Goal: Find specific page/section: Find specific page/section

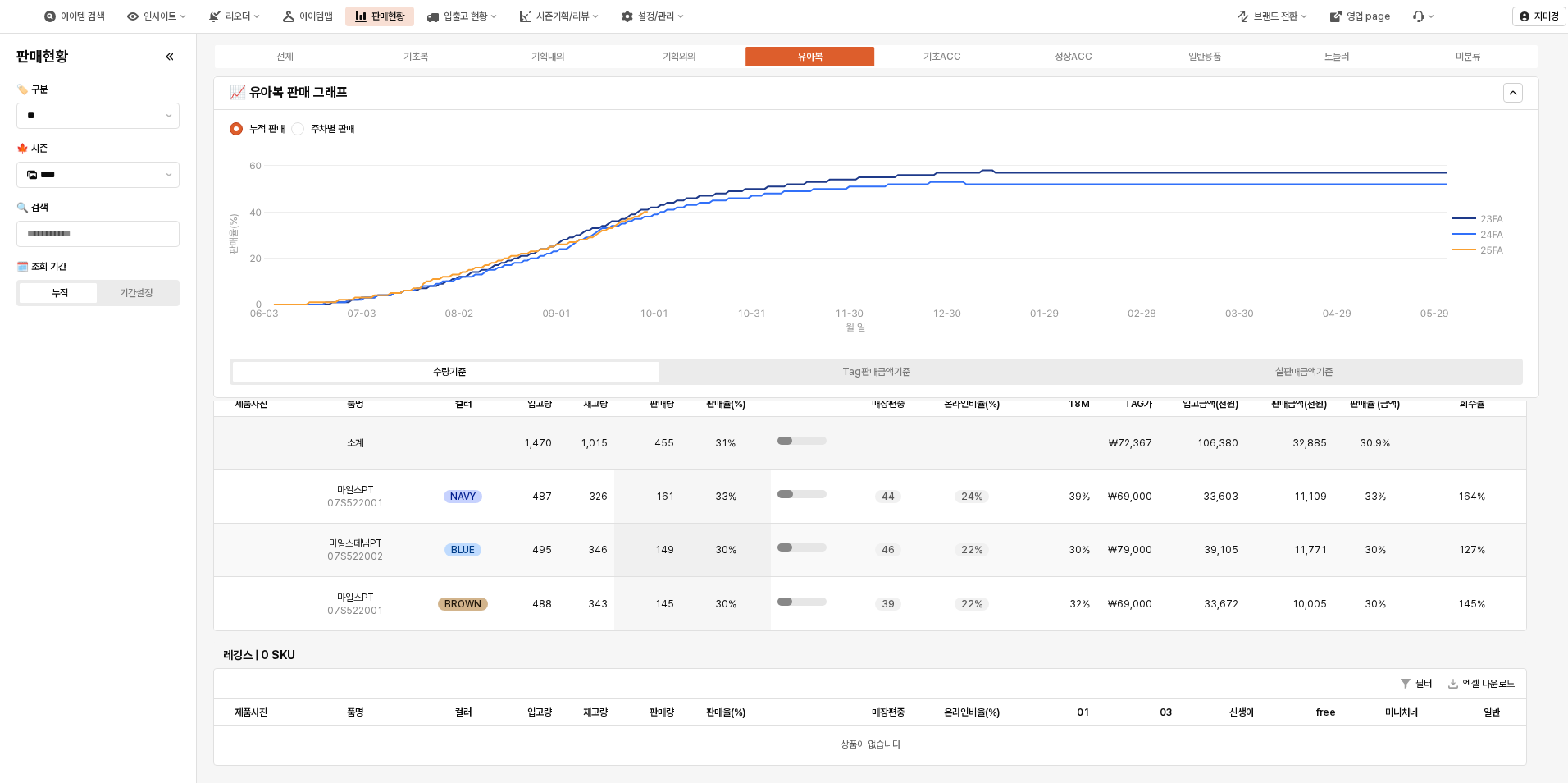
scroll to position [2179, 0]
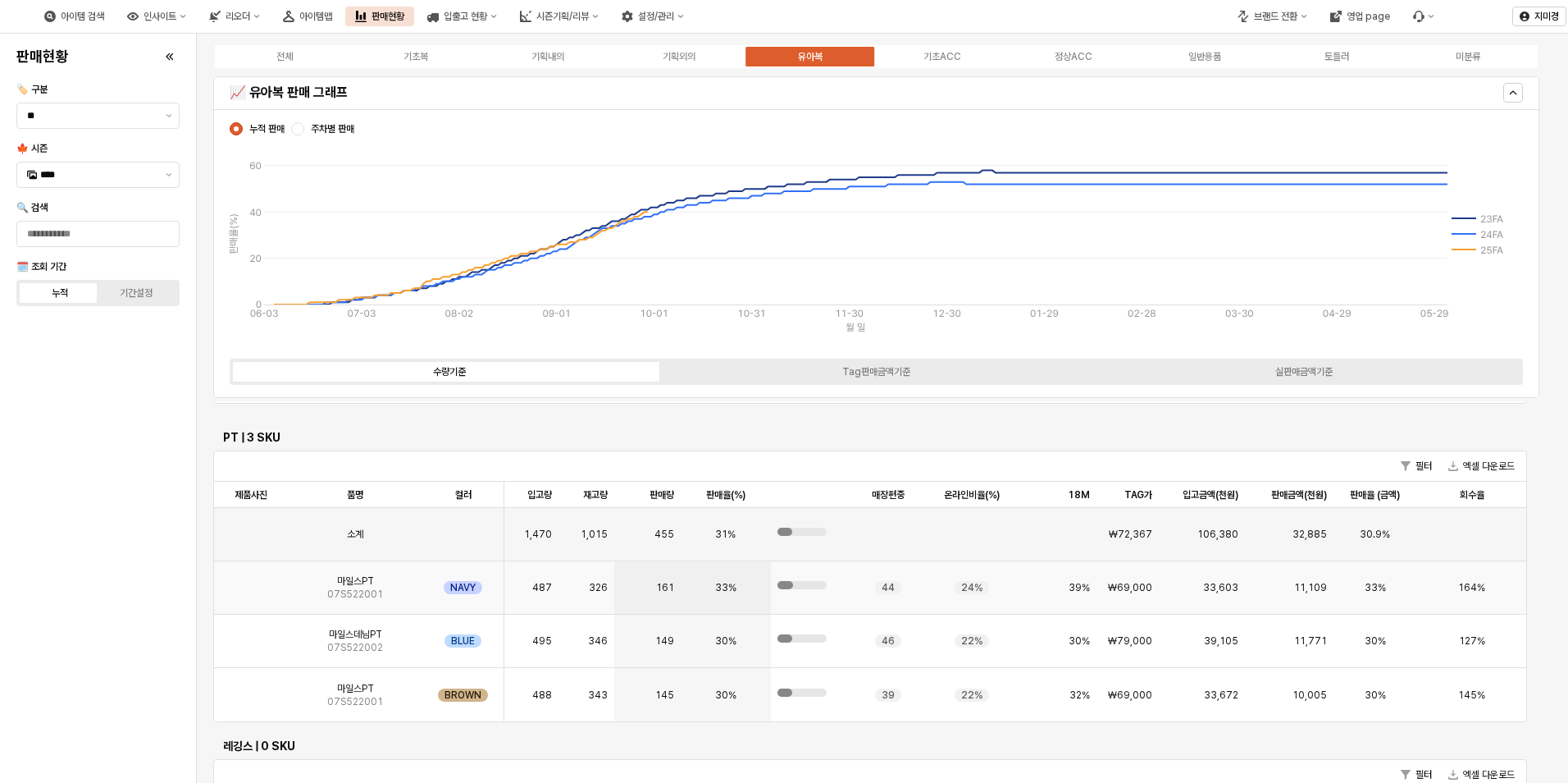
click at [251, 581] on img "App Frame" at bounding box center [251, 581] width 0 height 0
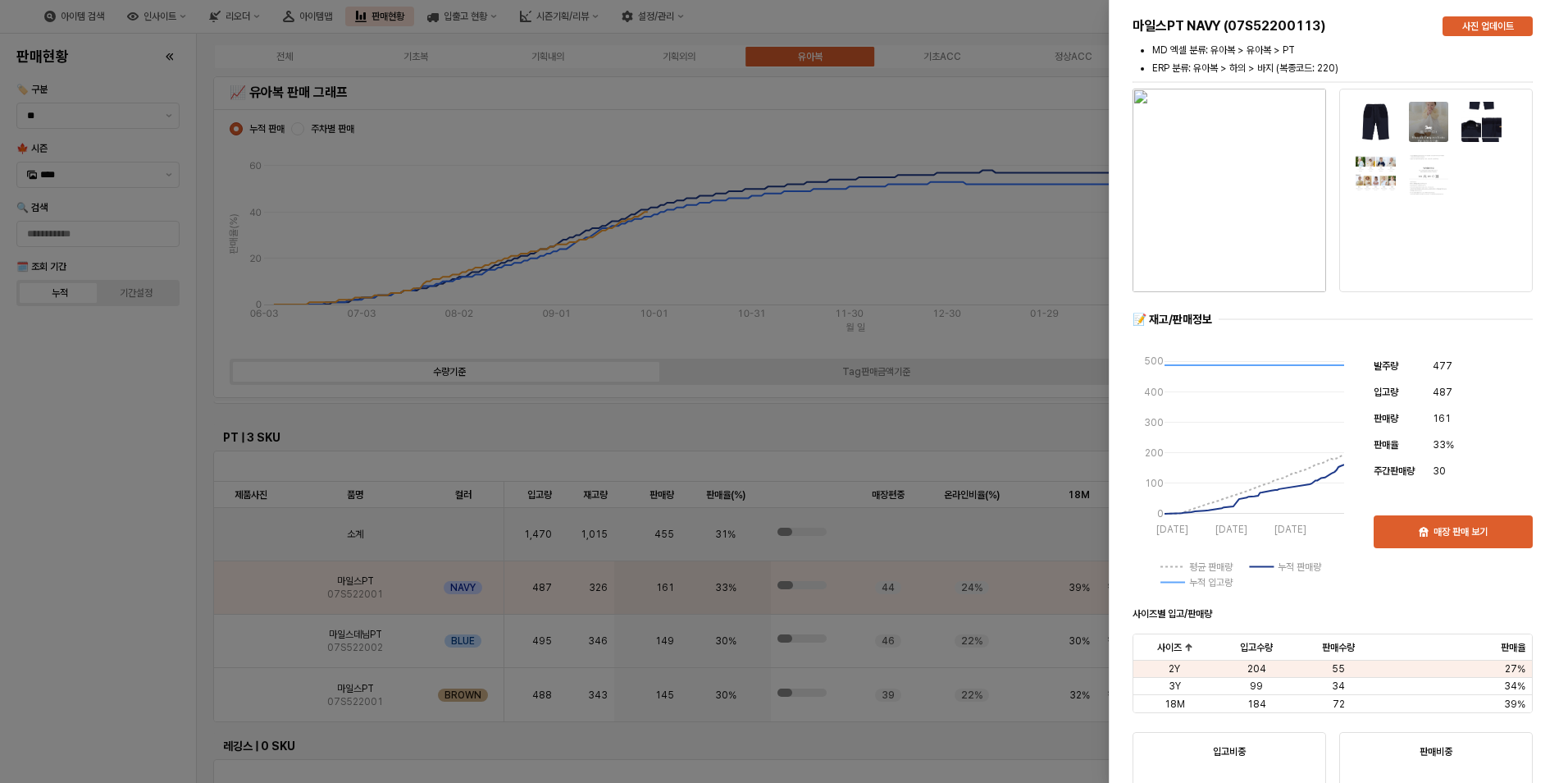
click at [116, 649] on div at bounding box center [784, 391] width 1568 height 783
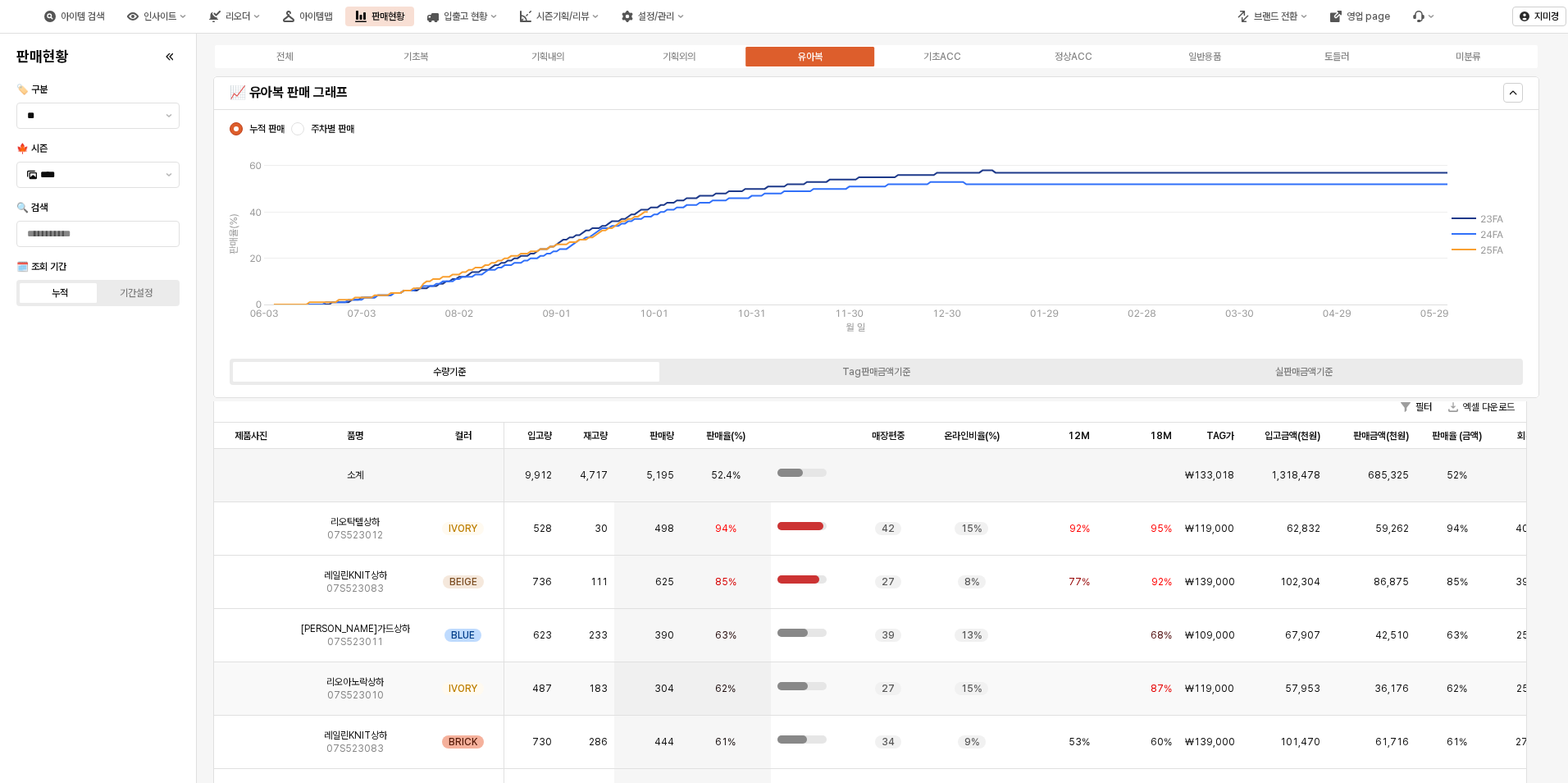
scroll to position [82, 0]
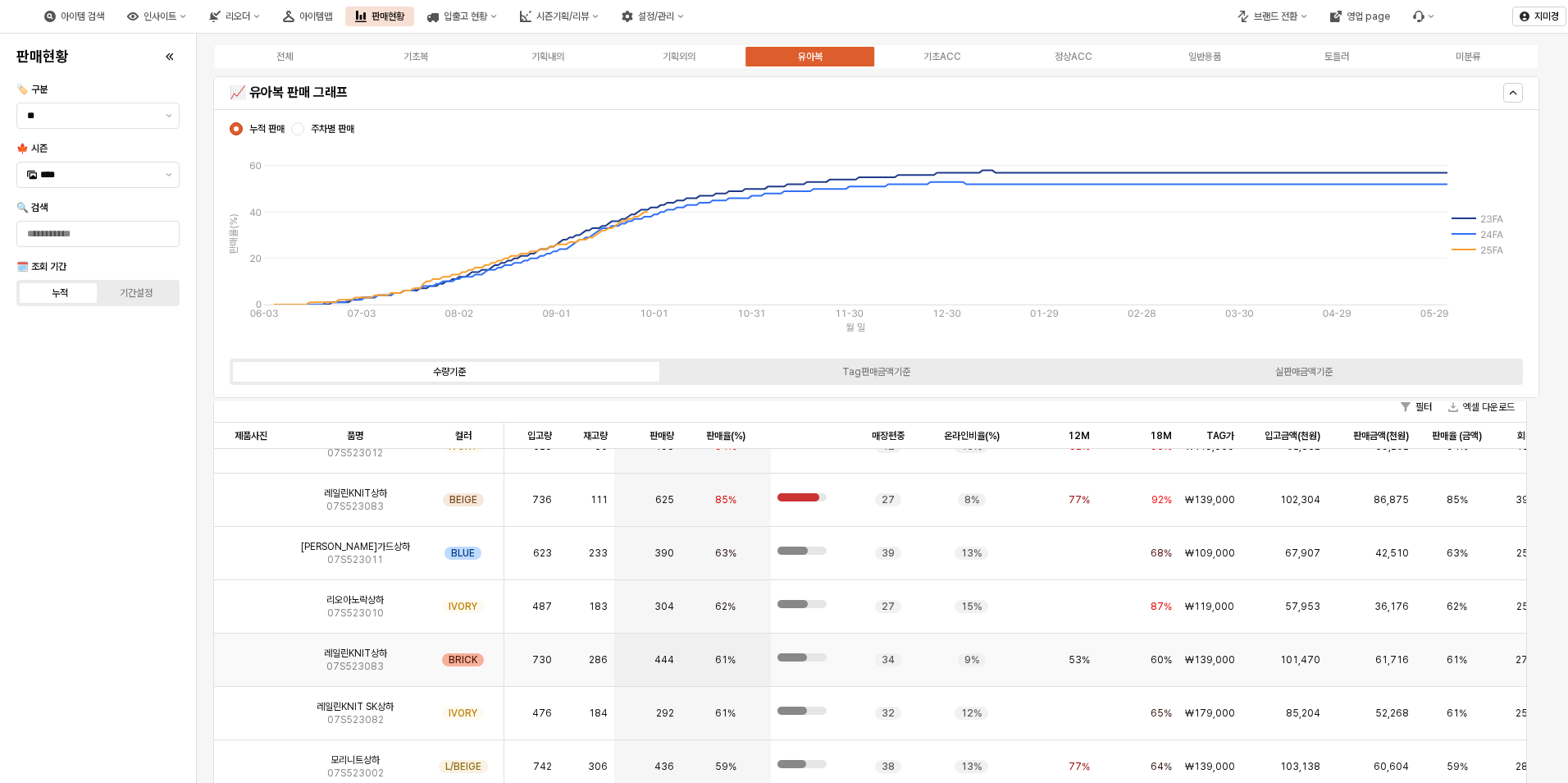
click at [251, 653] on img "App Frame" at bounding box center [251, 653] width 0 height 0
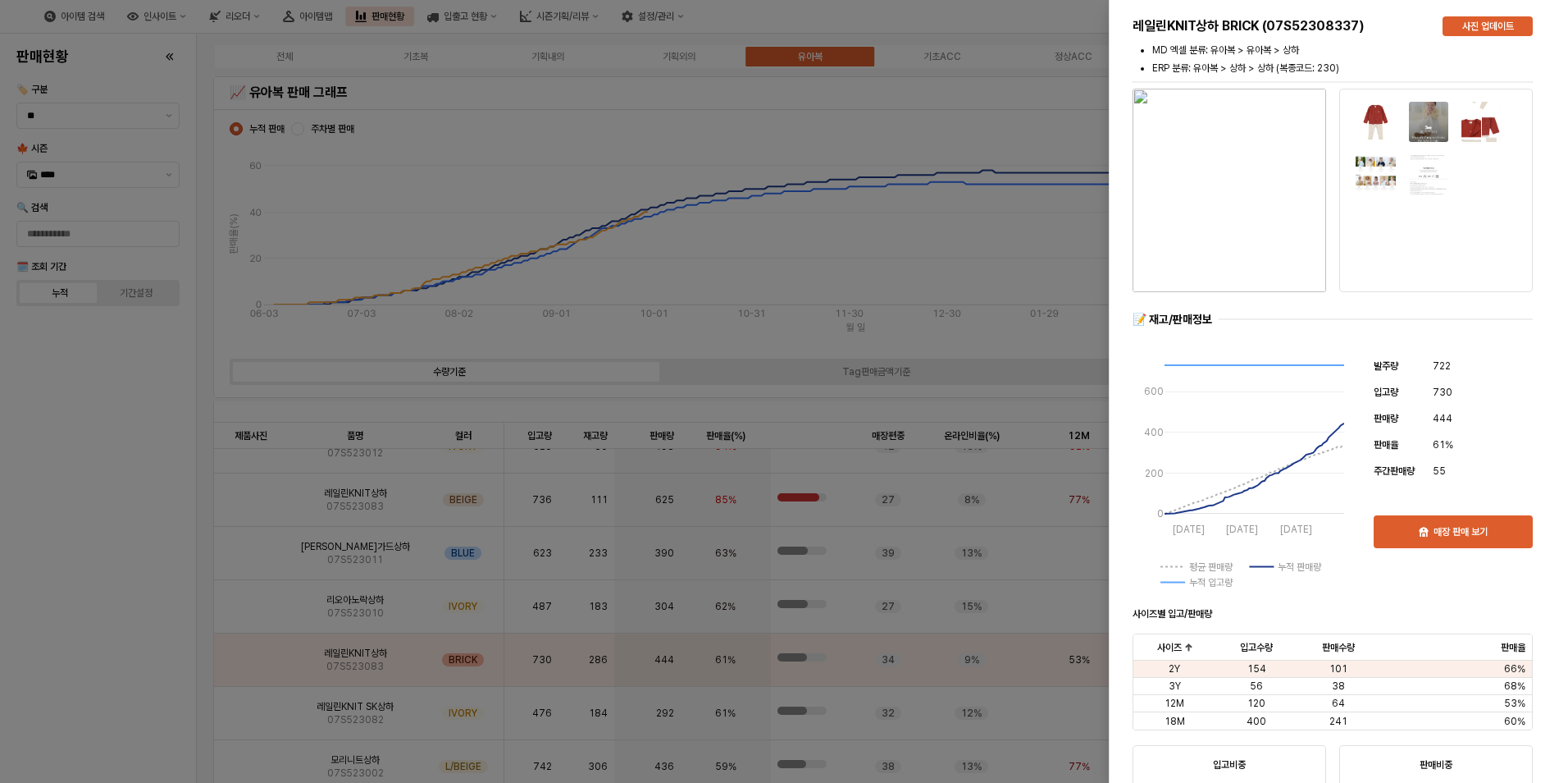
click at [121, 640] on div at bounding box center [784, 391] width 1568 height 783
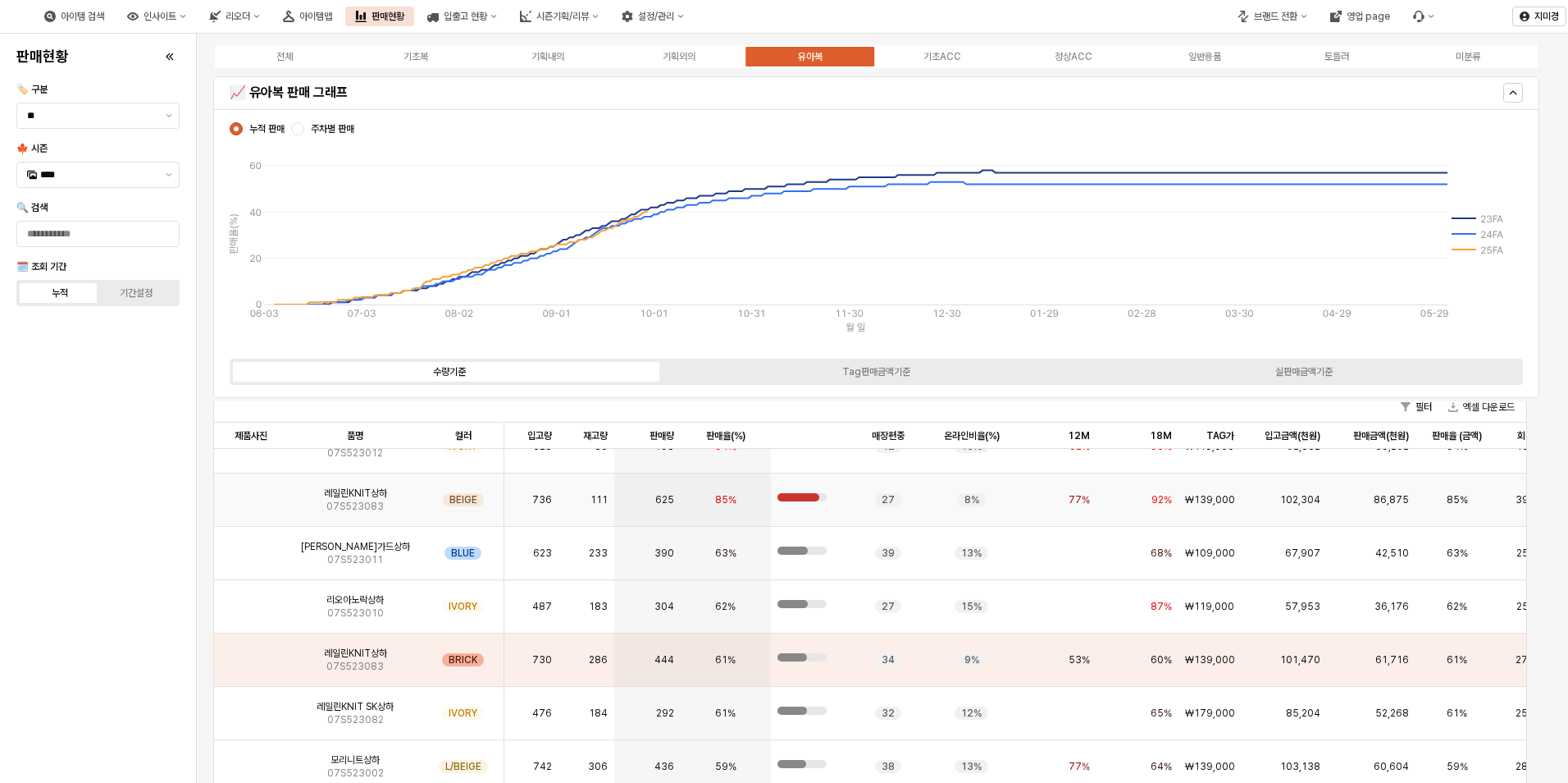
click at [251, 493] on img "App Frame" at bounding box center [251, 493] width 0 height 0
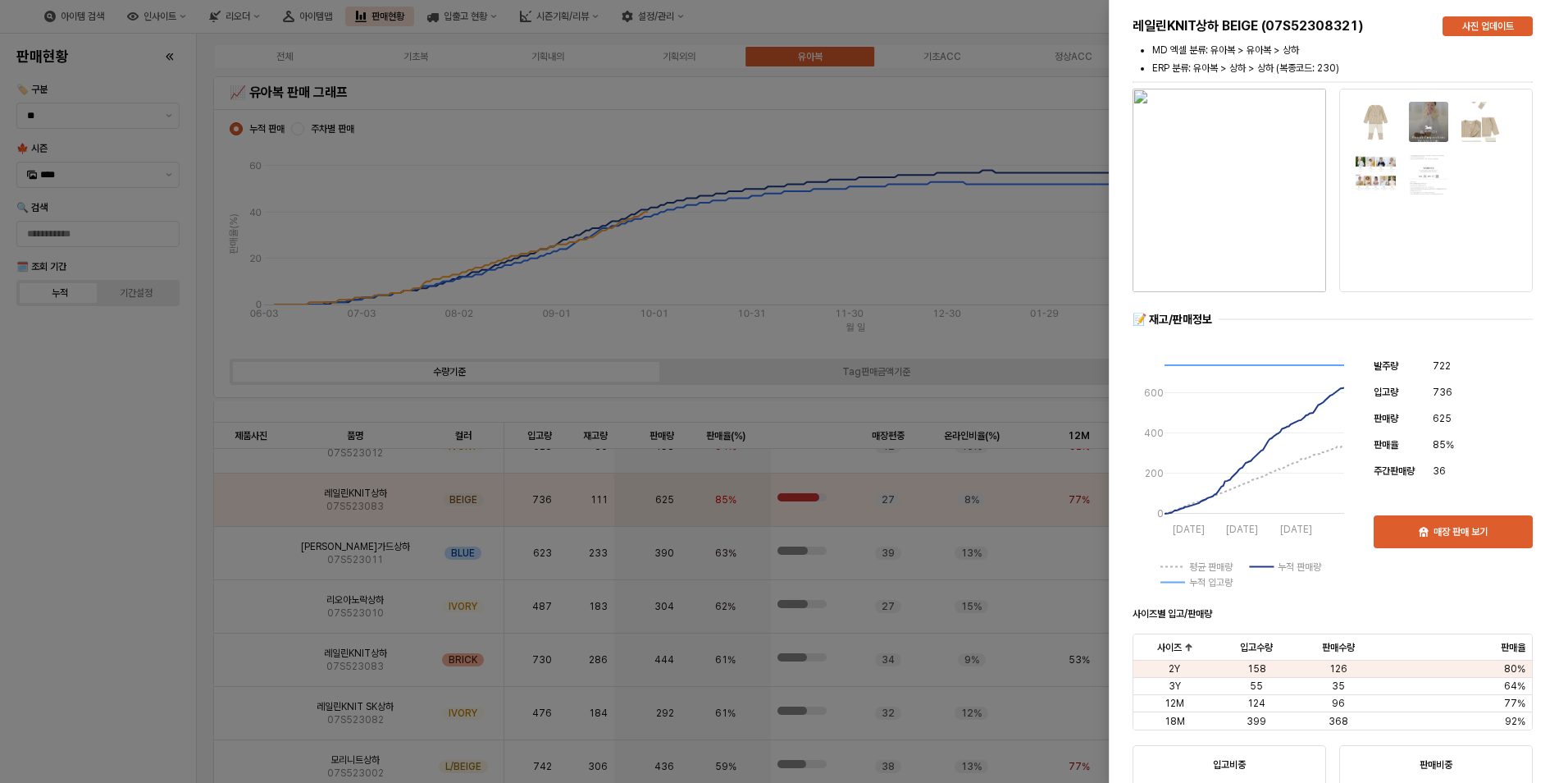
click at [1238, 240] on img "button" at bounding box center [1230, 191] width 194 height 204
click at [152, 460] on div at bounding box center [784, 391] width 1568 height 783
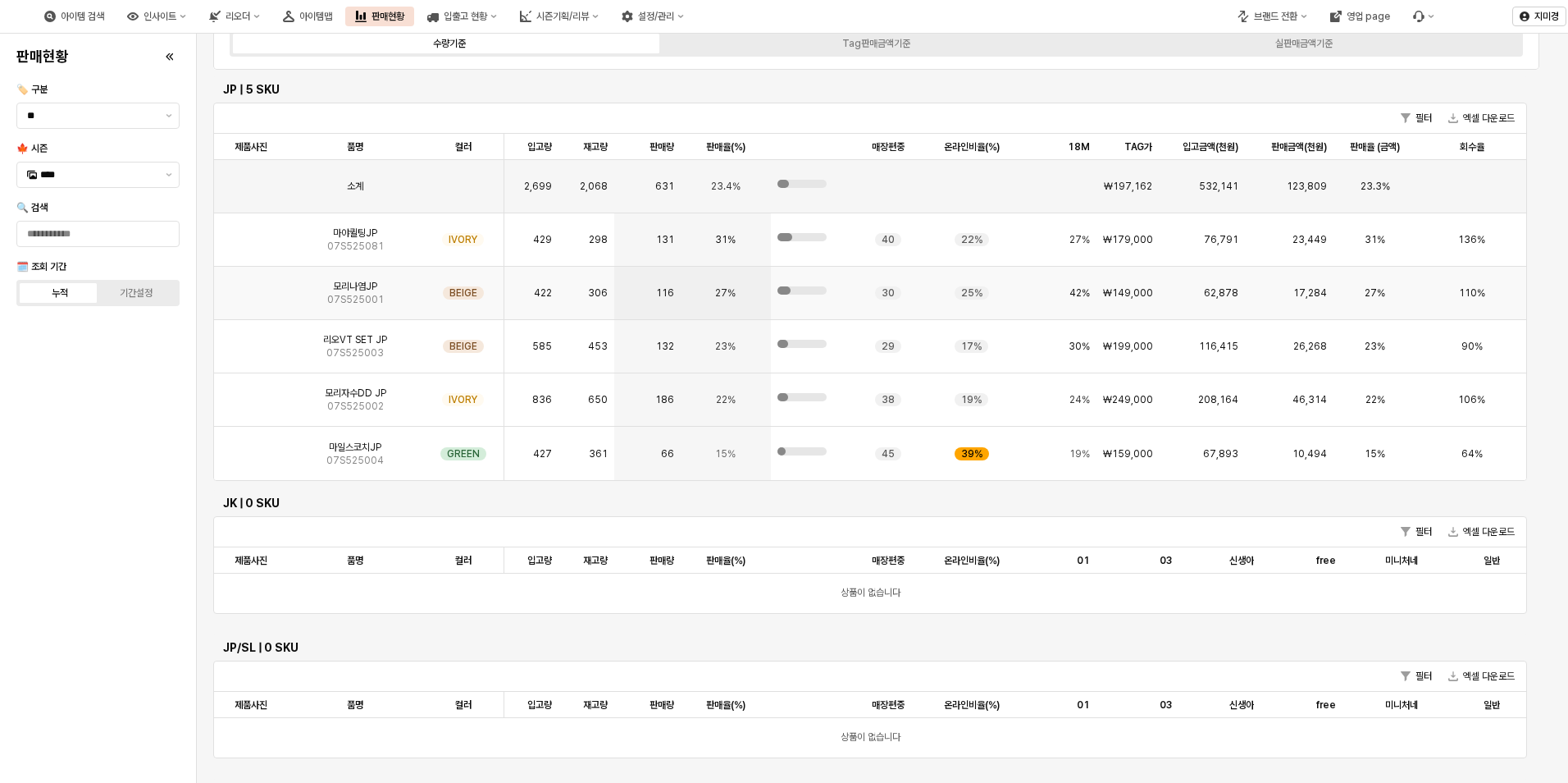
scroll to position [0, 0]
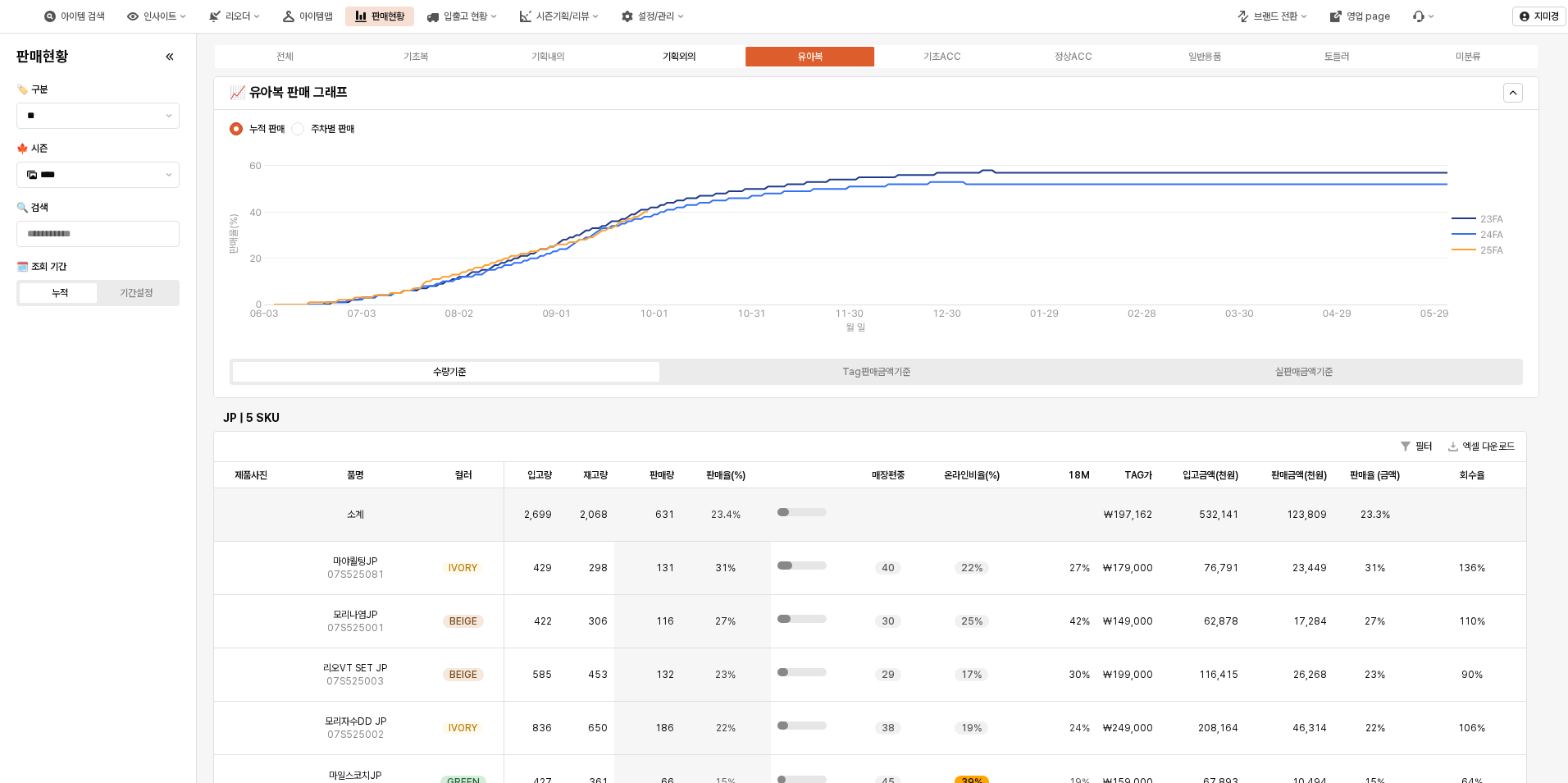
click at [674, 60] on div "기획외의" at bounding box center [679, 57] width 33 height 12
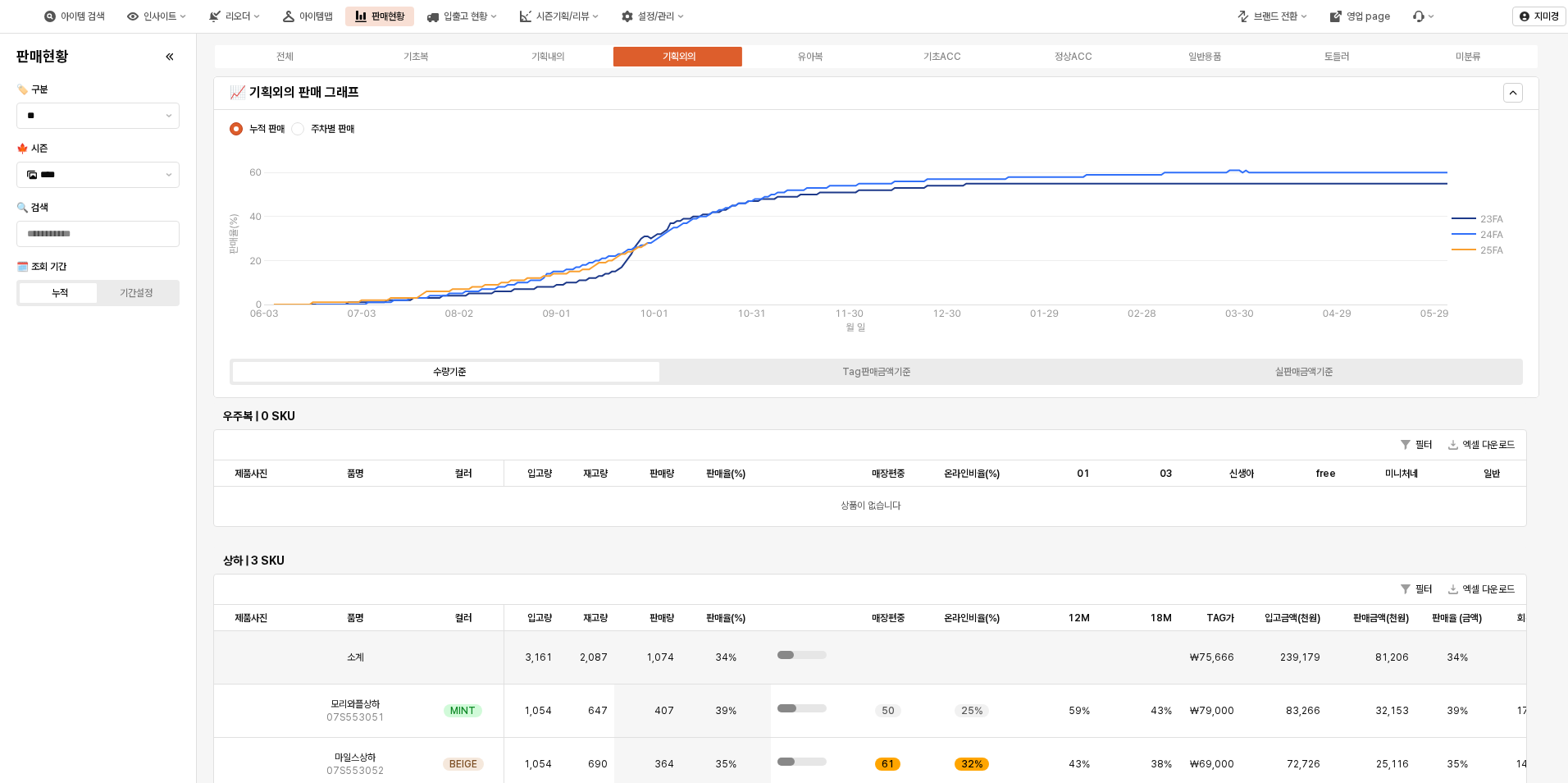
scroll to position [739, 0]
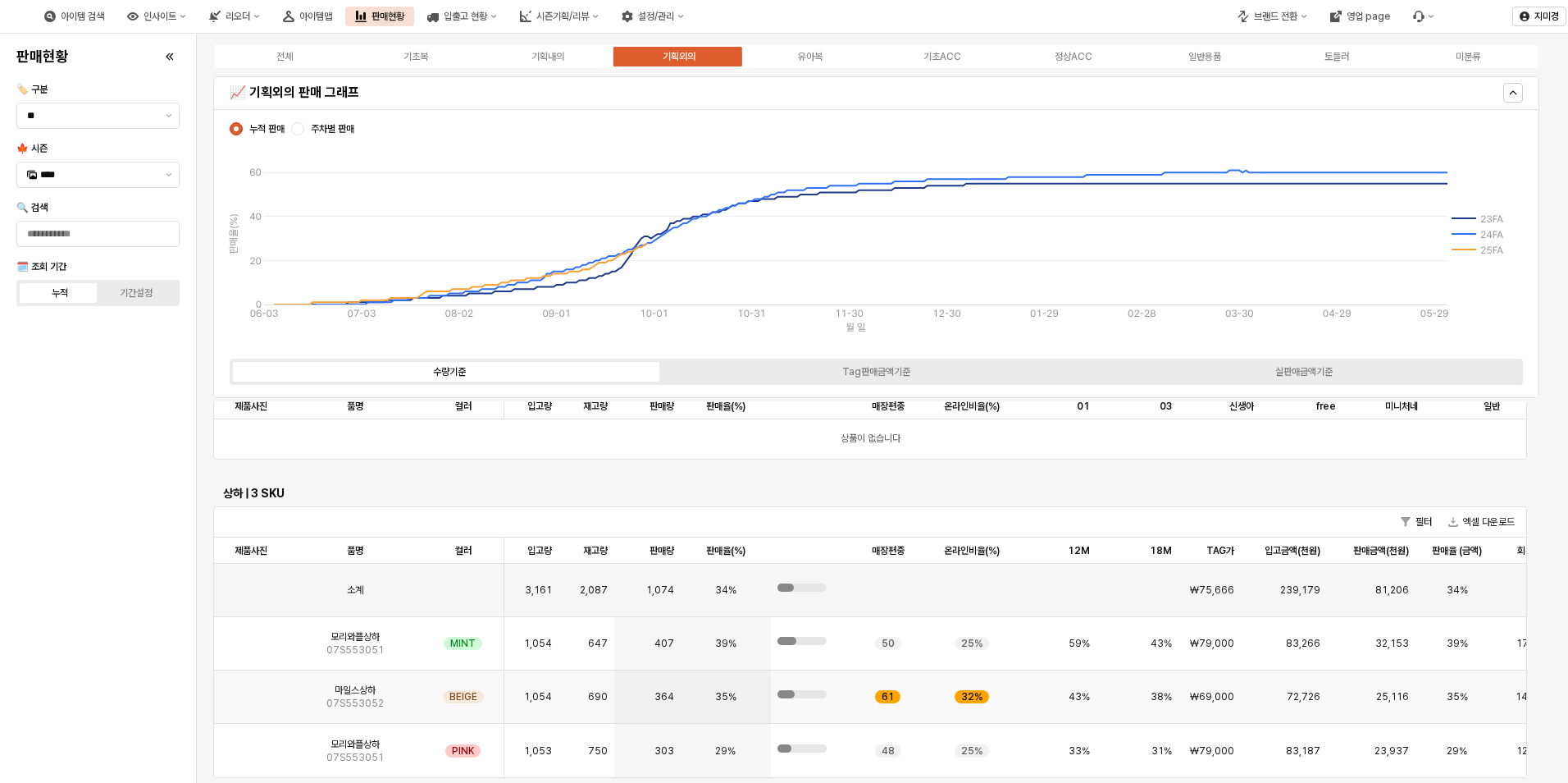
click at [251, 690] on img "App Frame" at bounding box center [251, 690] width 0 height 0
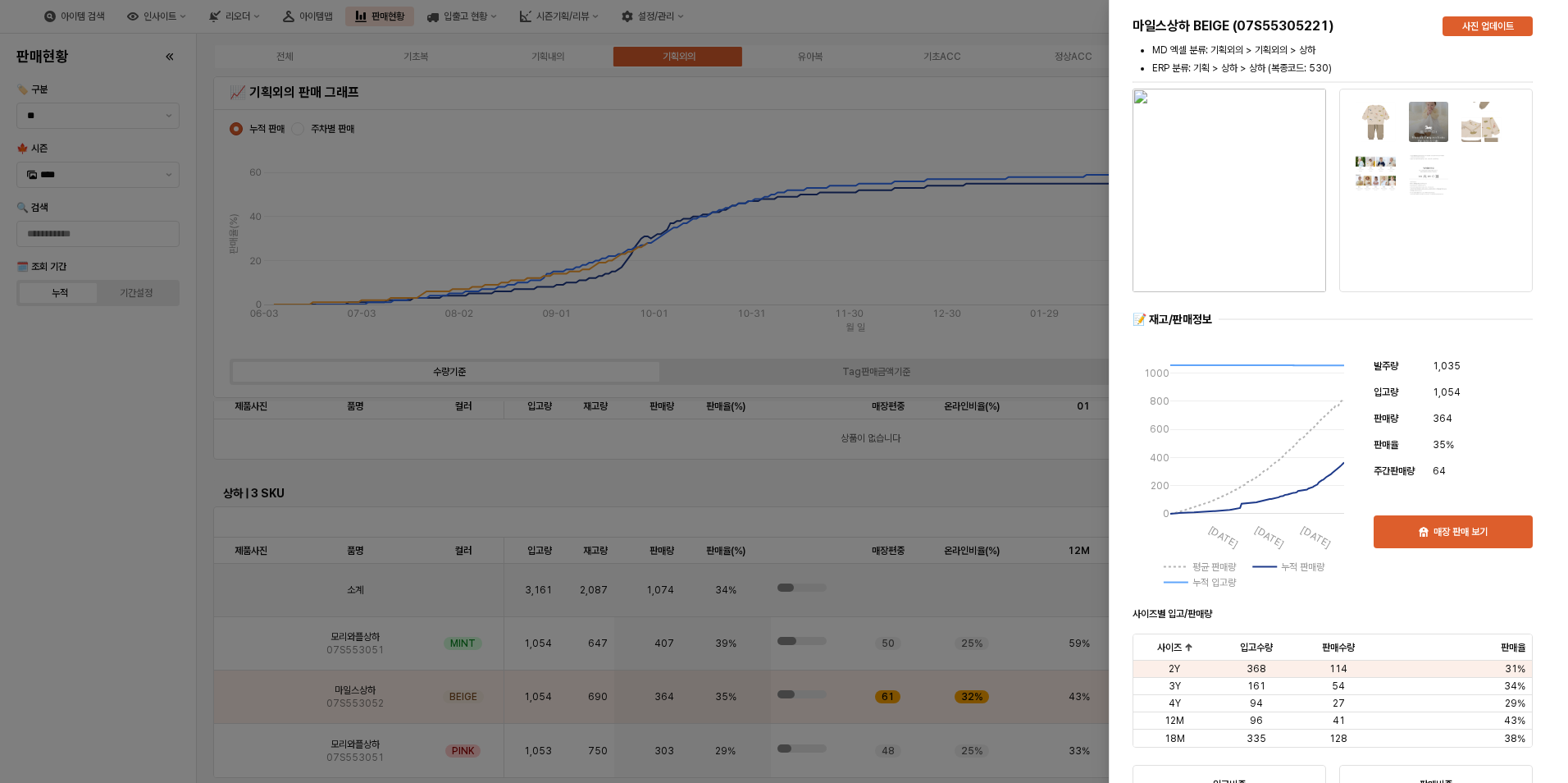
click at [102, 651] on div at bounding box center [784, 391] width 1568 height 783
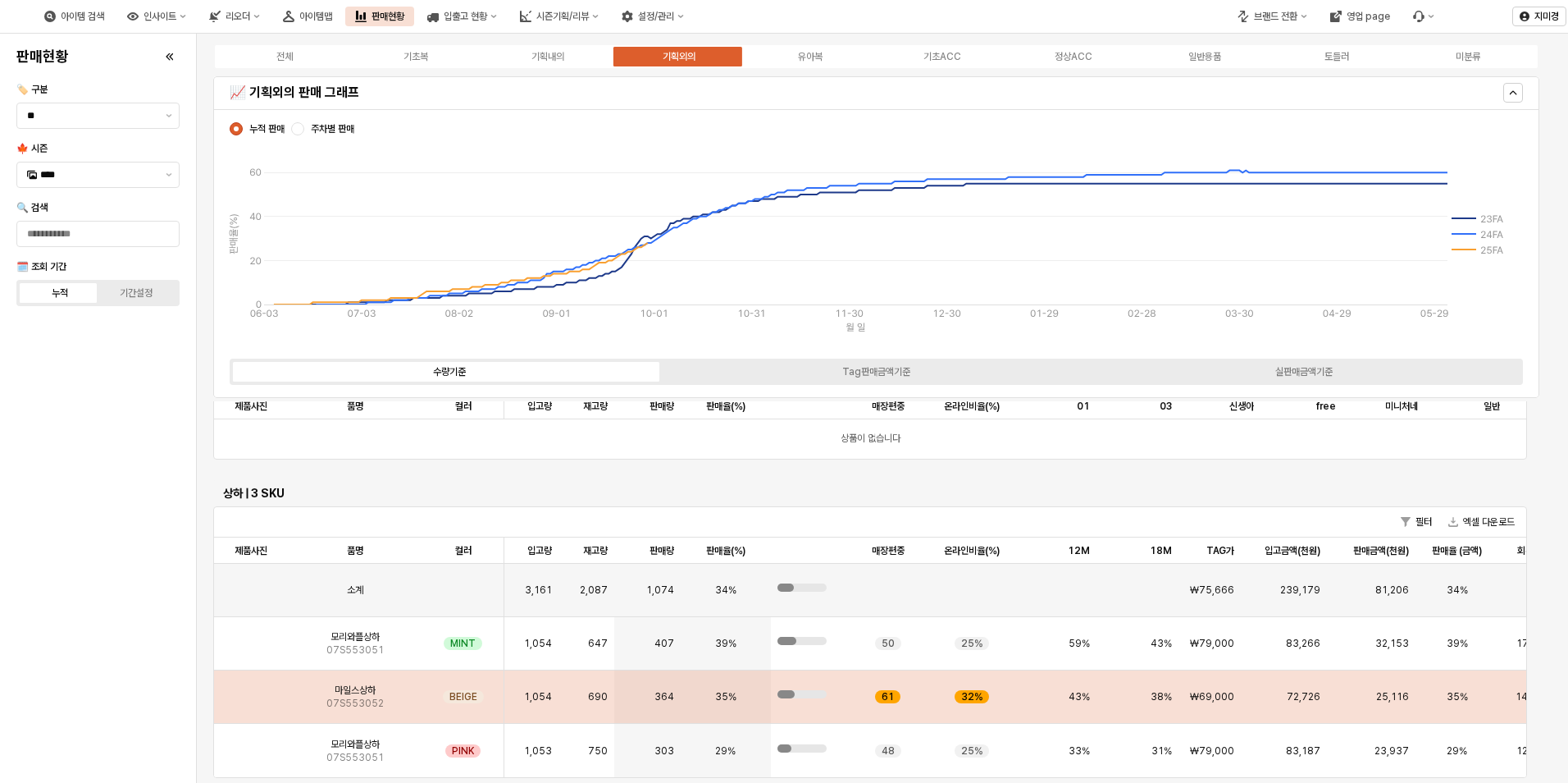
click at [251, 690] on img "App Frame" at bounding box center [251, 690] width 0 height 0
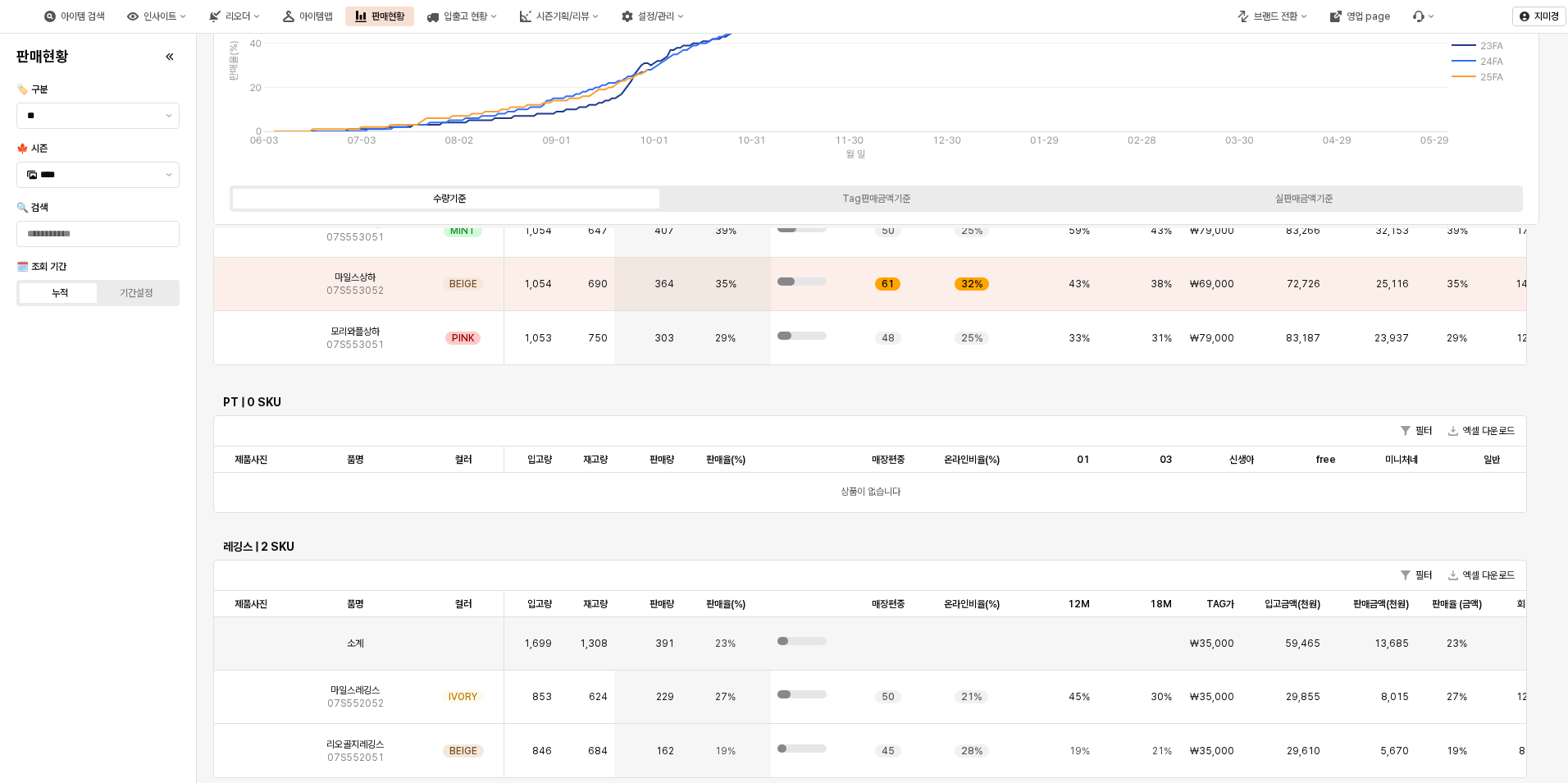
scroll to position [246, 0]
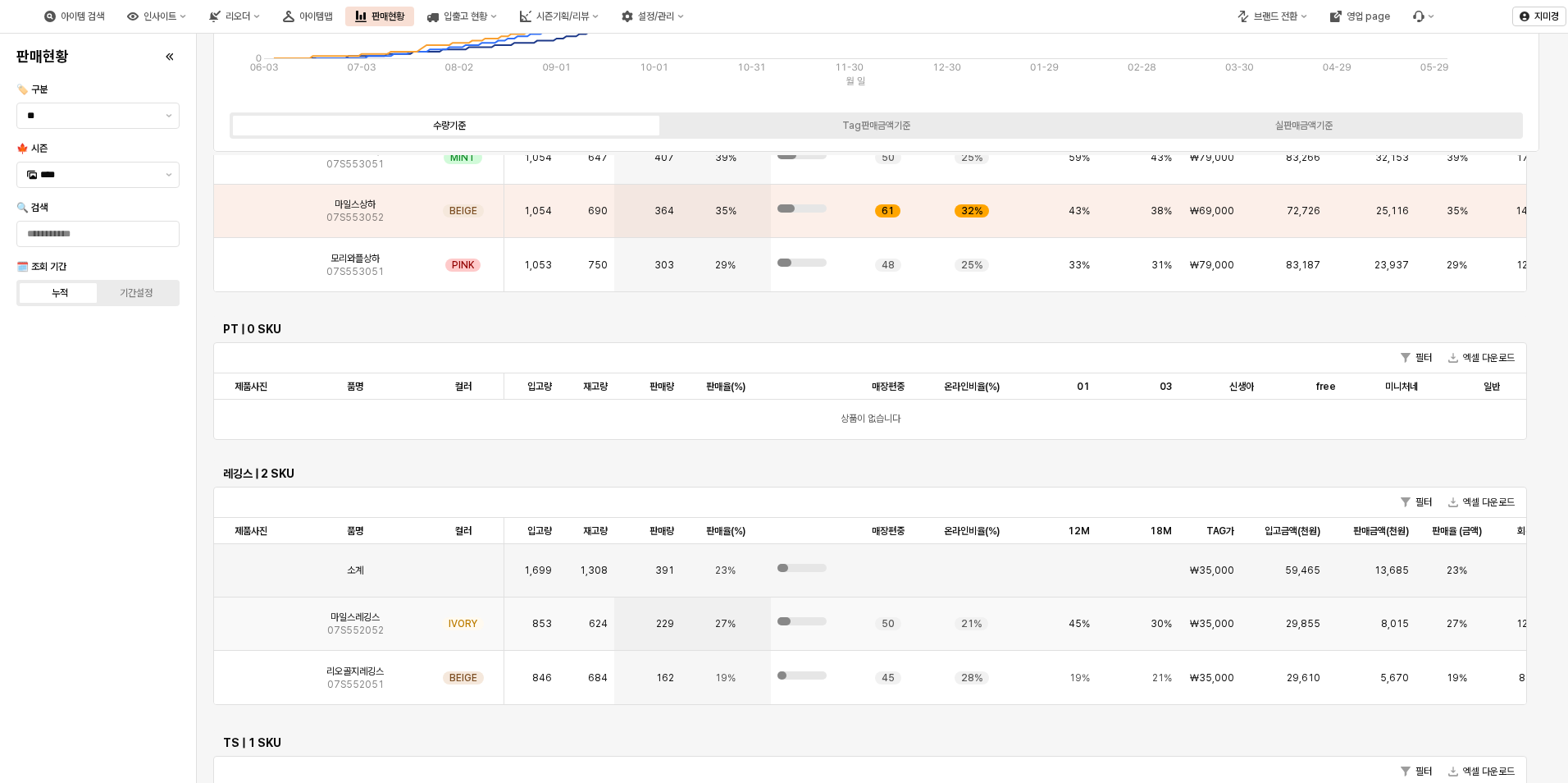
click at [251, 617] on img "App Frame" at bounding box center [251, 617] width 0 height 0
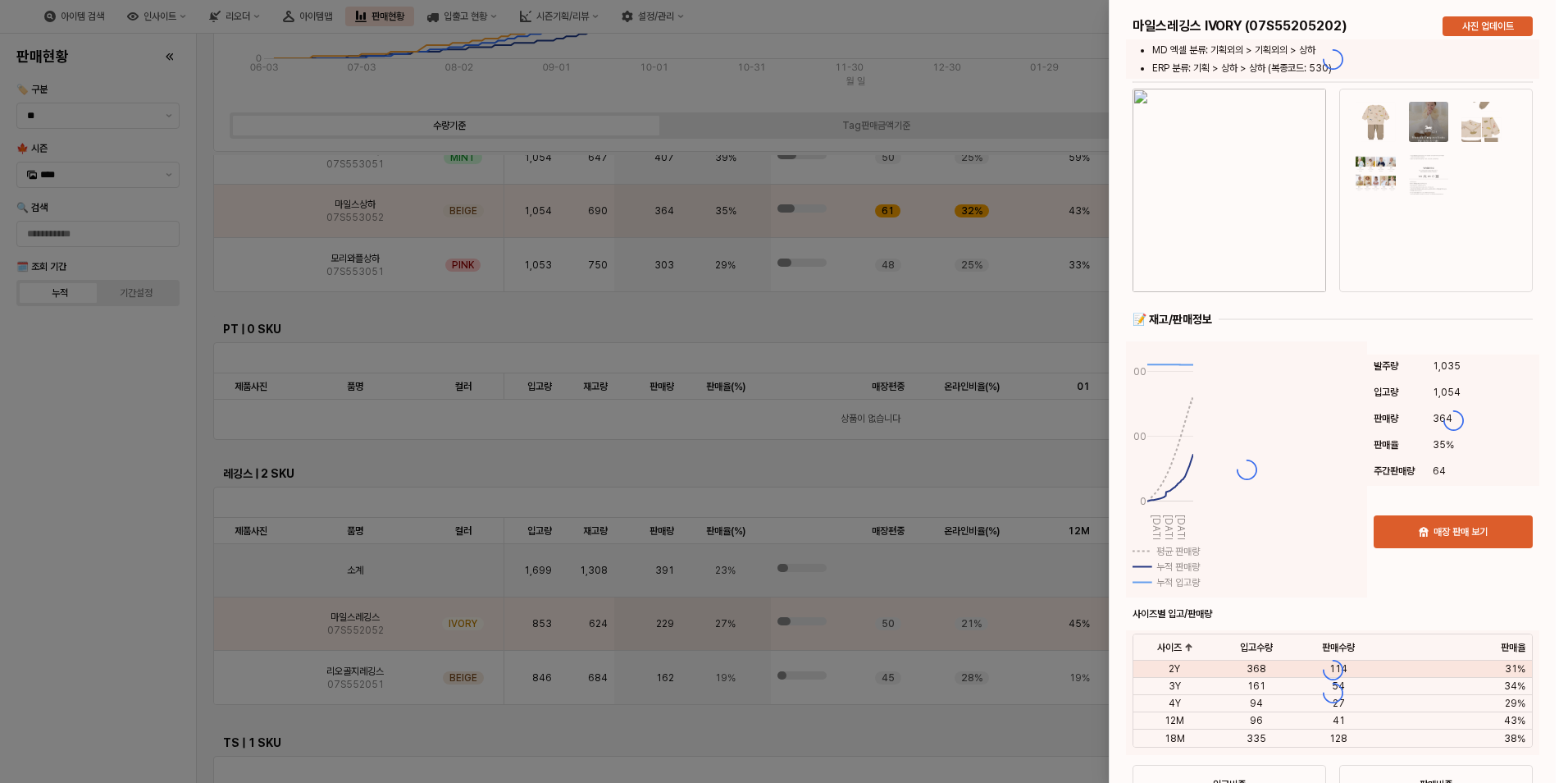
click at [103, 573] on div at bounding box center [784, 391] width 1568 height 783
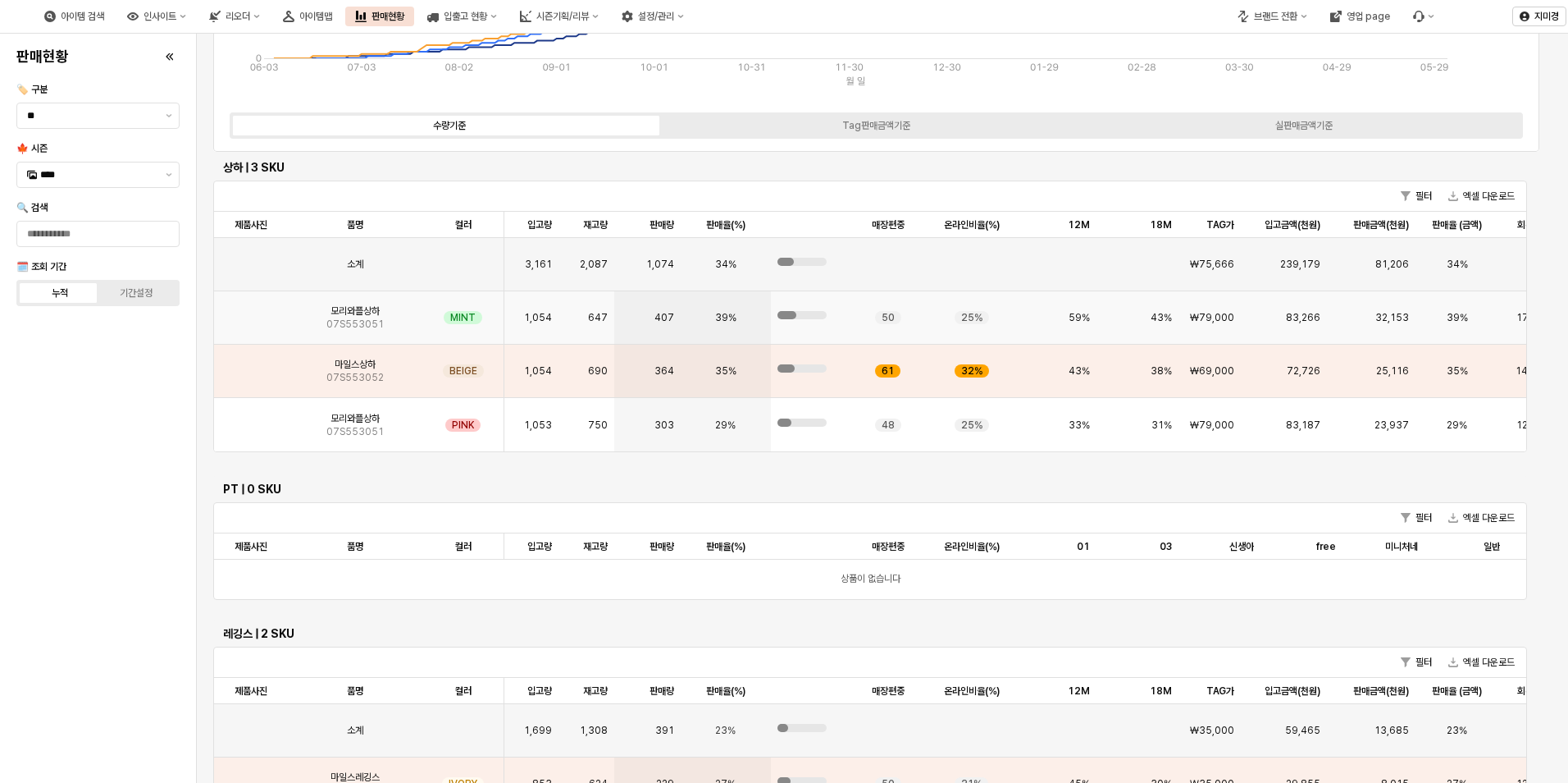
scroll to position [814, 0]
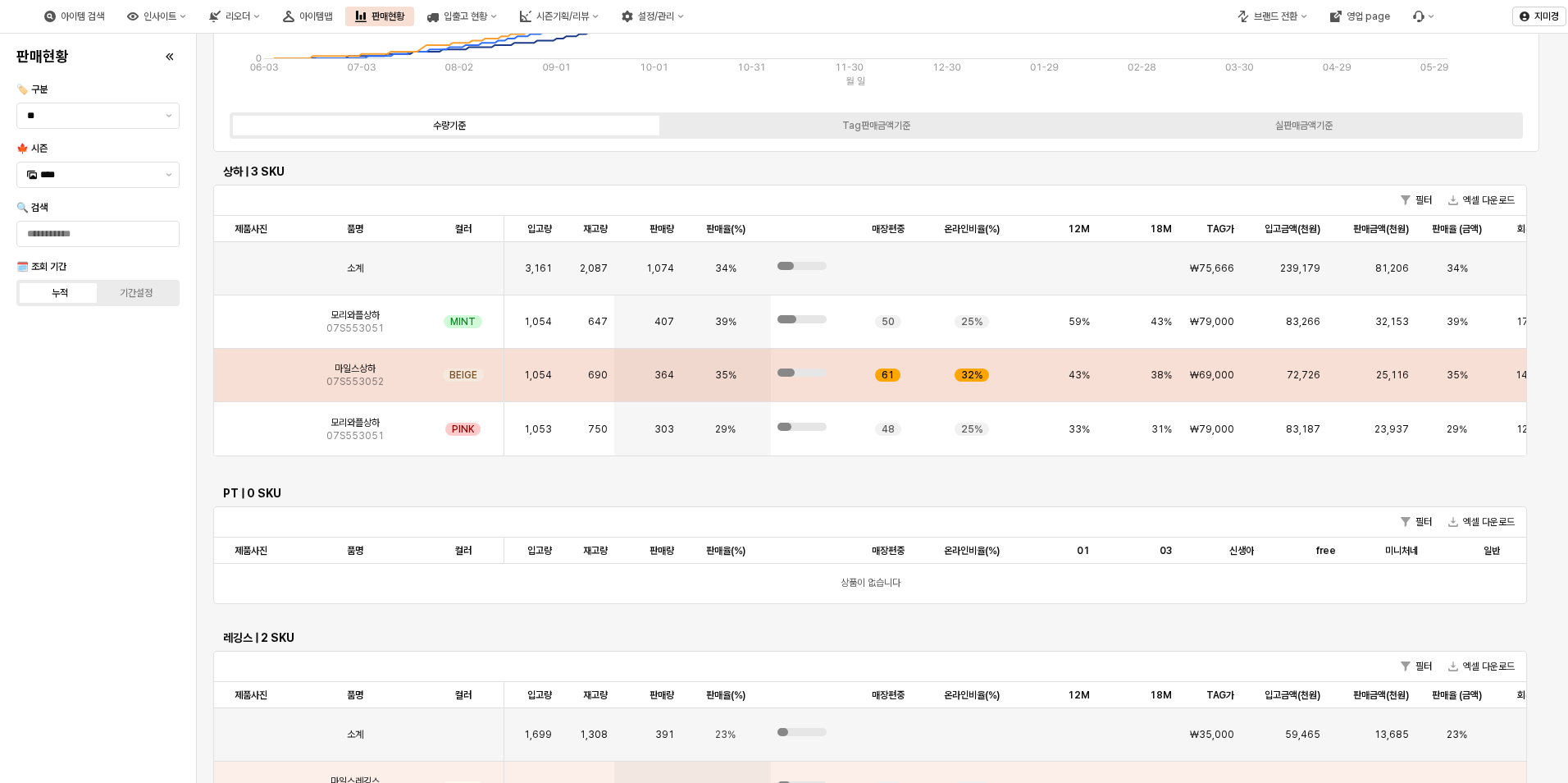
click at [251, 368] on img "App Frame" at bounding box center [251, 368] width 0 height 0
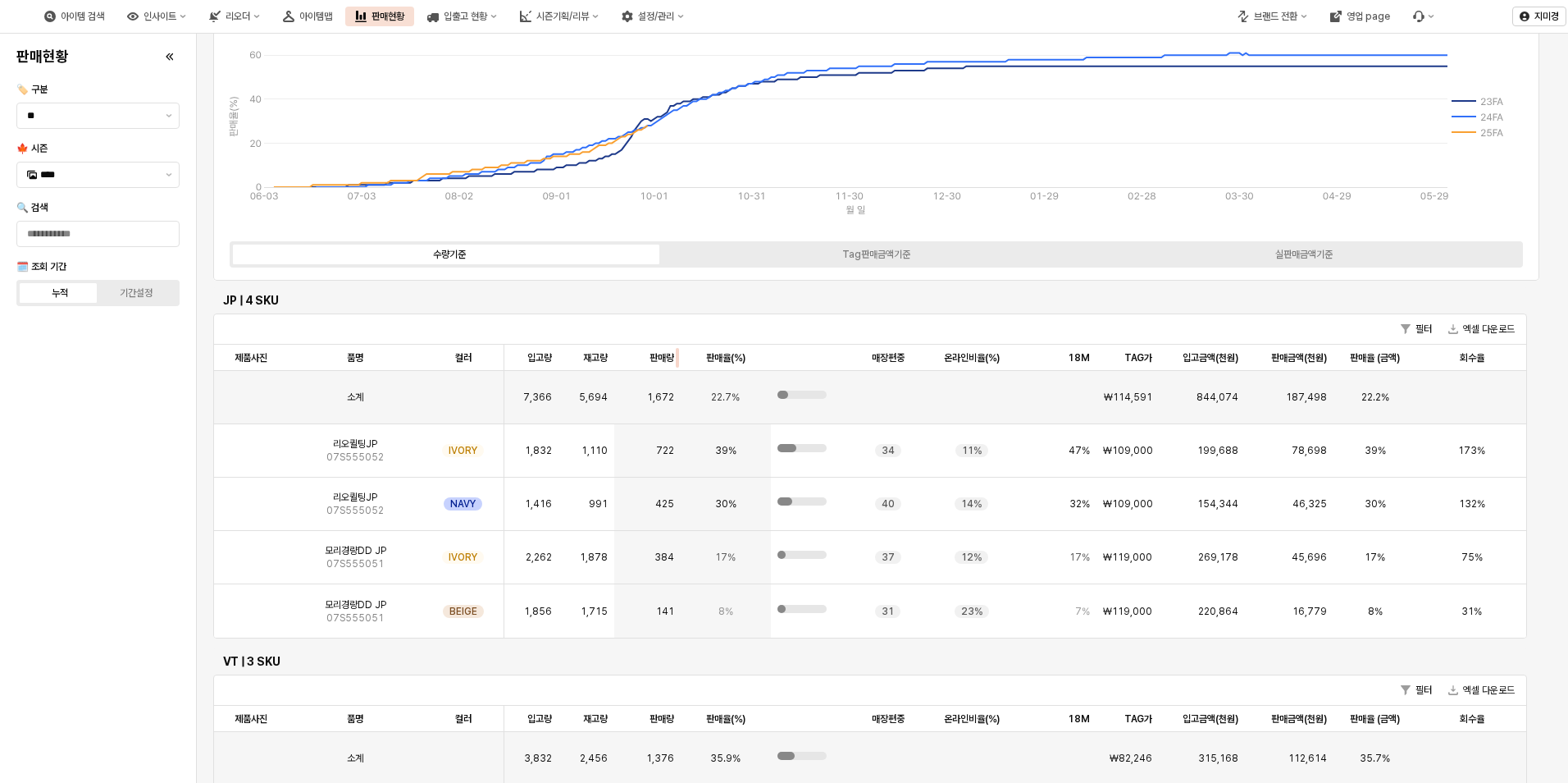
scroll to position [0, 0]
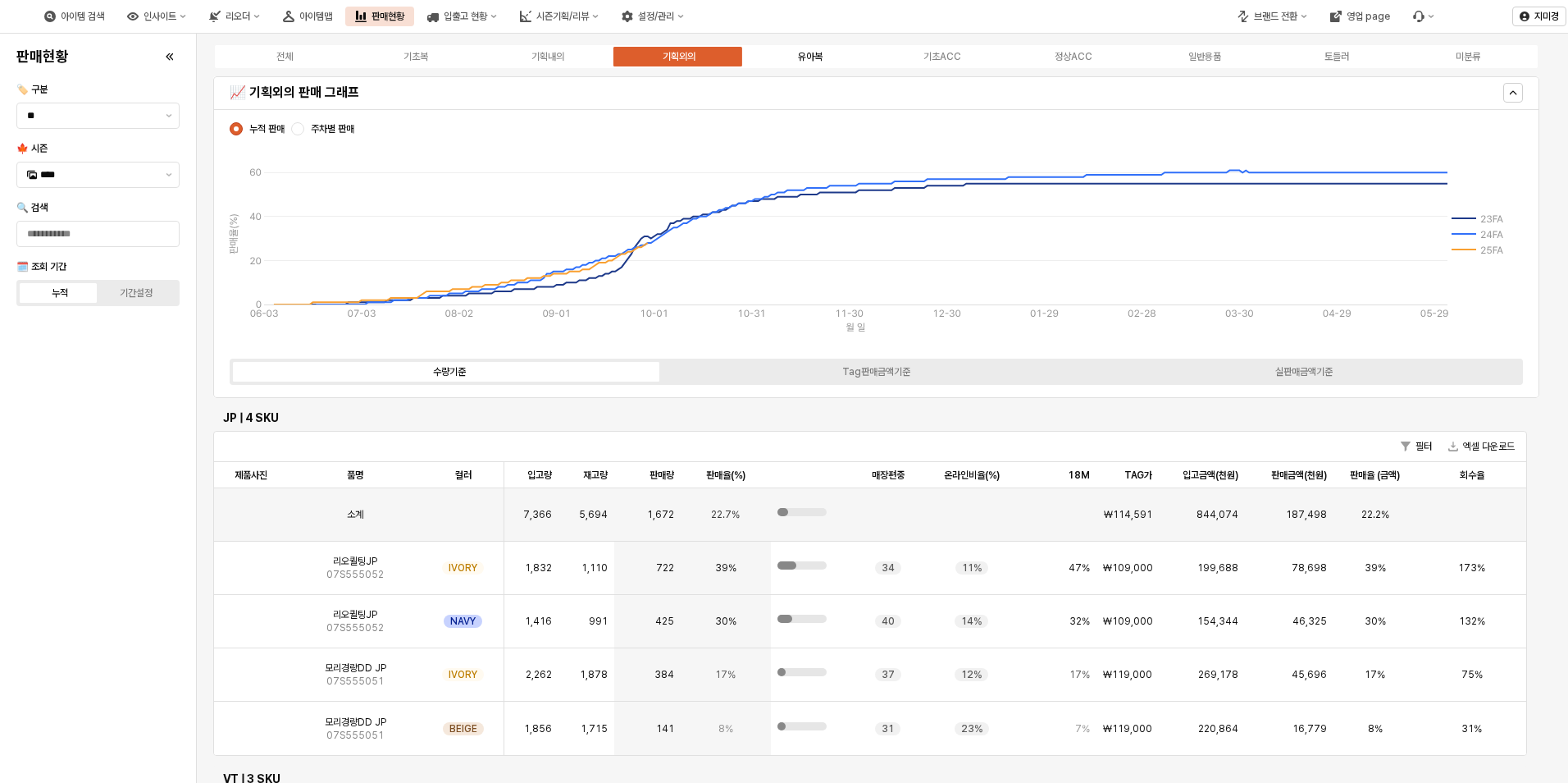
click at [807, 53] on div "유아복" at bounding box center [811, 57] width 25 height 12
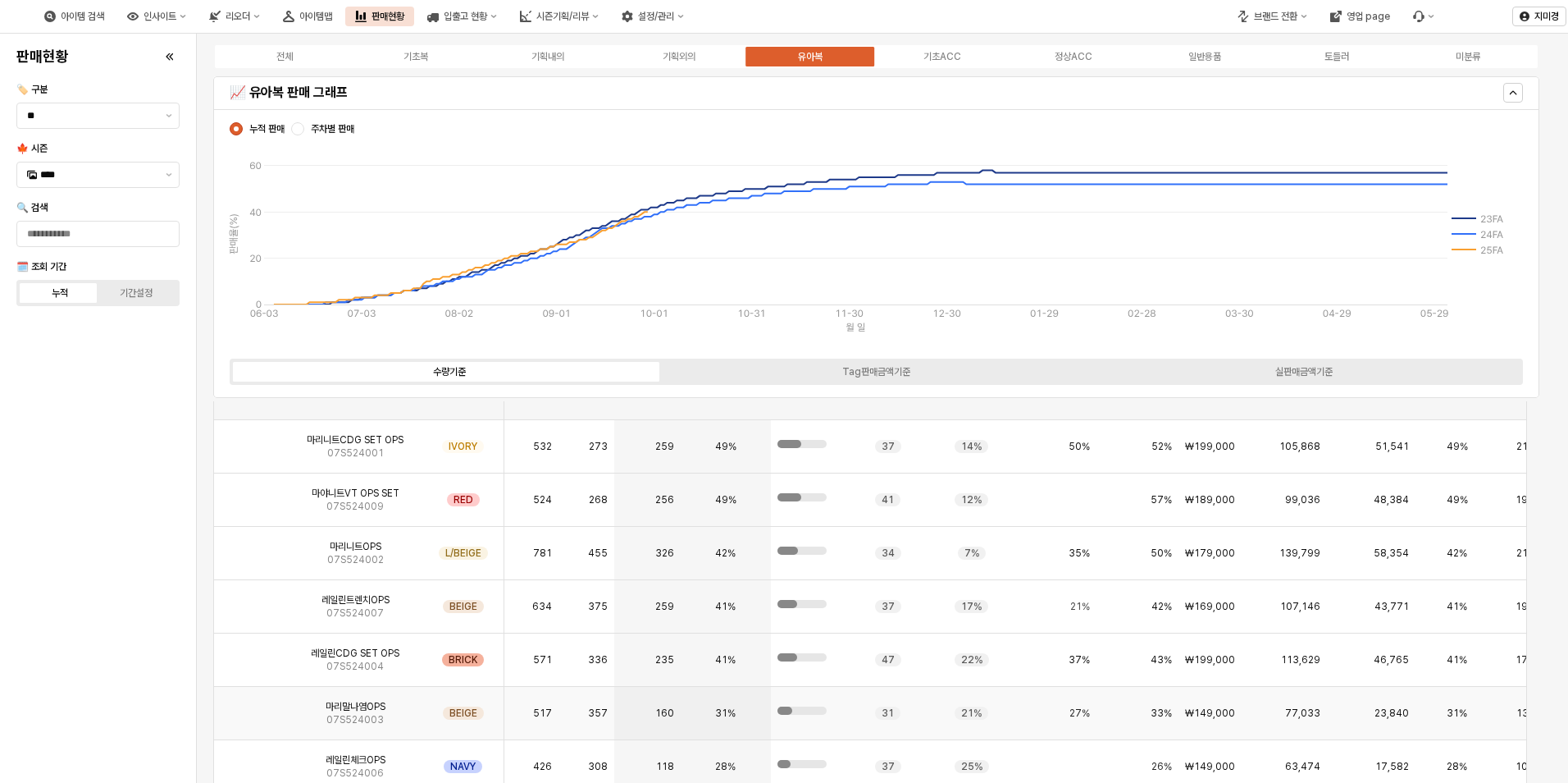
scroll to position [3938, 0]
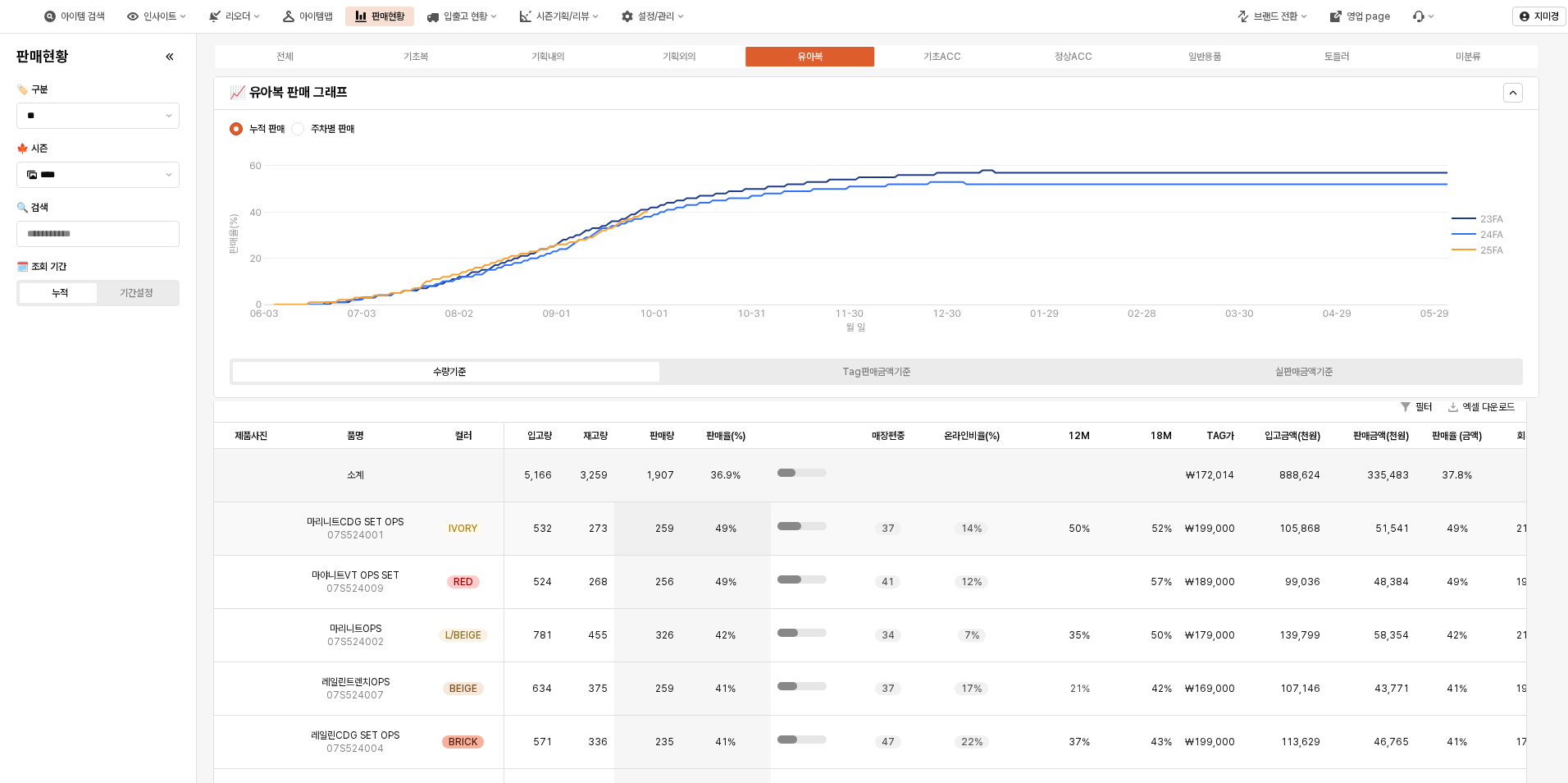
click at [251, 522] on img "App Frame" at bounding box center [251, 522] width 0 height 0
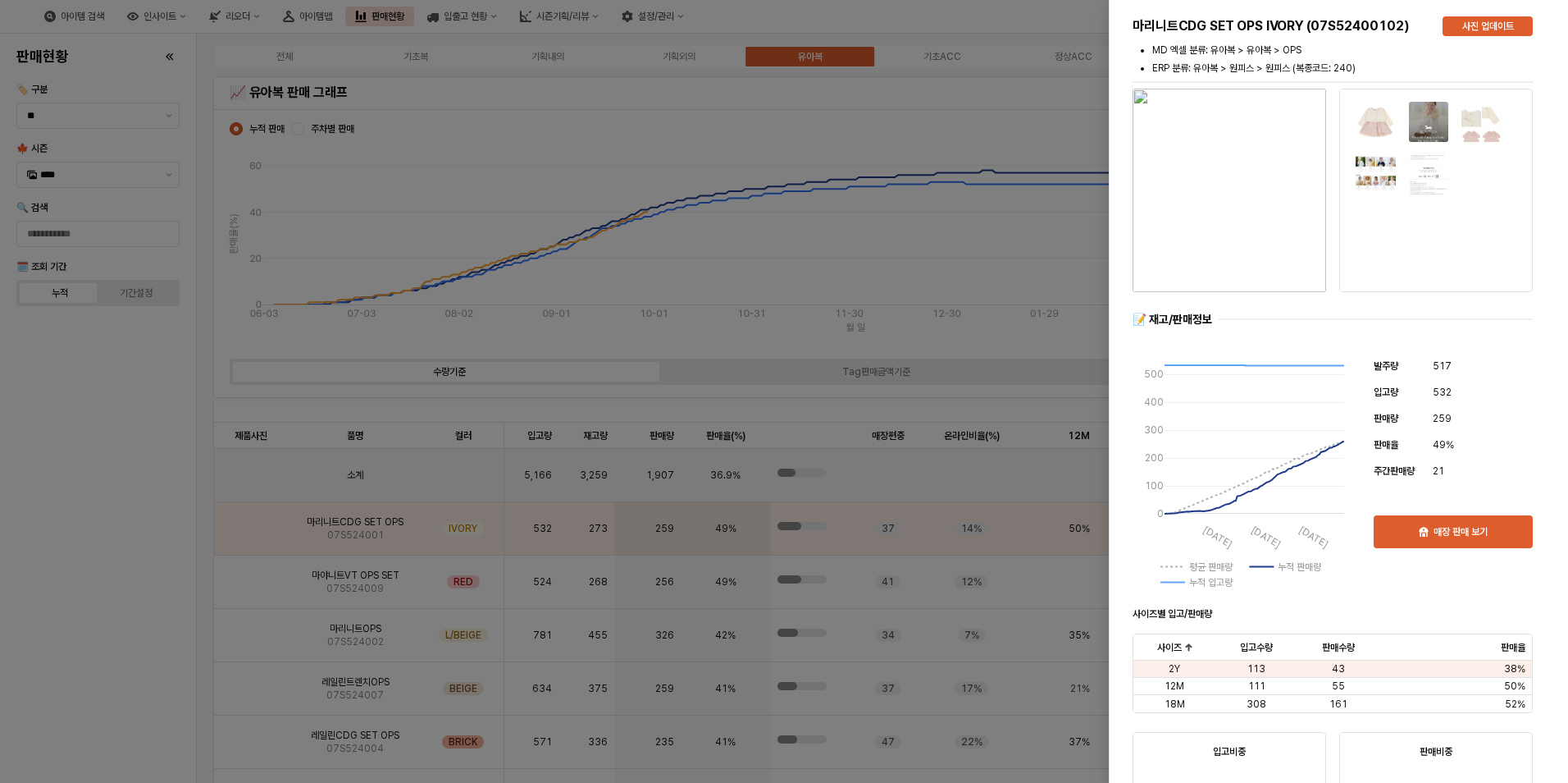
click at [105, 608] on div at bounding box center [784, 391] width 1568 height 783
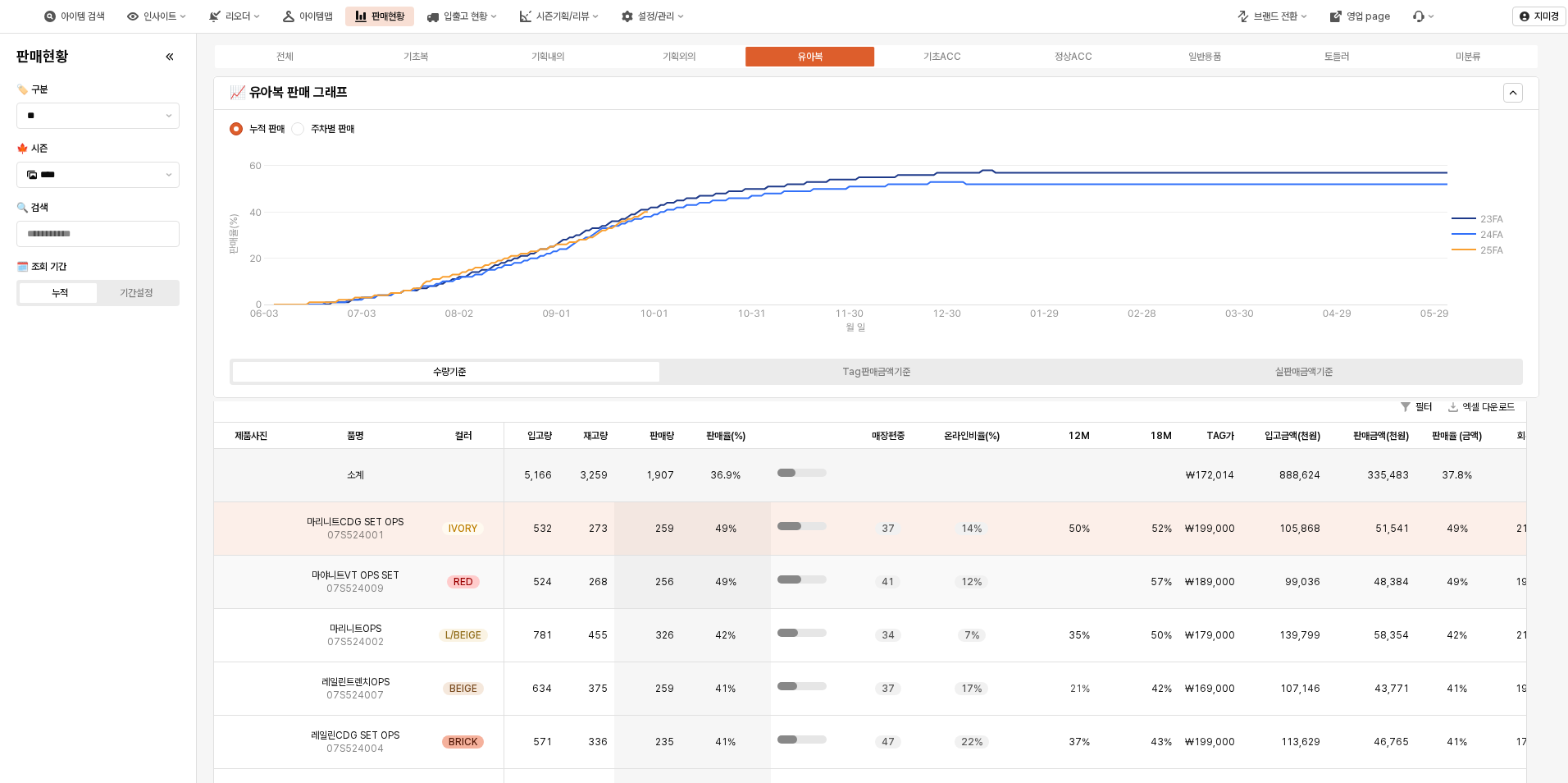
click at [251, 575] on img "App Frame" at bounding box center [251, 575] width 0 height 0
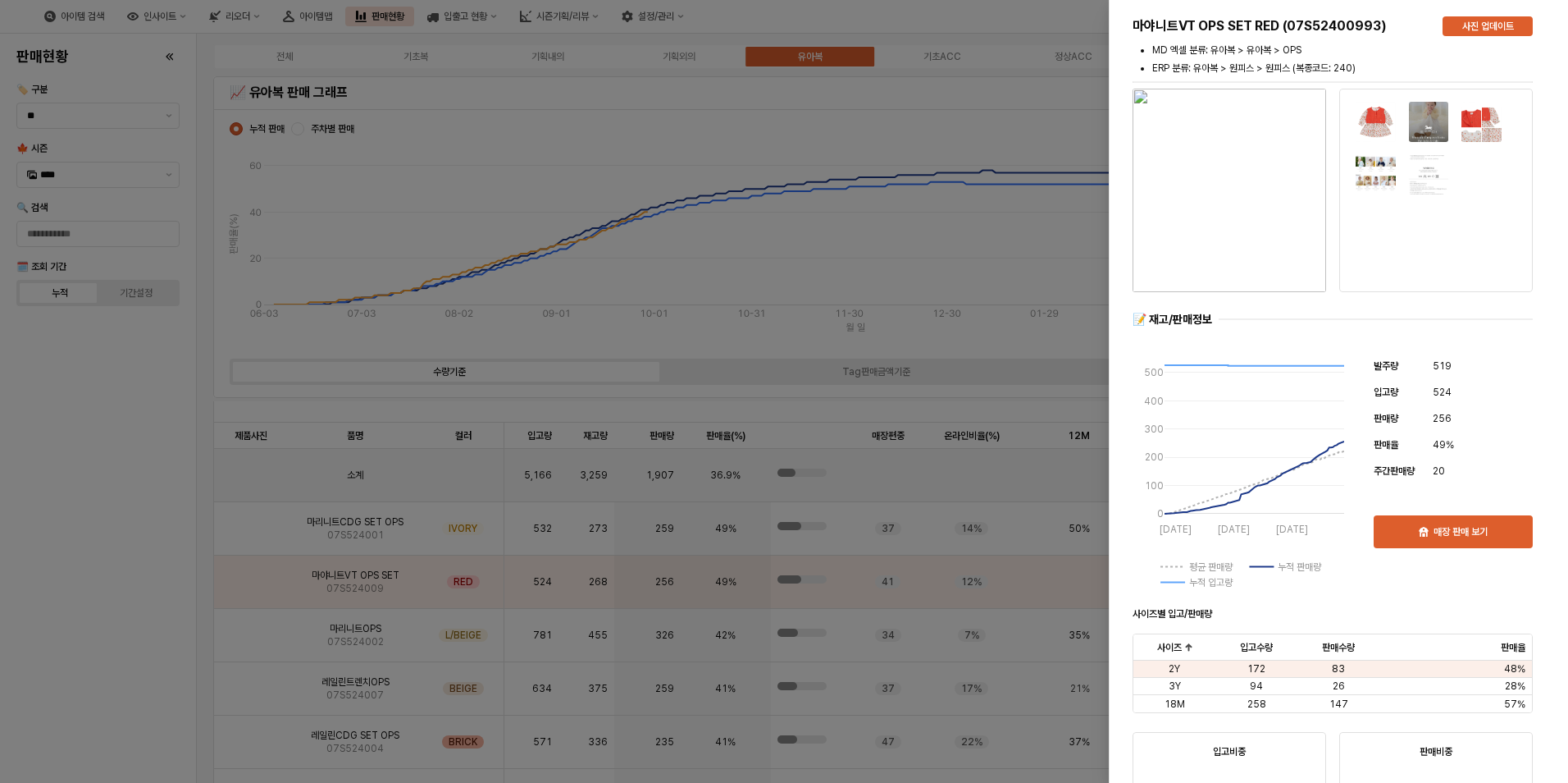
click at [136, 653] on div at bounding box center [784, 391] width 1568 height 783
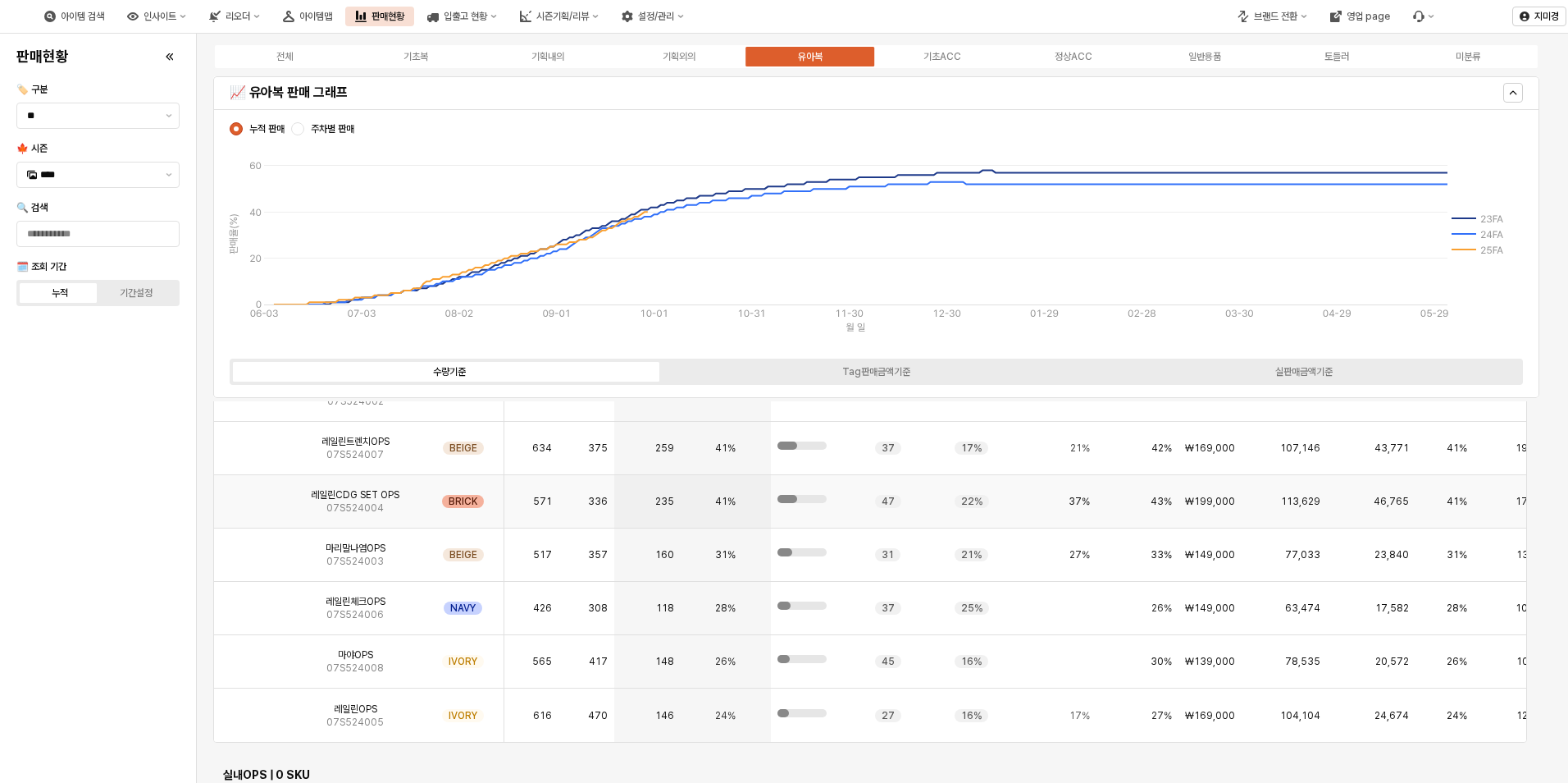
scroll to position [4184, 0]
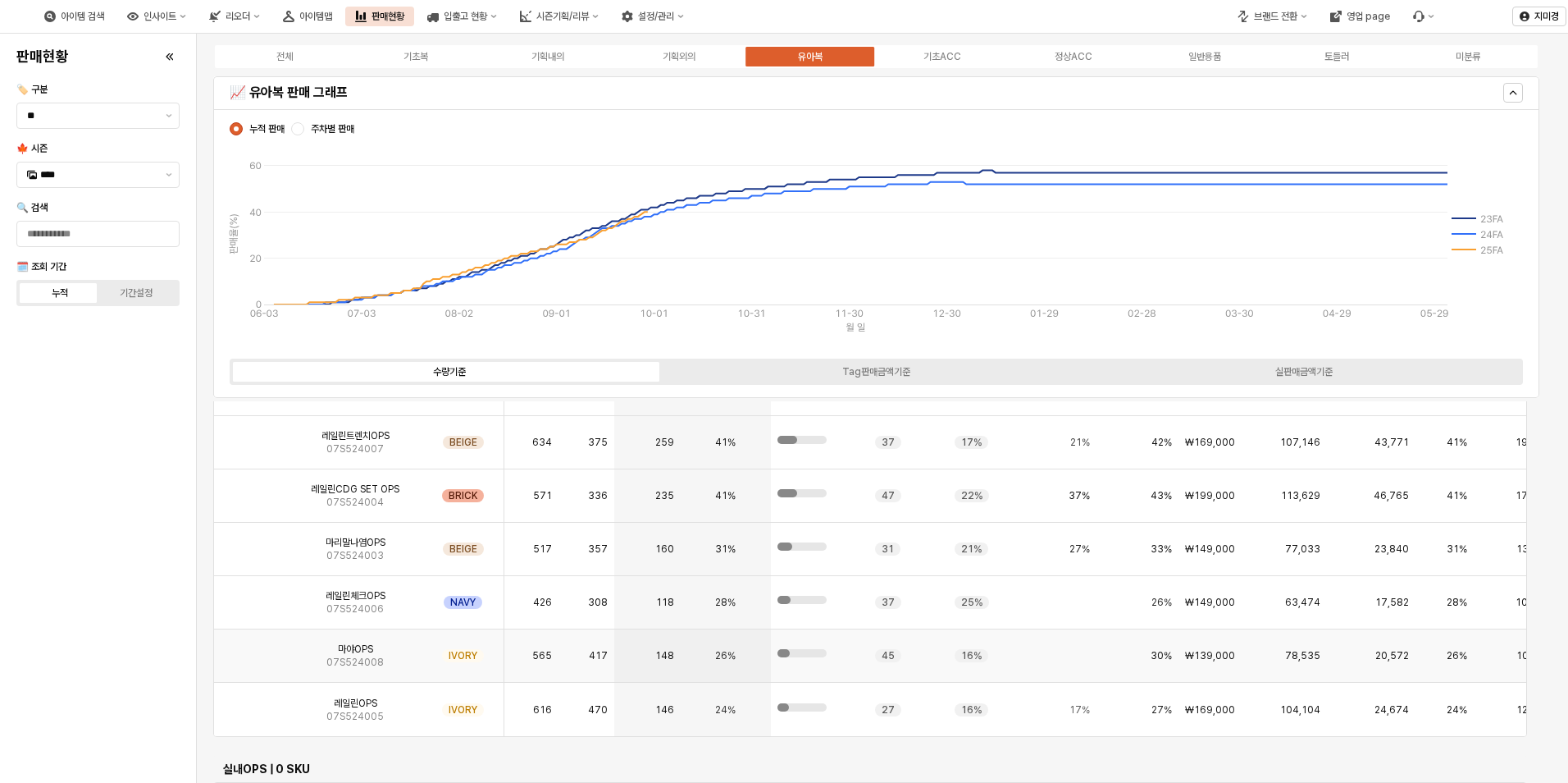
click at [251, 649] on img "App Frame" at bounding box center [251, 649] width 0 height 0
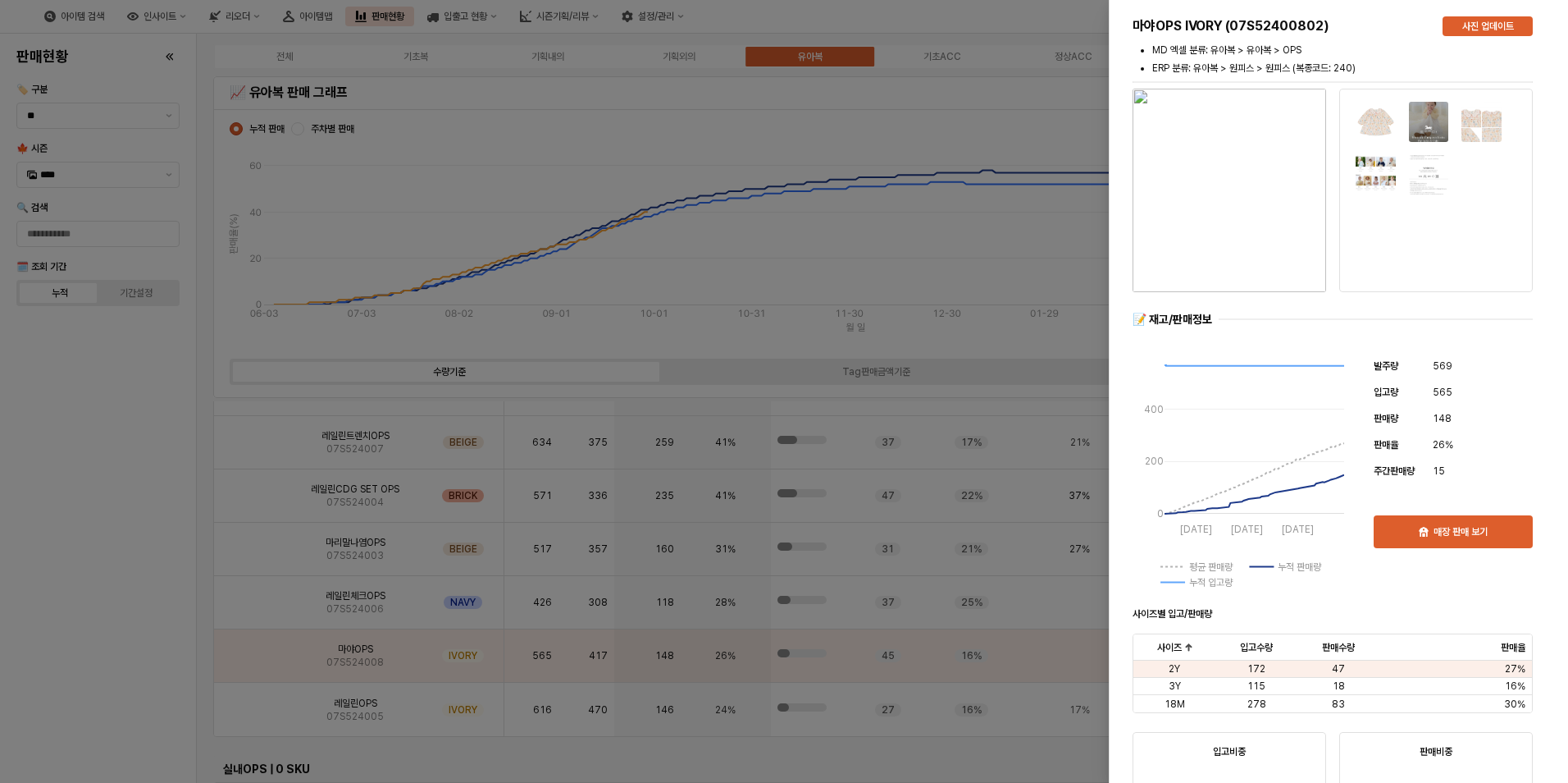
click at [170, 657] on div at bounding box center [784, 391] width 1568 height 783
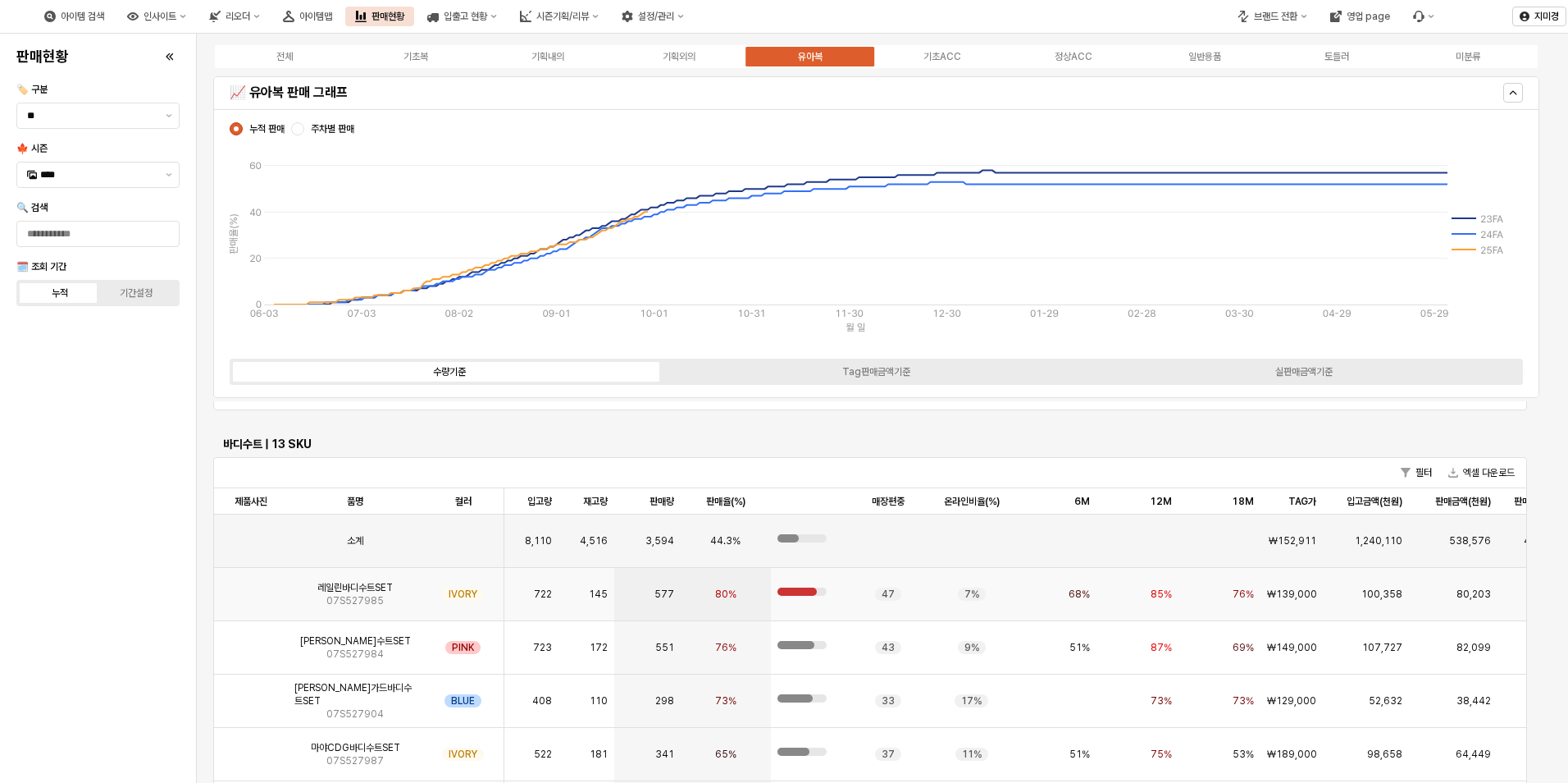
scroll to position [35, 0]
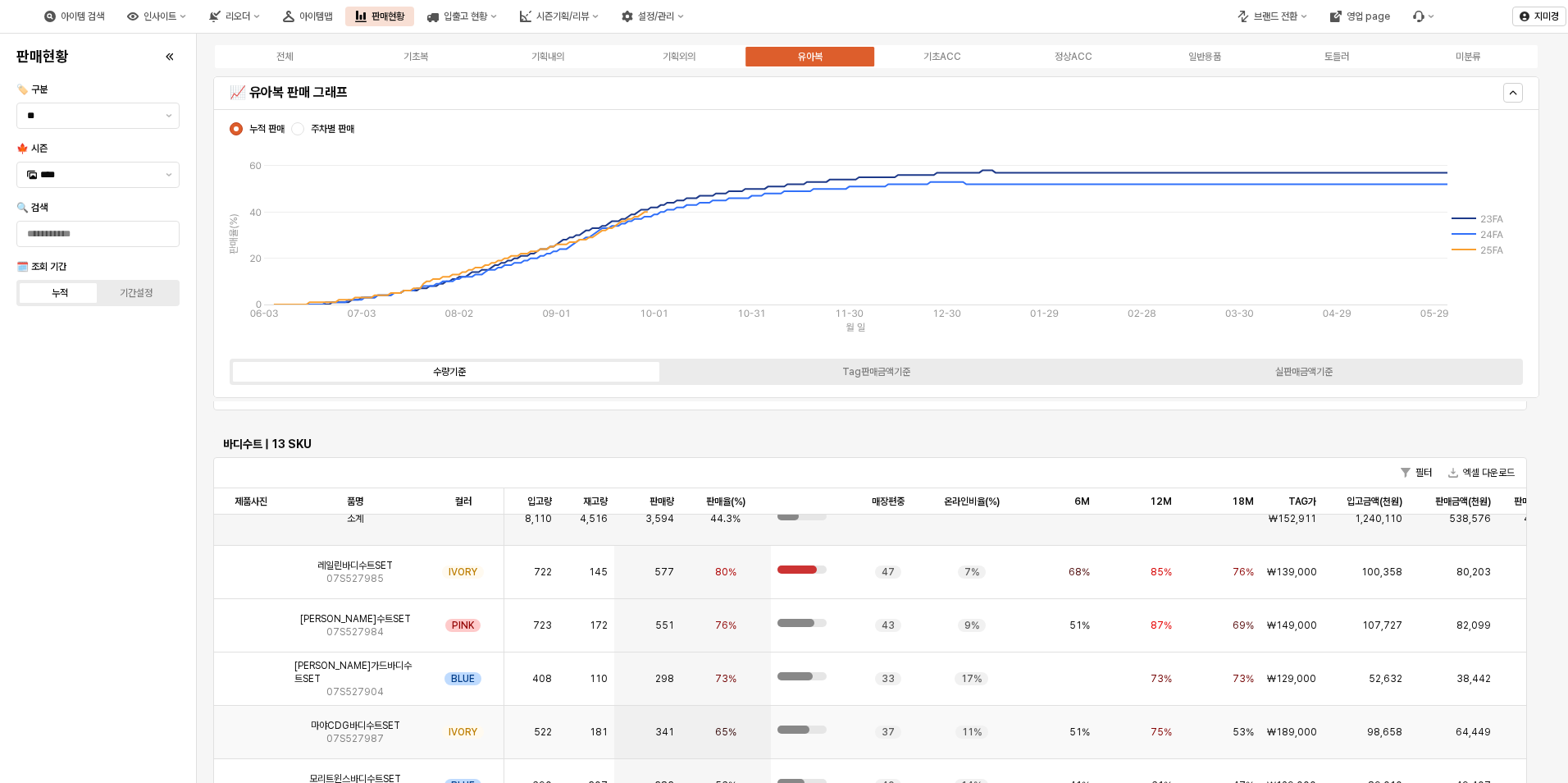
click at [251, 725] on img "App Frame" at bounding box center [251, 725] width 0 height 0
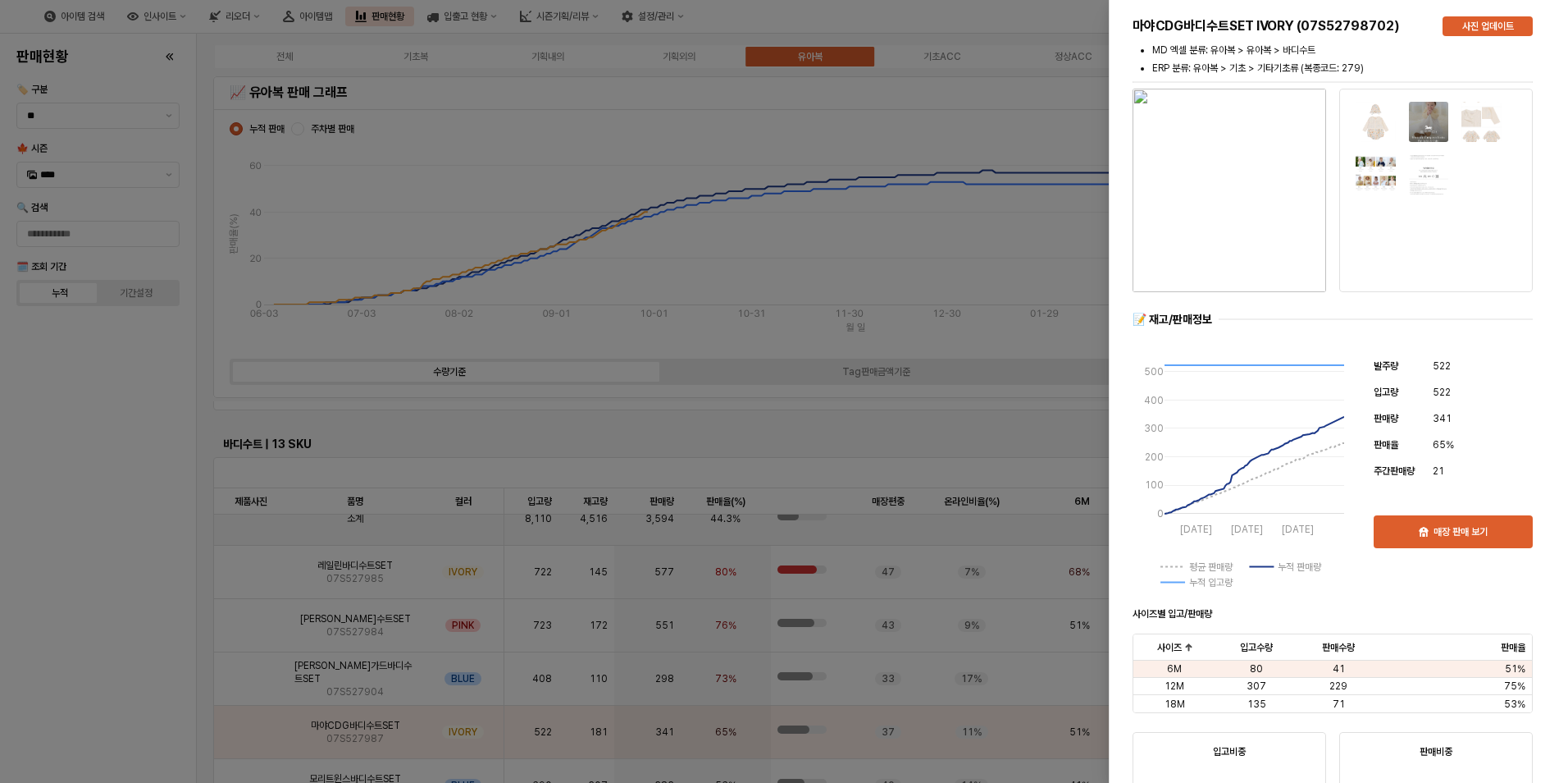
click at [123, 692] on div at bounding box center [784, 391] width 1568 height 783
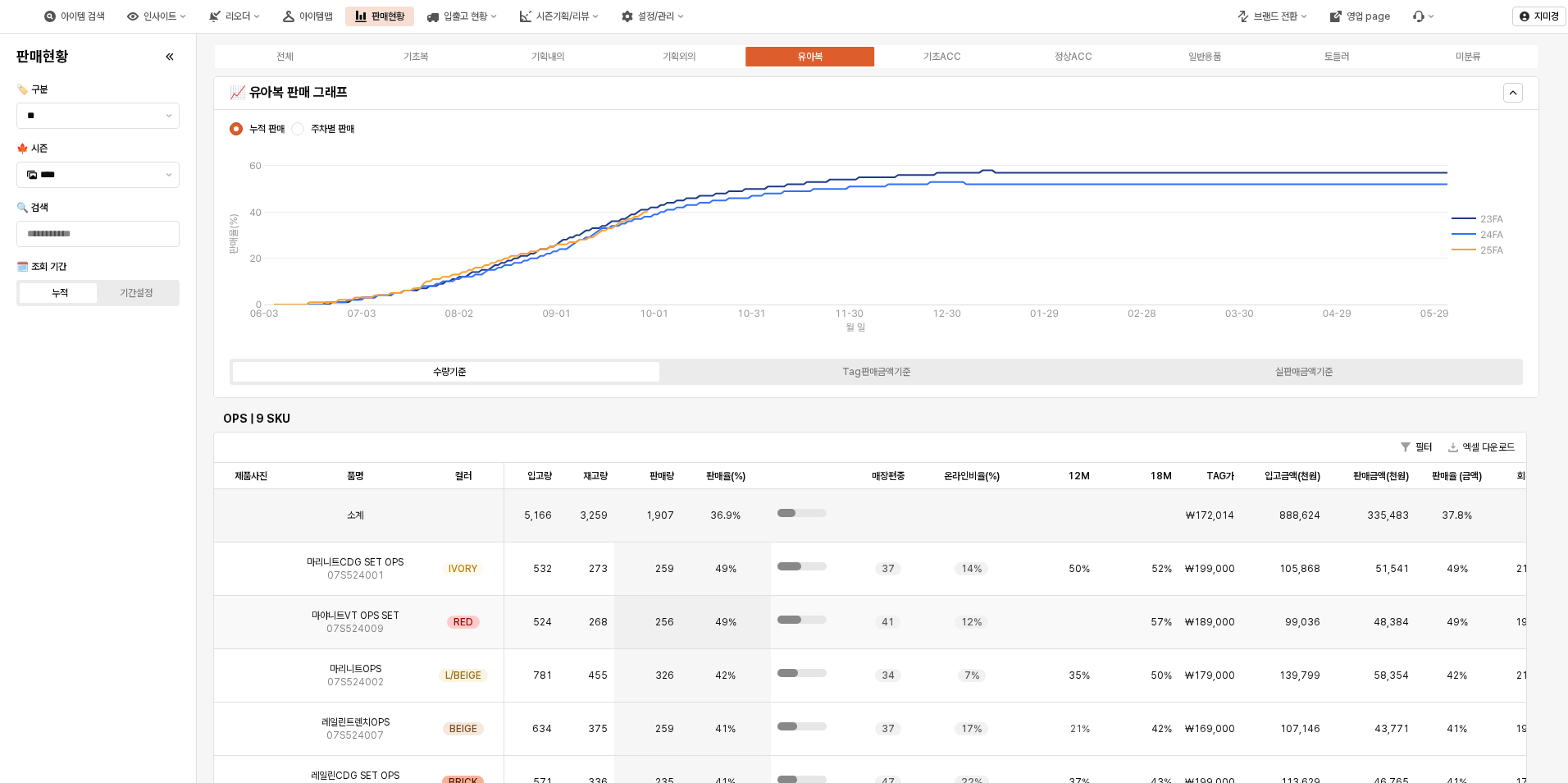
scroll to position [3857, 0]
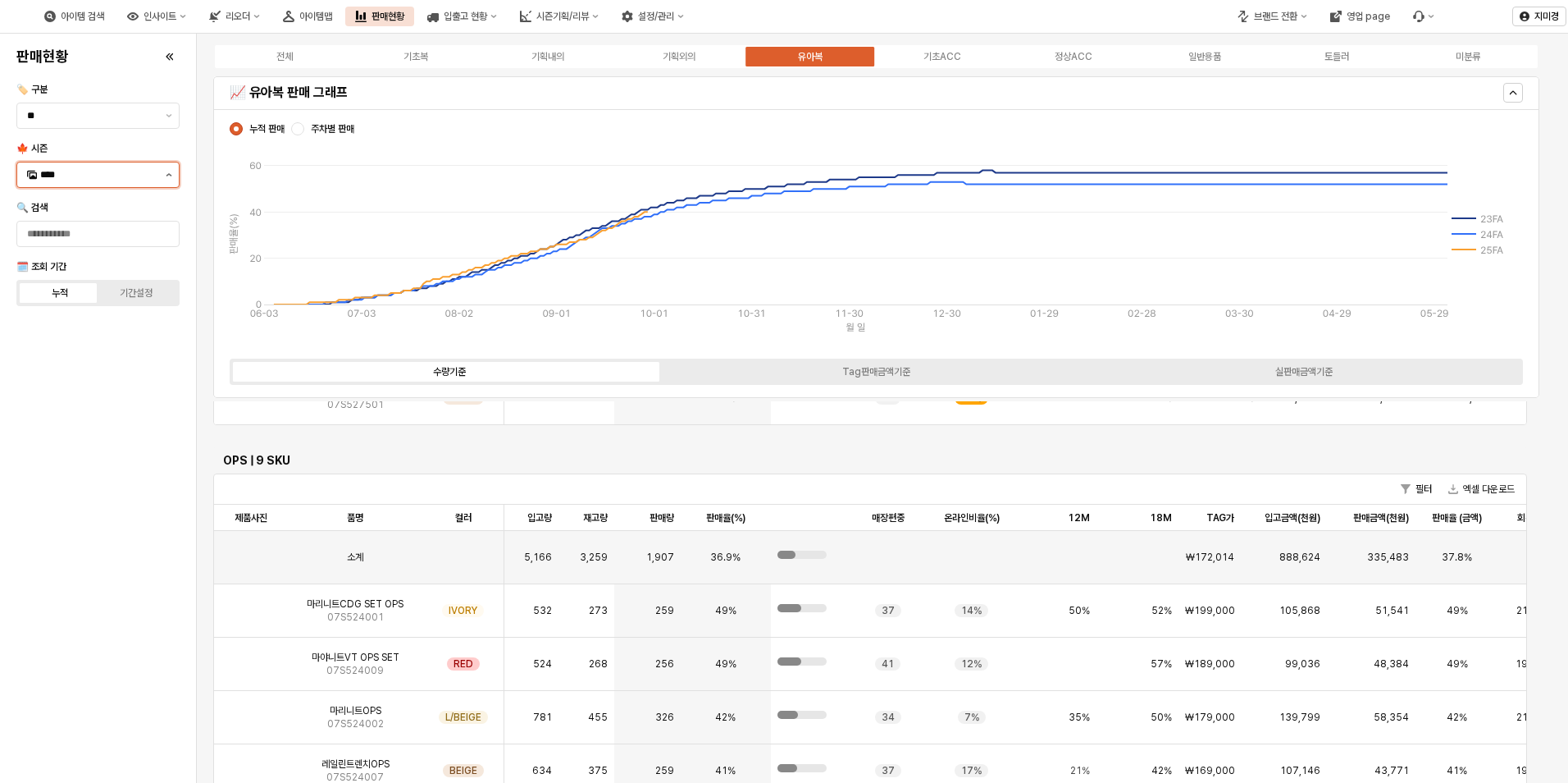
click at [166, 177] on button "제안 사항 표시" at bounding box center [169, 175] width 20 height 25
click at [82, 323] on div "25WT" at bounding box center [99, 320] width 119 height 13
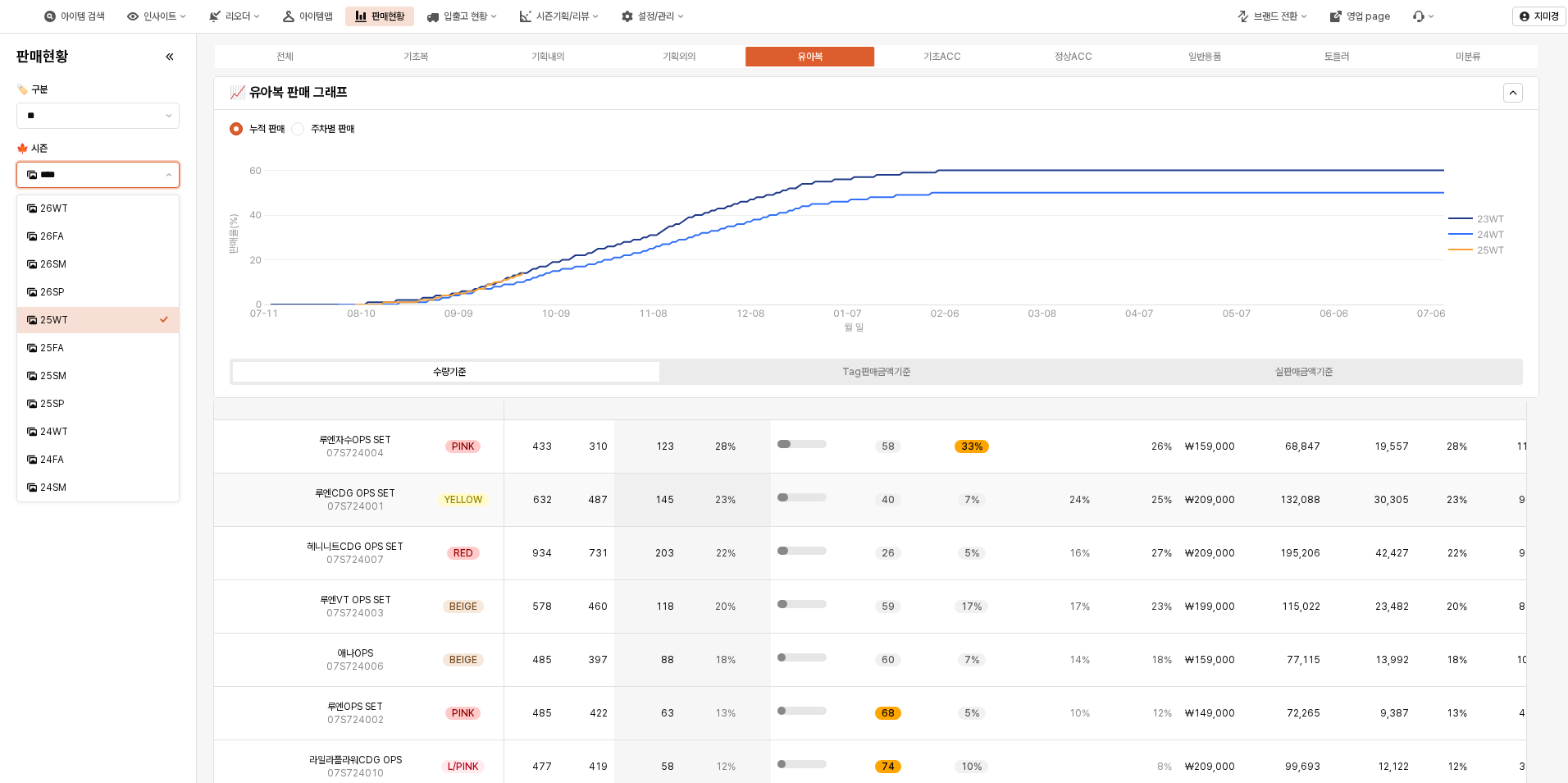
scroll to position [3821, 0]
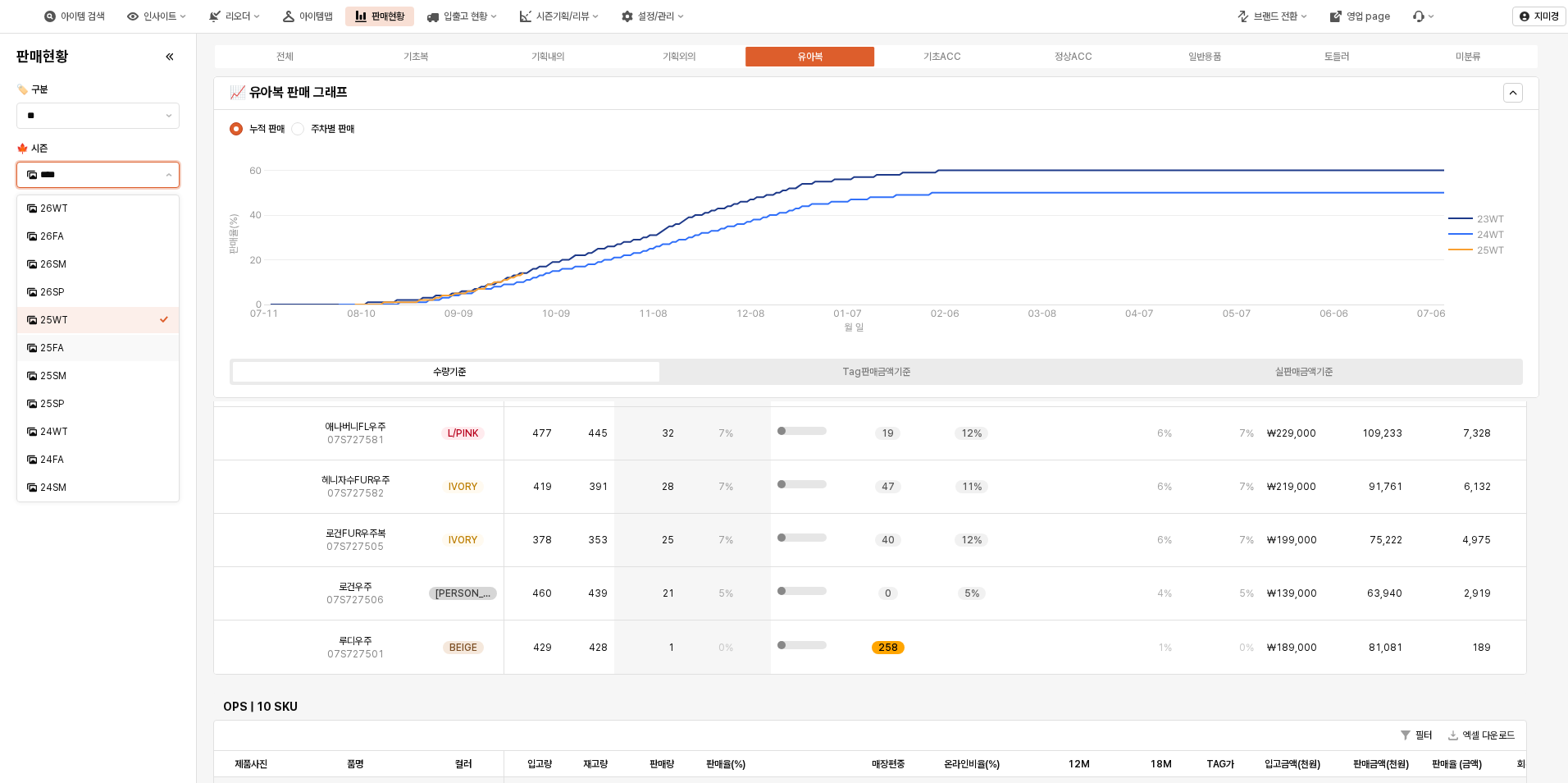
click at [85, 345] on div "25FA" at bounding box center [99, 348] width 119 height 13
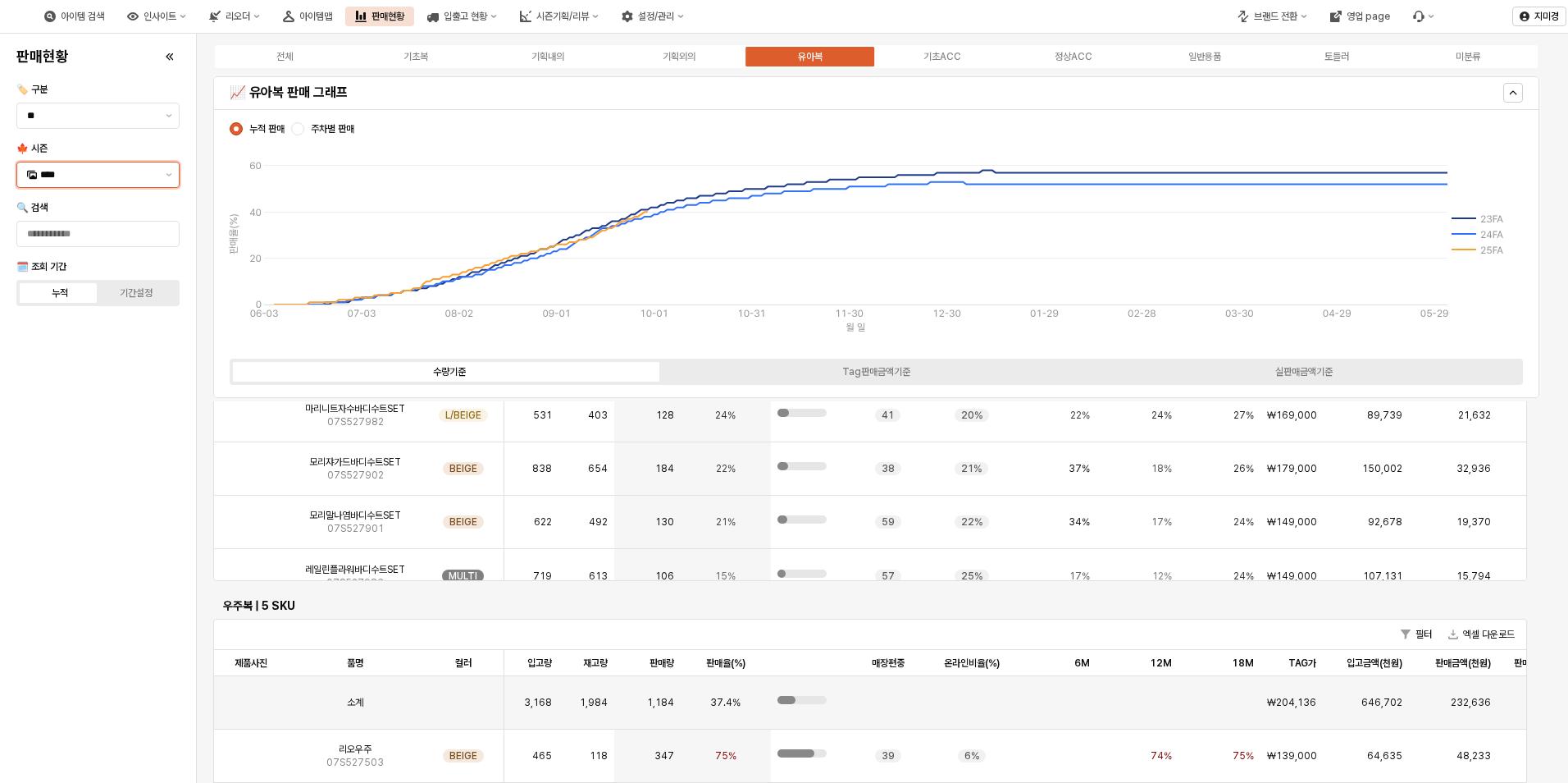
scroll to position [2954, 0]
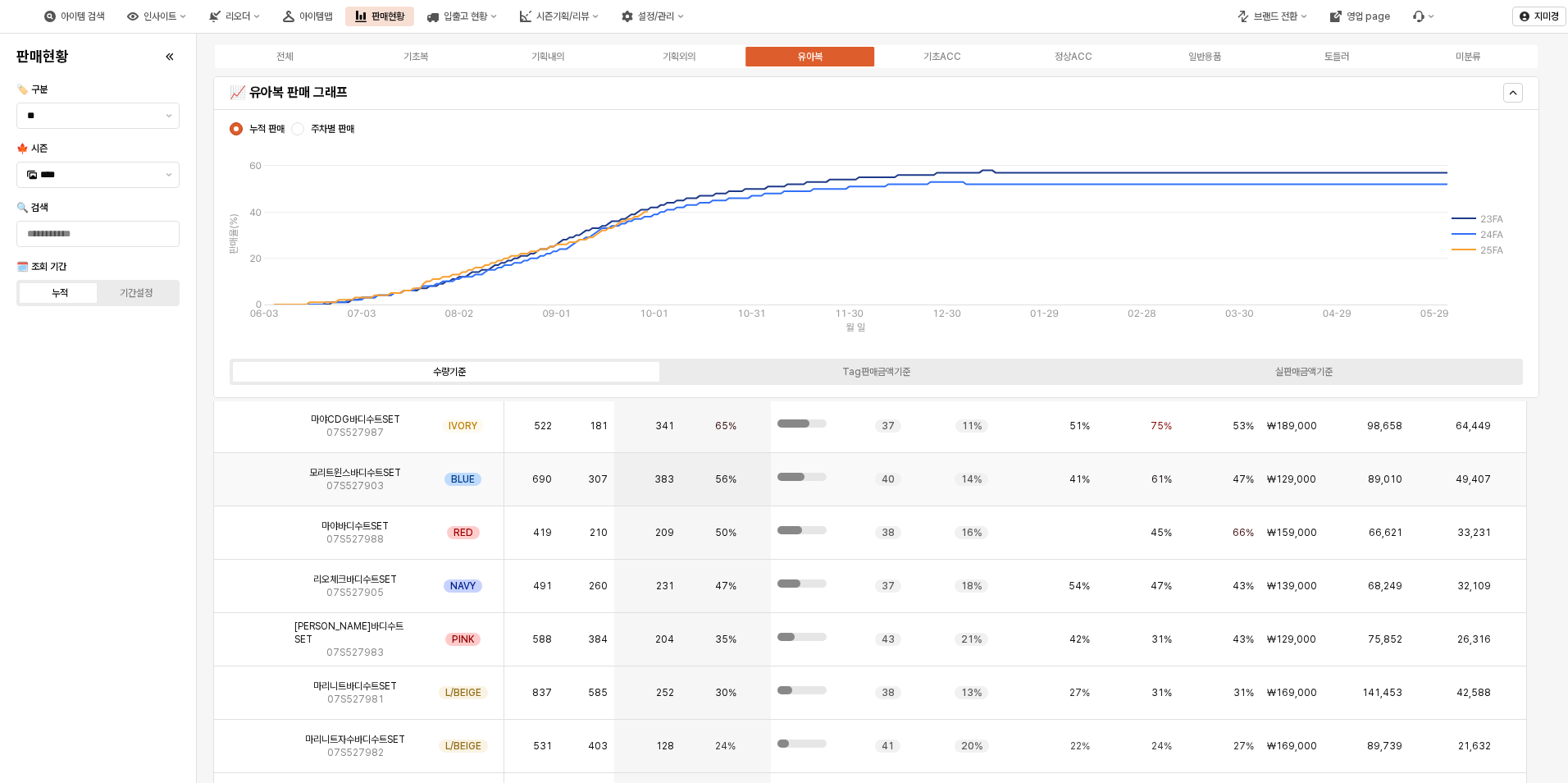
click at [251, 472] on img "App Frame" at bounding box center [251, 472] width 0 height 0
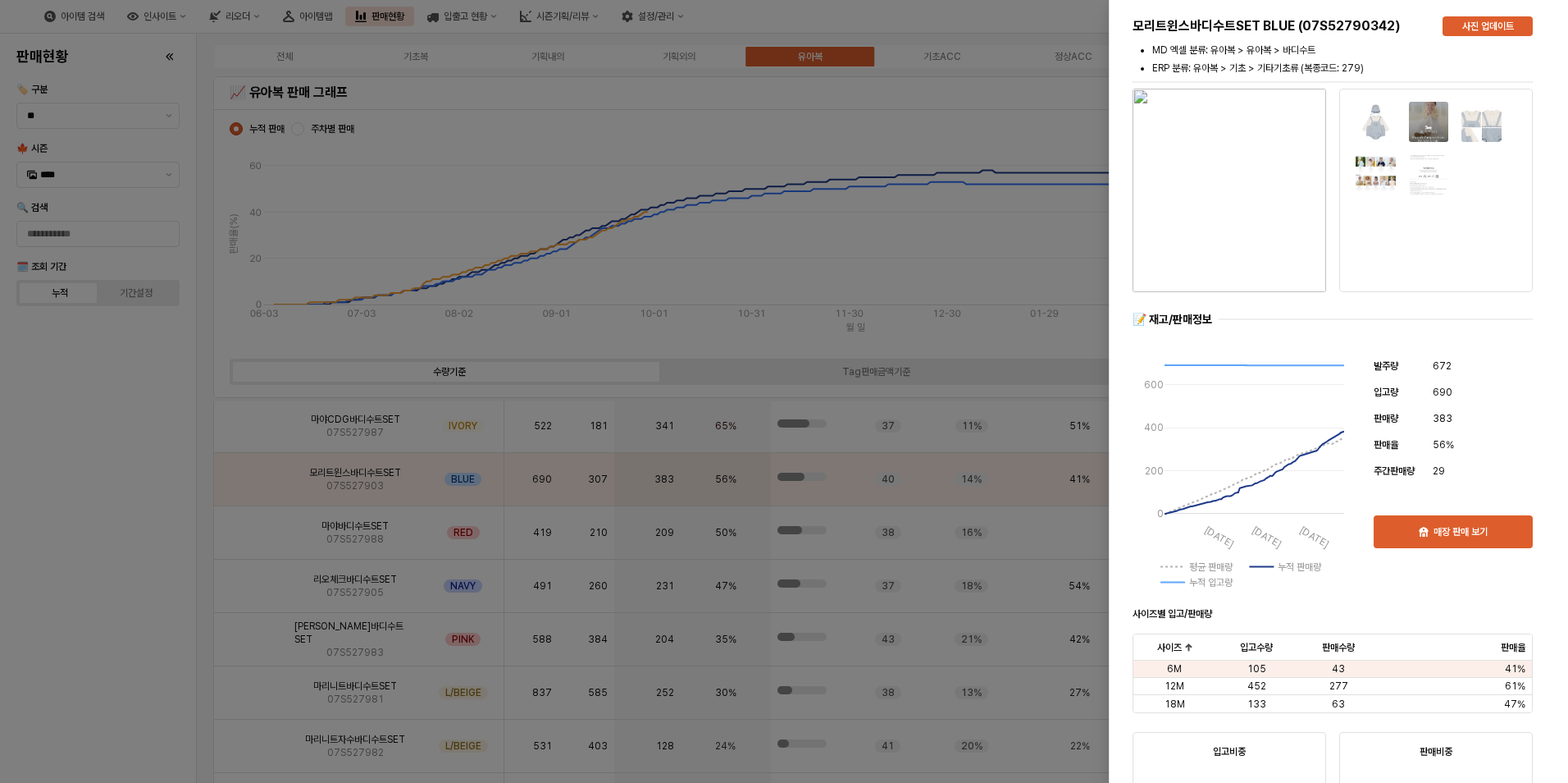
click at [169, 634] on div at bounding box center [784, 391] width 1568 height 783
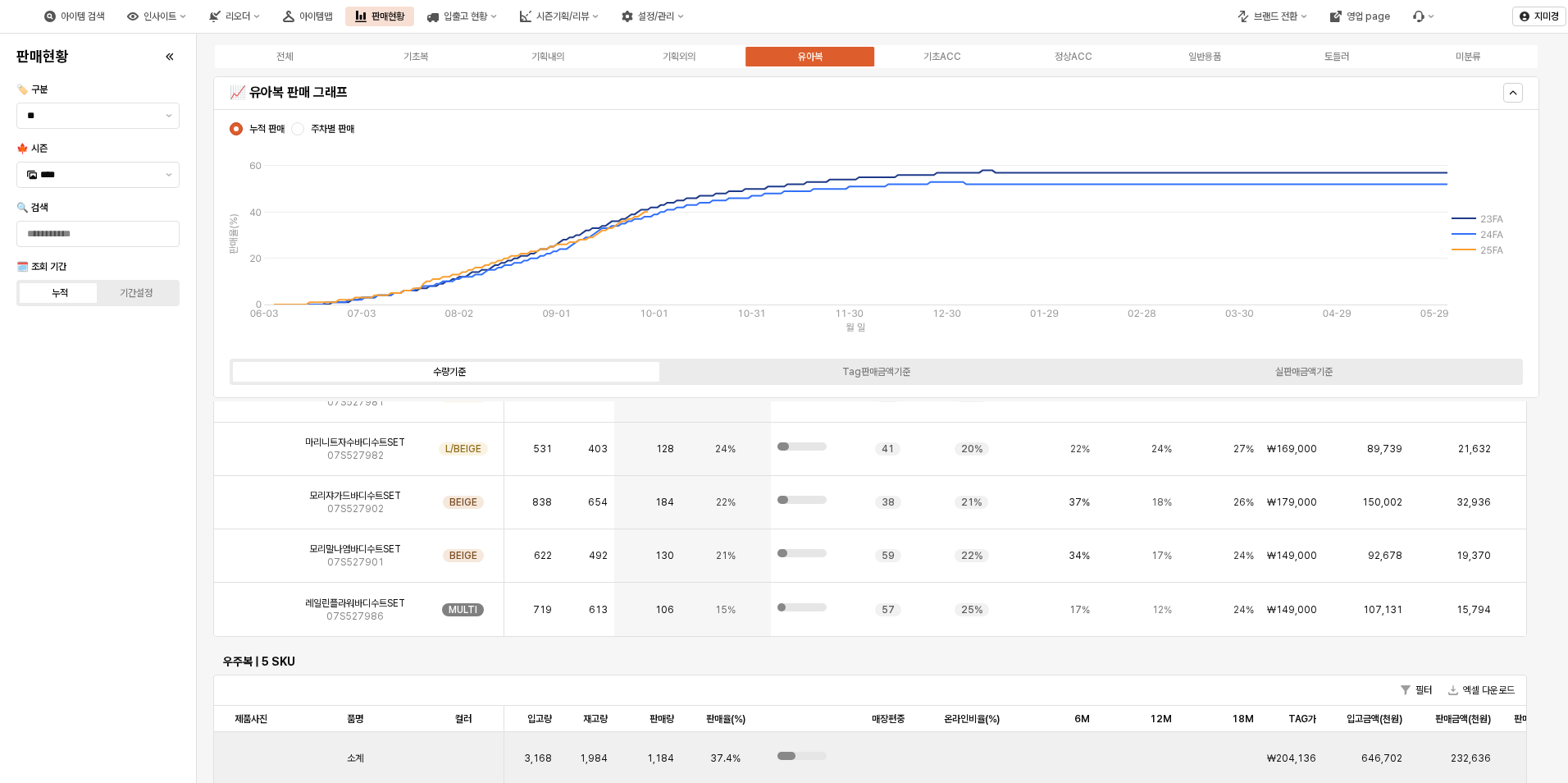
scroll to position [3200, 0]
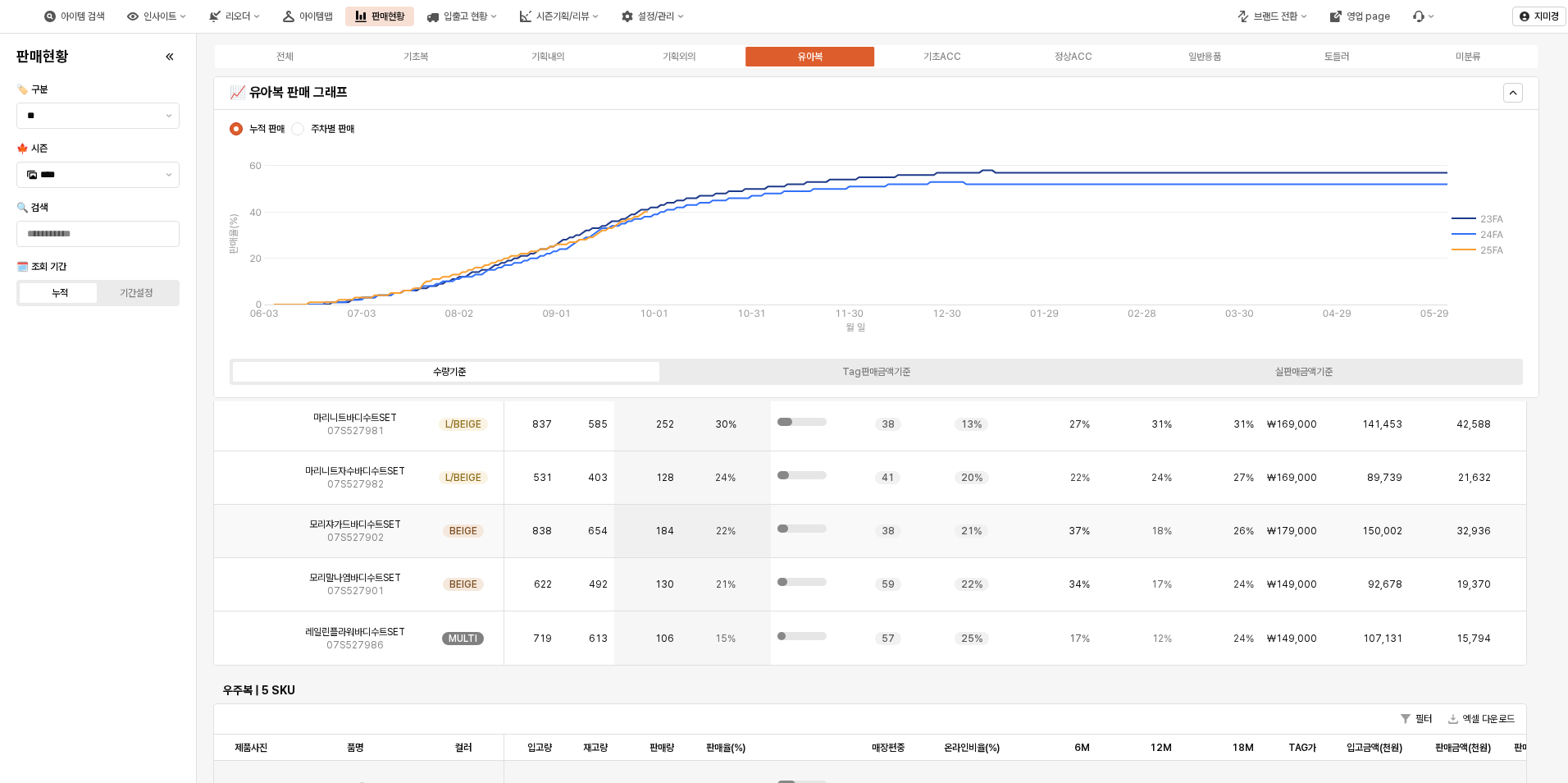
click at [251, 524] on img "App Frame" at bounding box center [251, 524] width 0 height 0
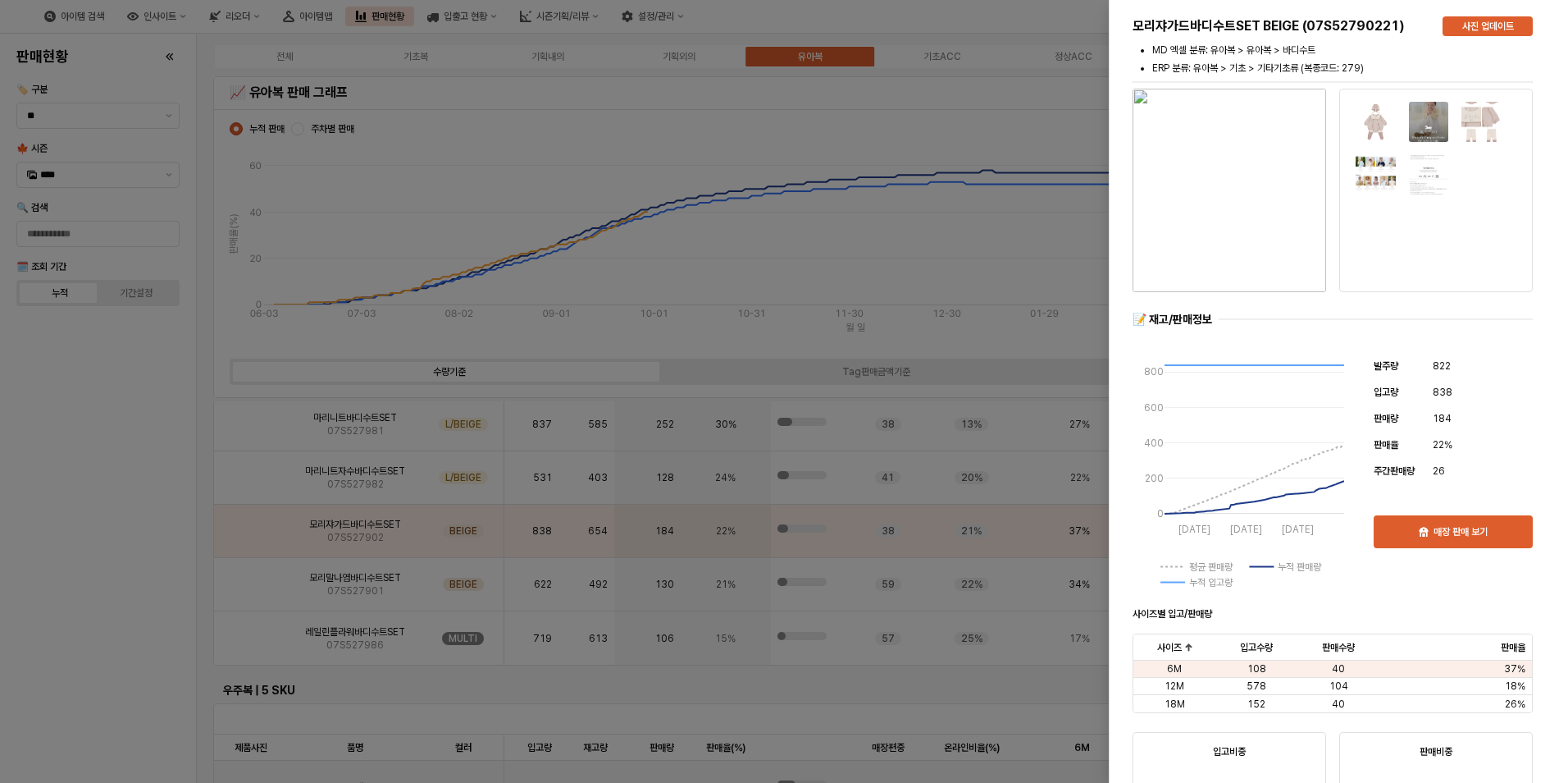
click at [125, 595] on div at bounding box center [784, 391] width 1568 height 783
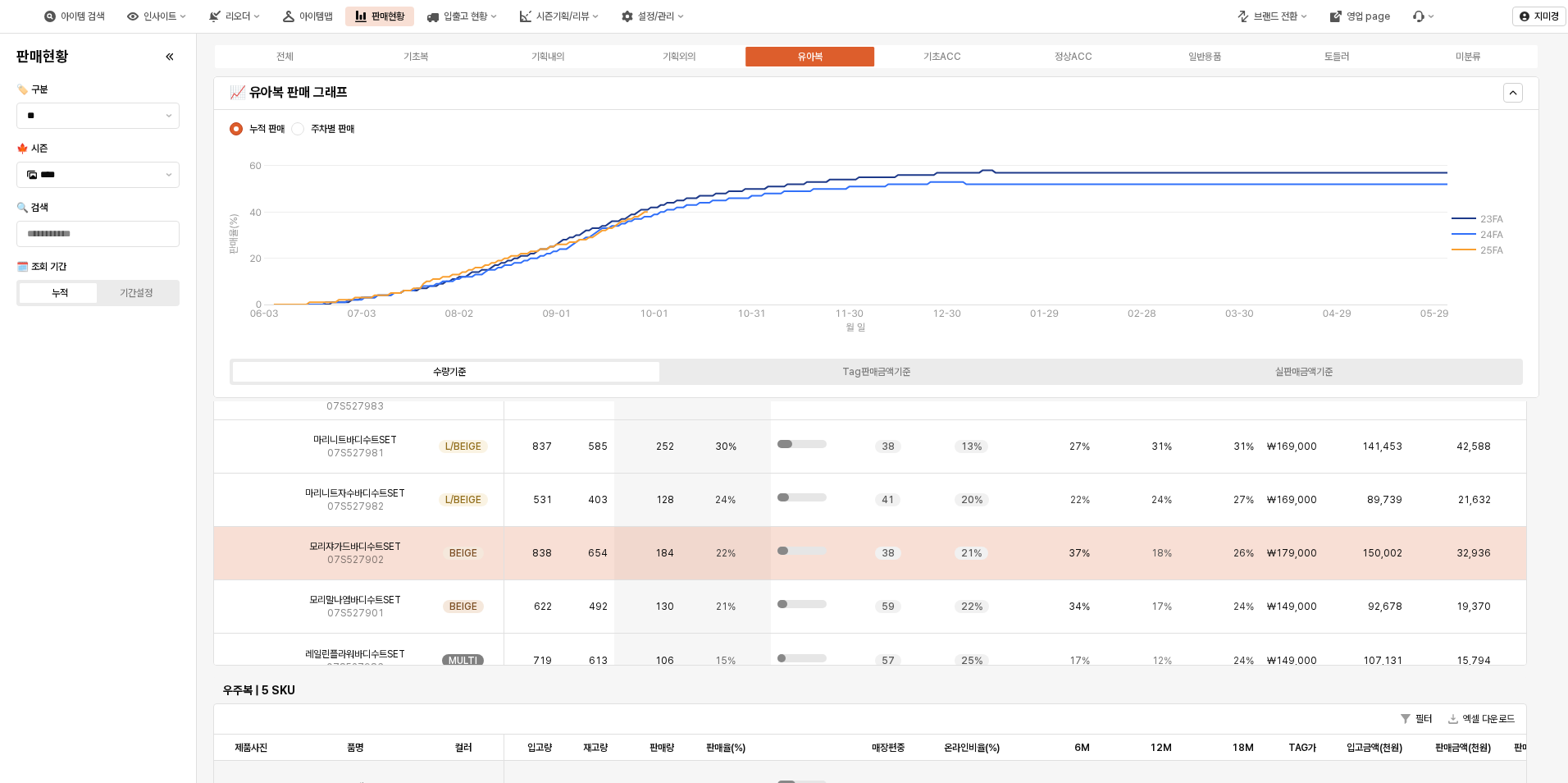
scroll to position [3036, 0]
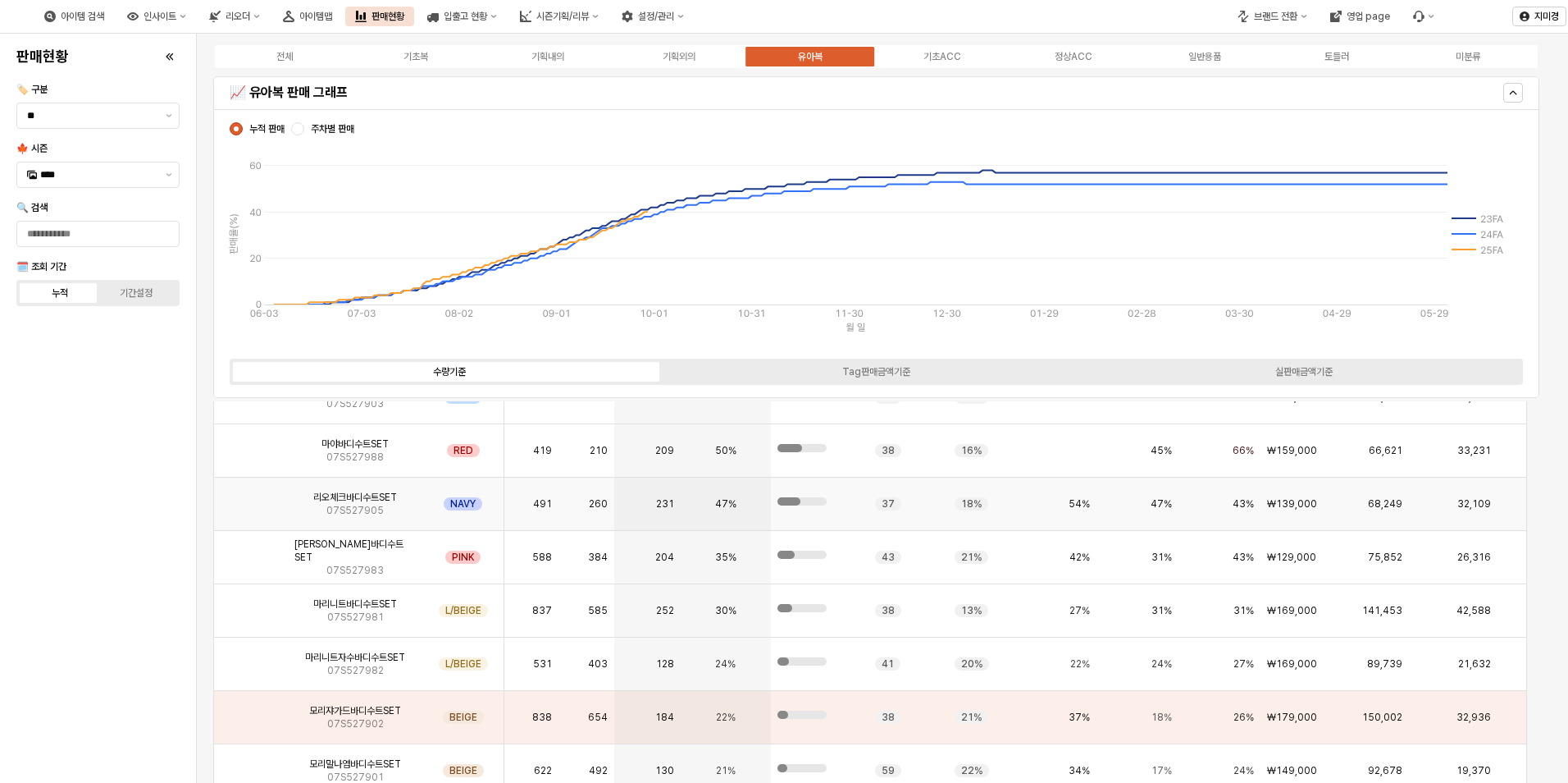
click at [251, 497] on img "App Frame" at bounding box center [251, 497] width 0 height 0
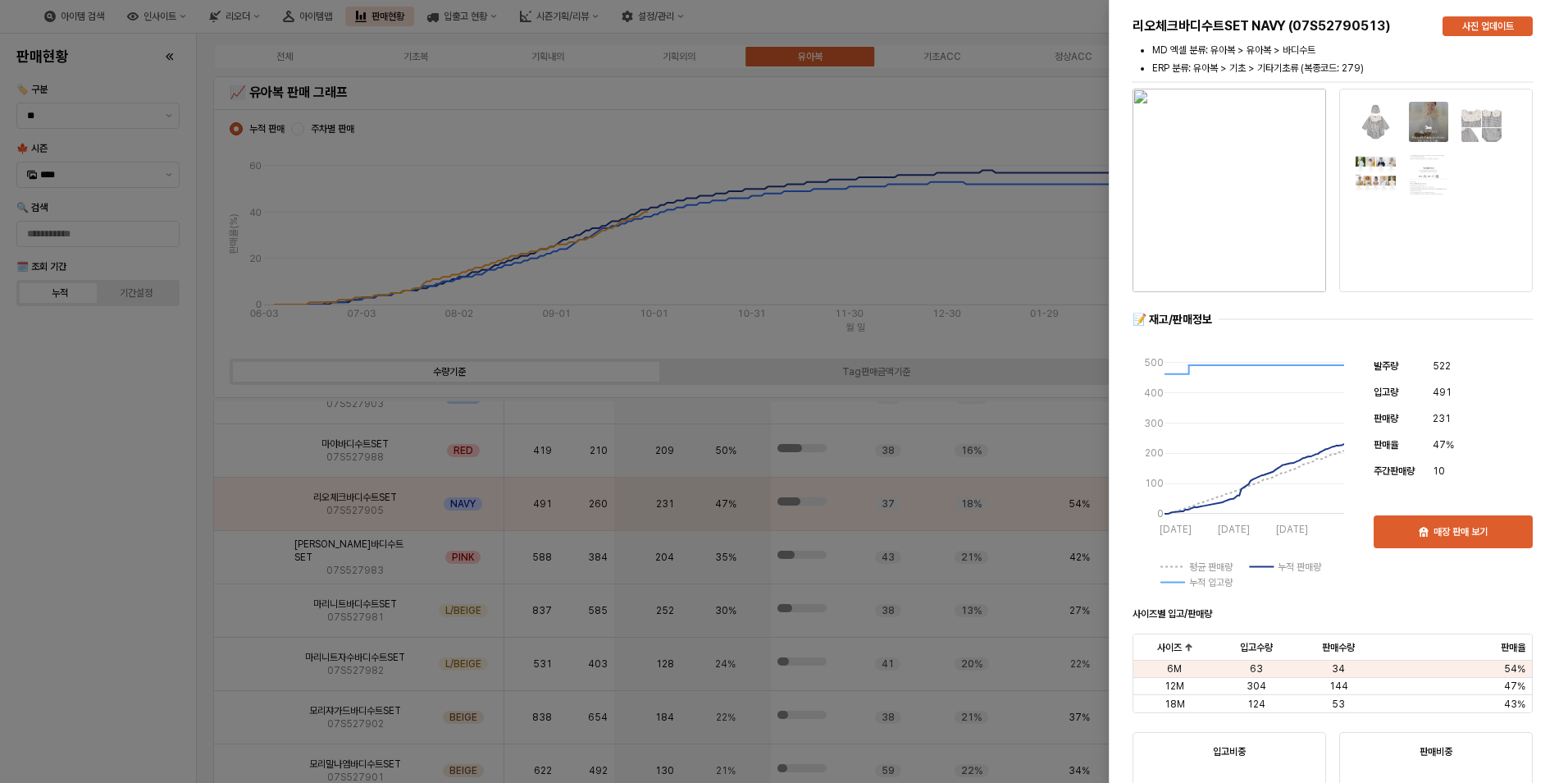
click at [131, 635] on div at bounding box center [784, 391] width 1568 height 783
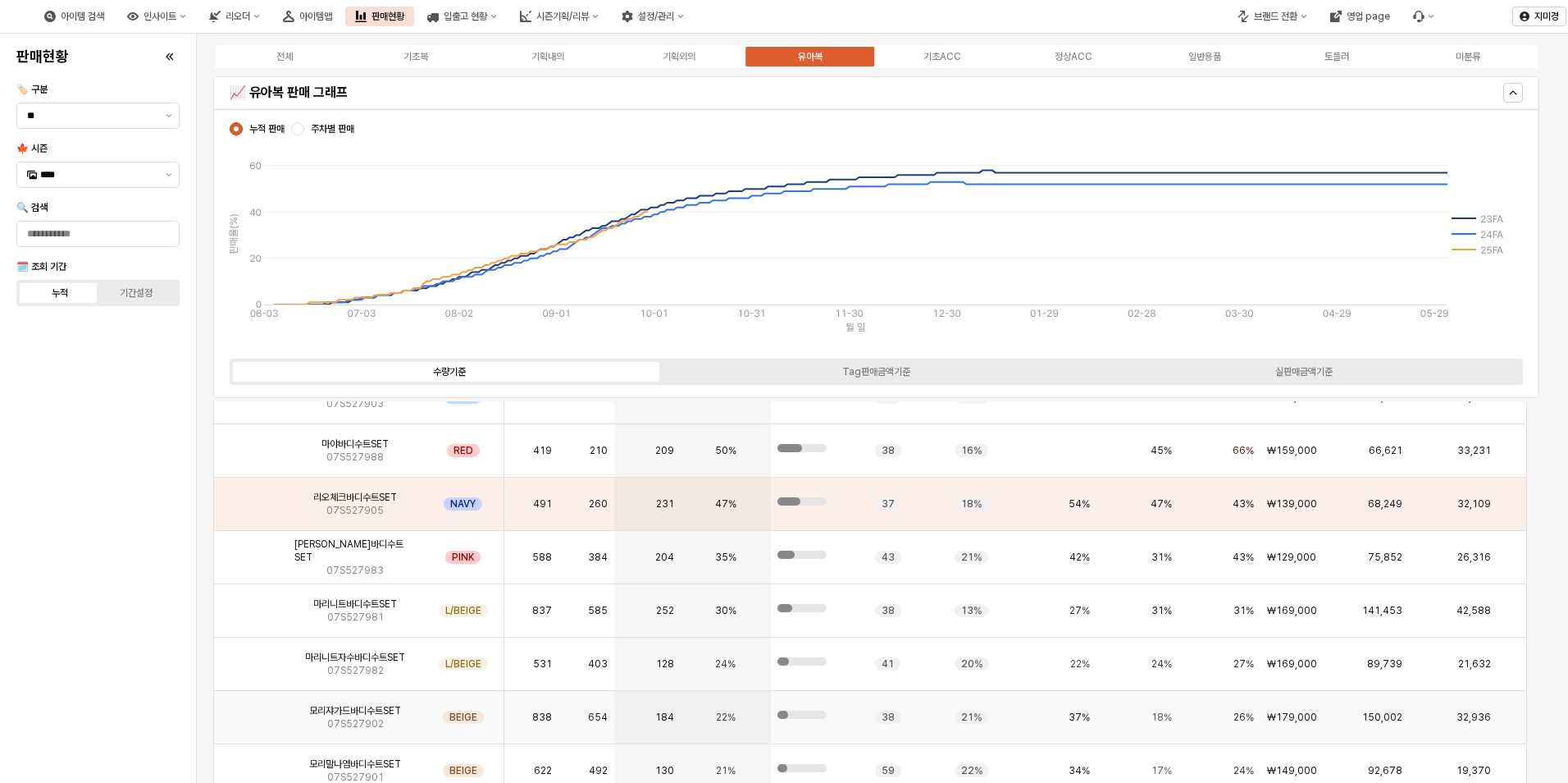
click at [251, 711] on img "App Frame" at bounding box center [251, 711] width 0 height 0
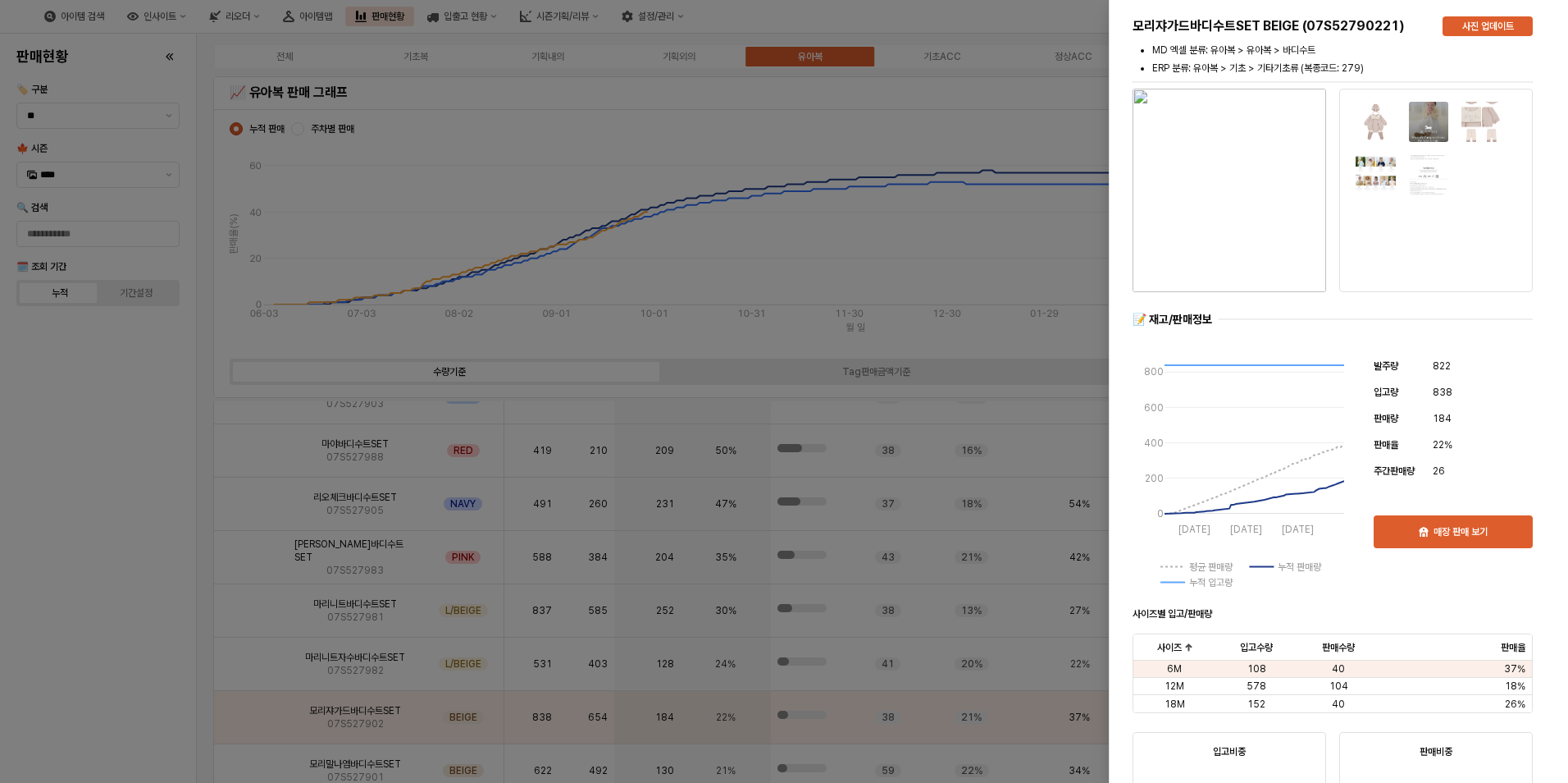
click at [100, 660] on div at bounding box center [784, 391] width 1568 height 783
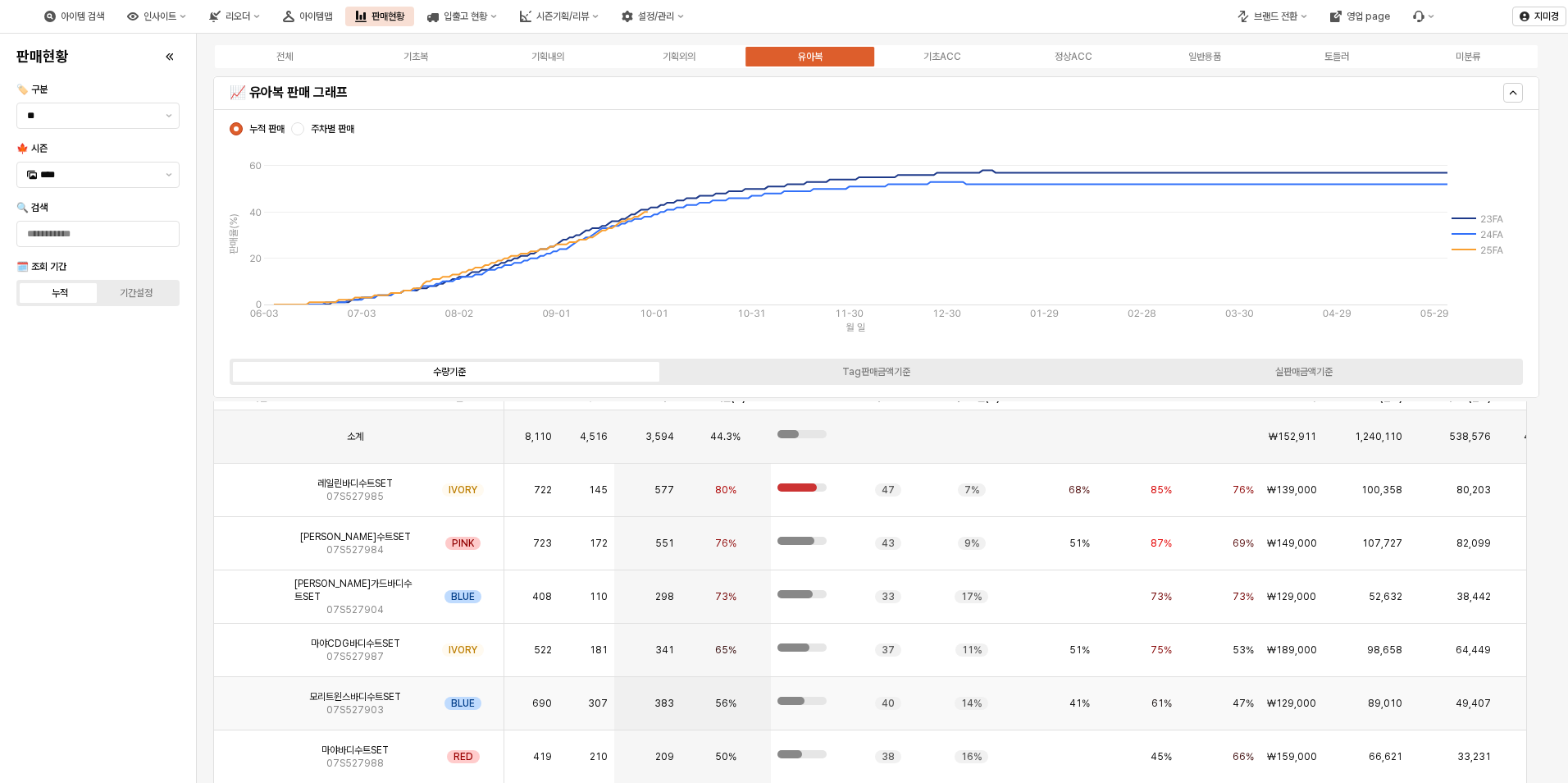
scroll to position [2708, 0]
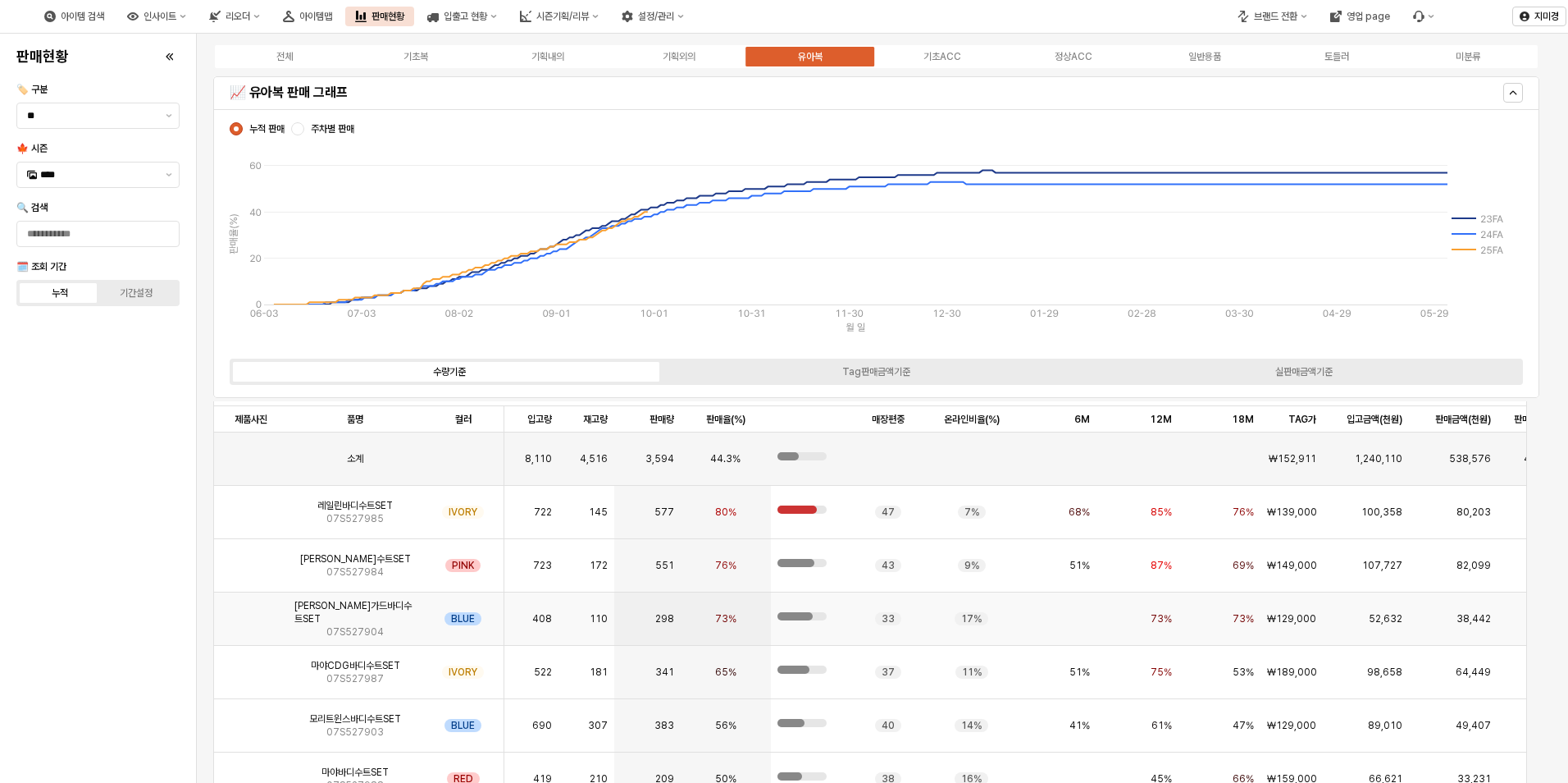
click at [251, 612] on img "App Frame" at bounding box center [251, 612] width 0 height 0
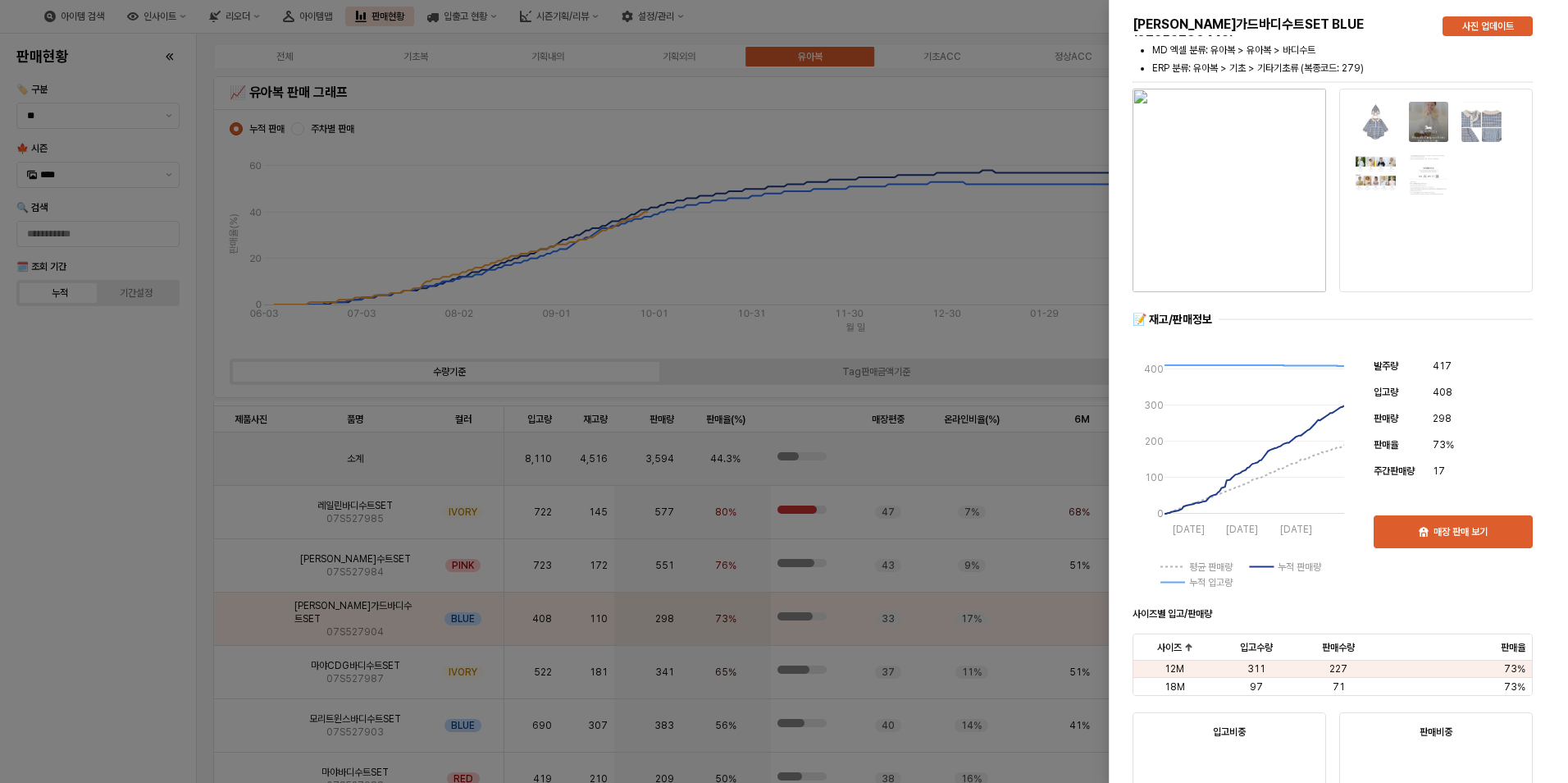
click at [161, 590] on div at bounding box center [784, 391] width 1568 height 783
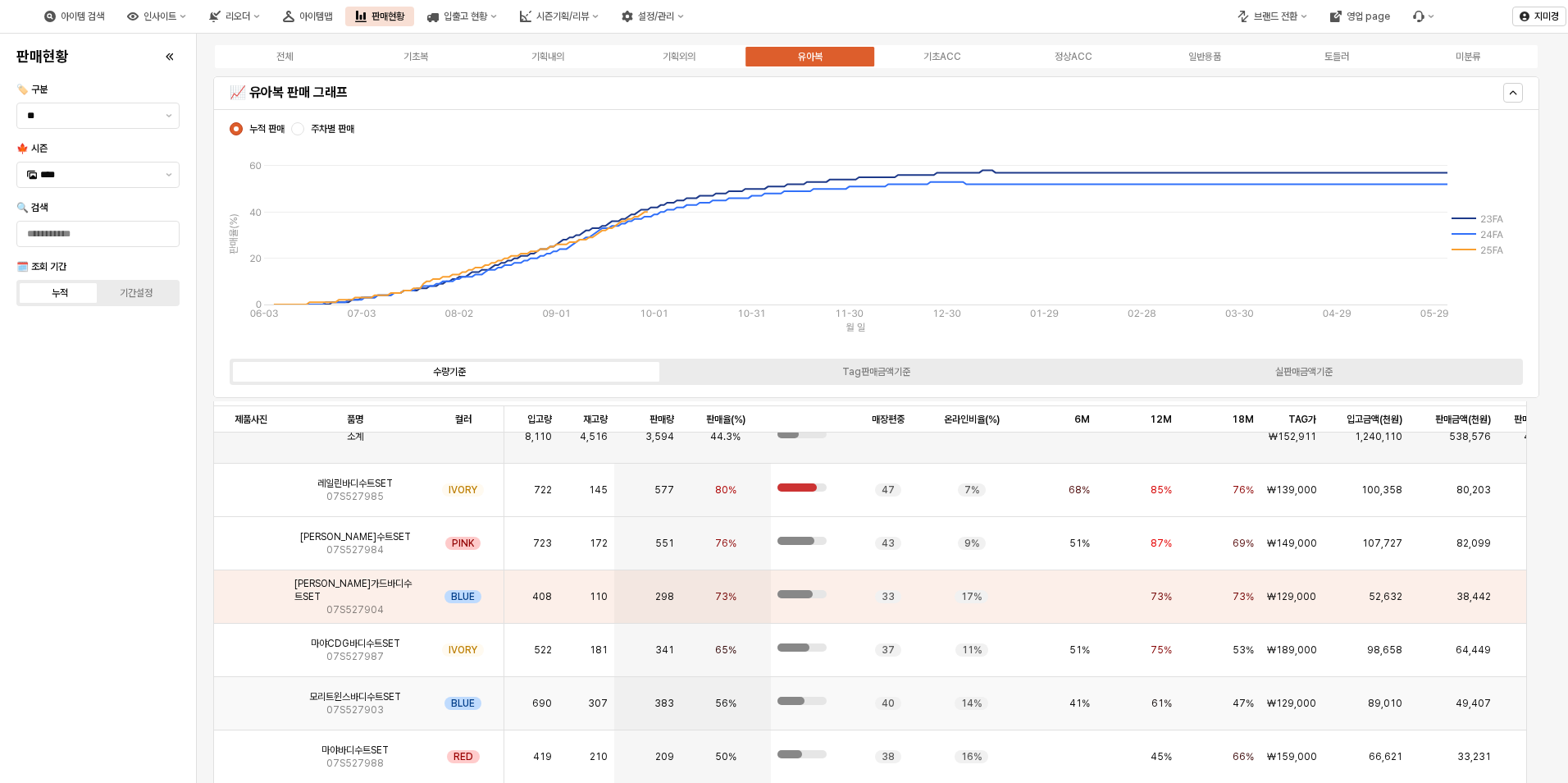
scroll to position [2954, 0]
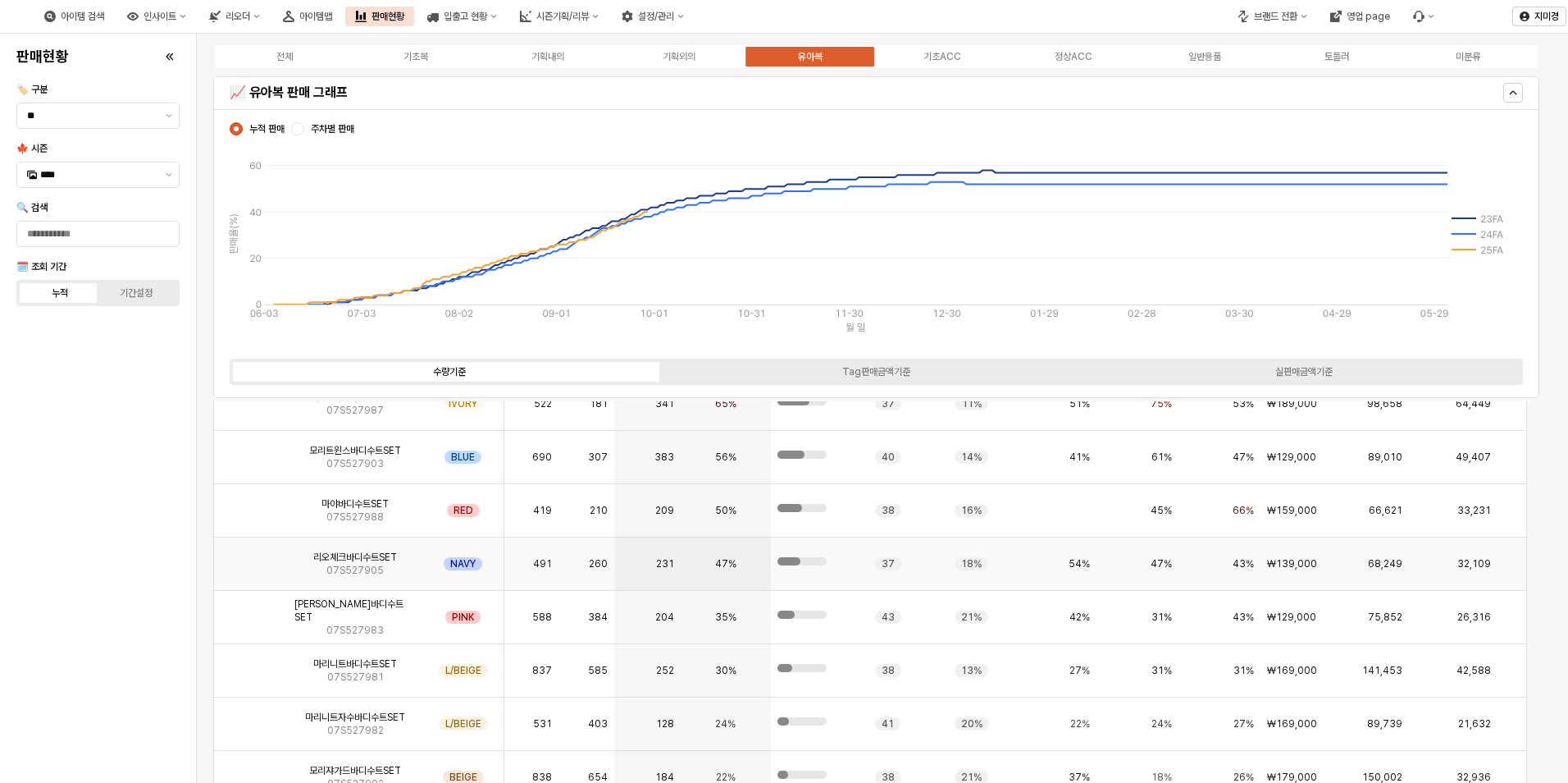
click at [251, 557] on img "App Frame" at bounding box center [251, 557] width 0 height 0
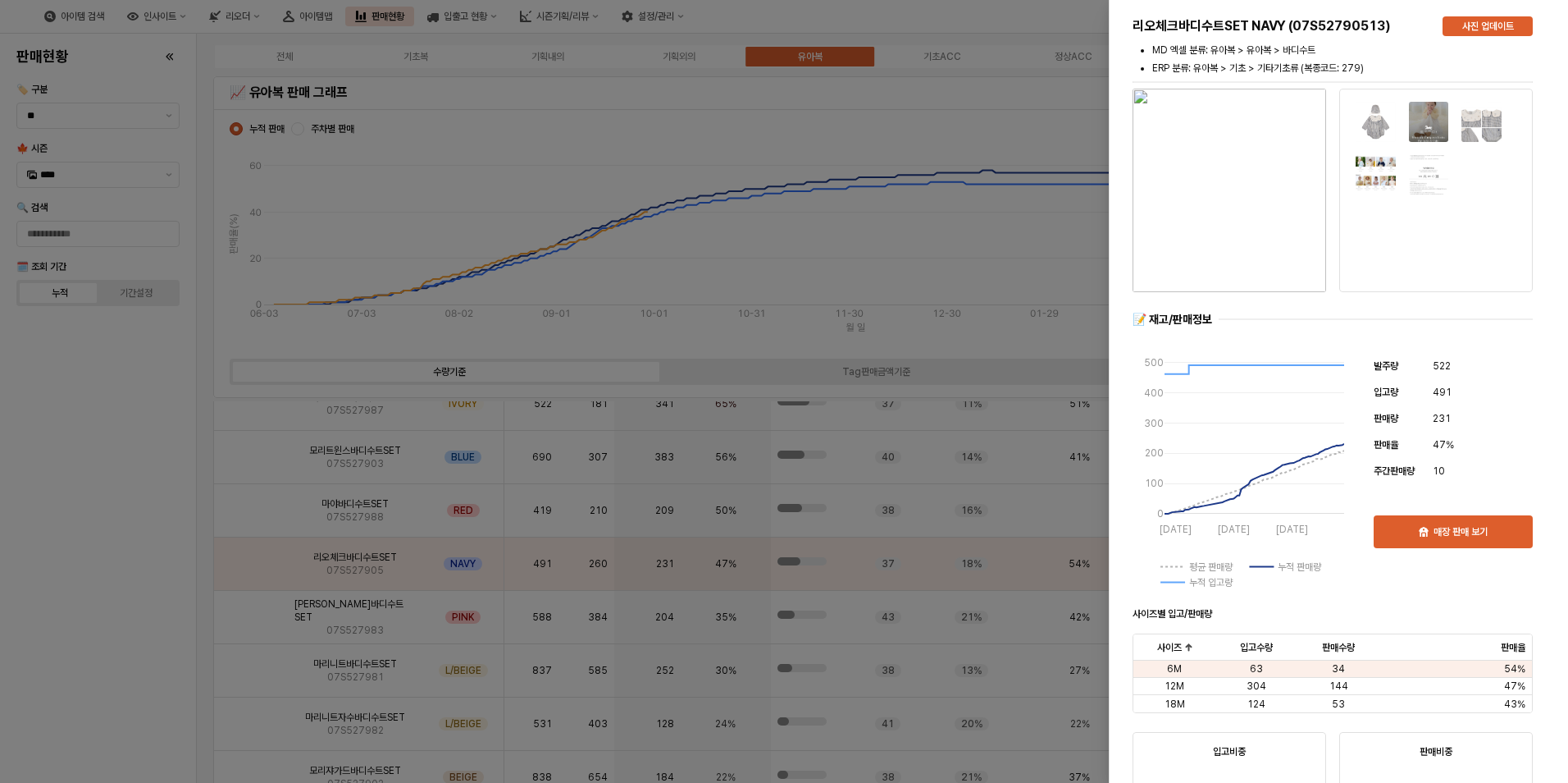
click at [131, 599] on div at bounding box center [784, 391] width 1568 height 783
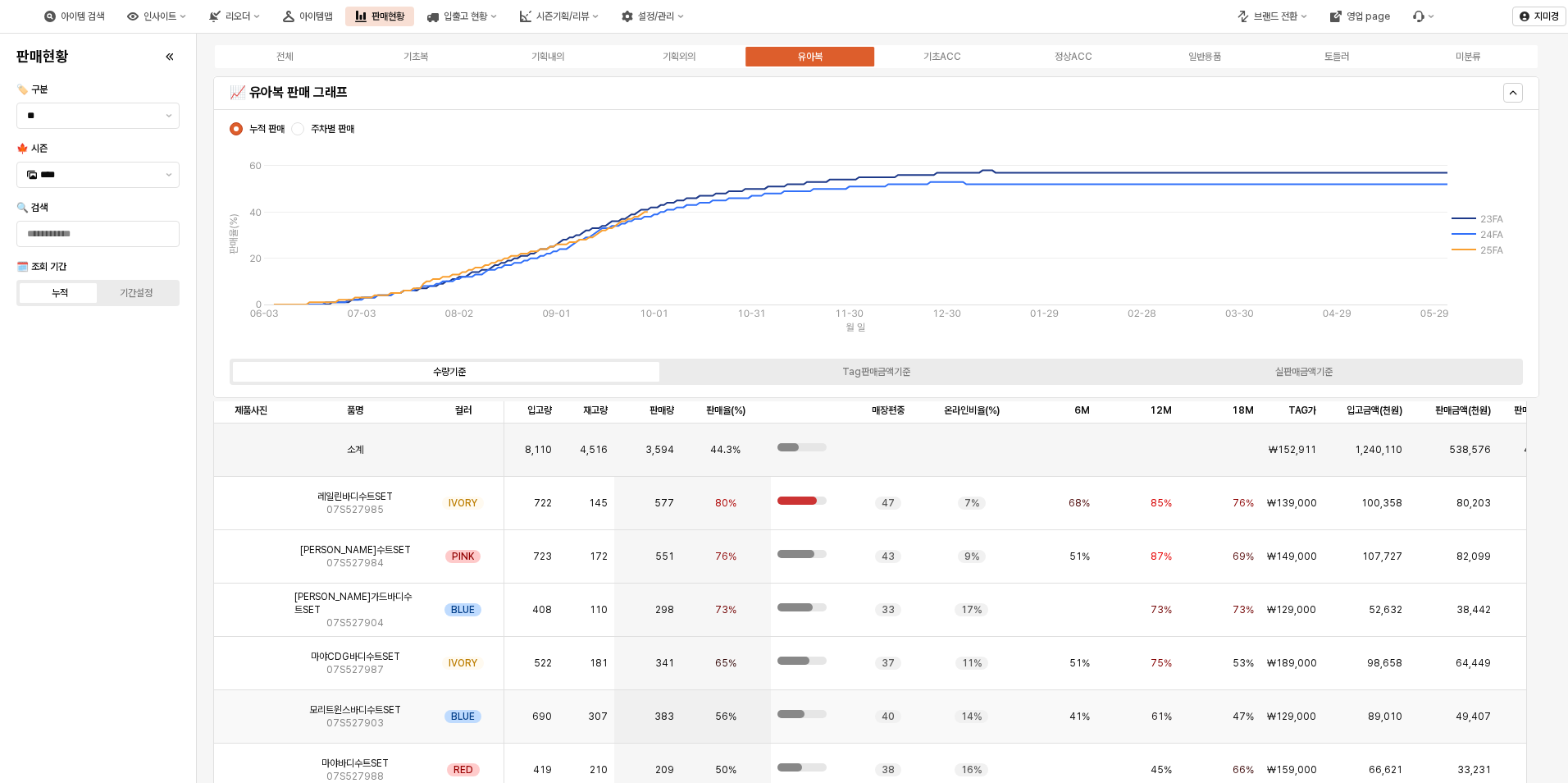
scroll to position [2626, 0]
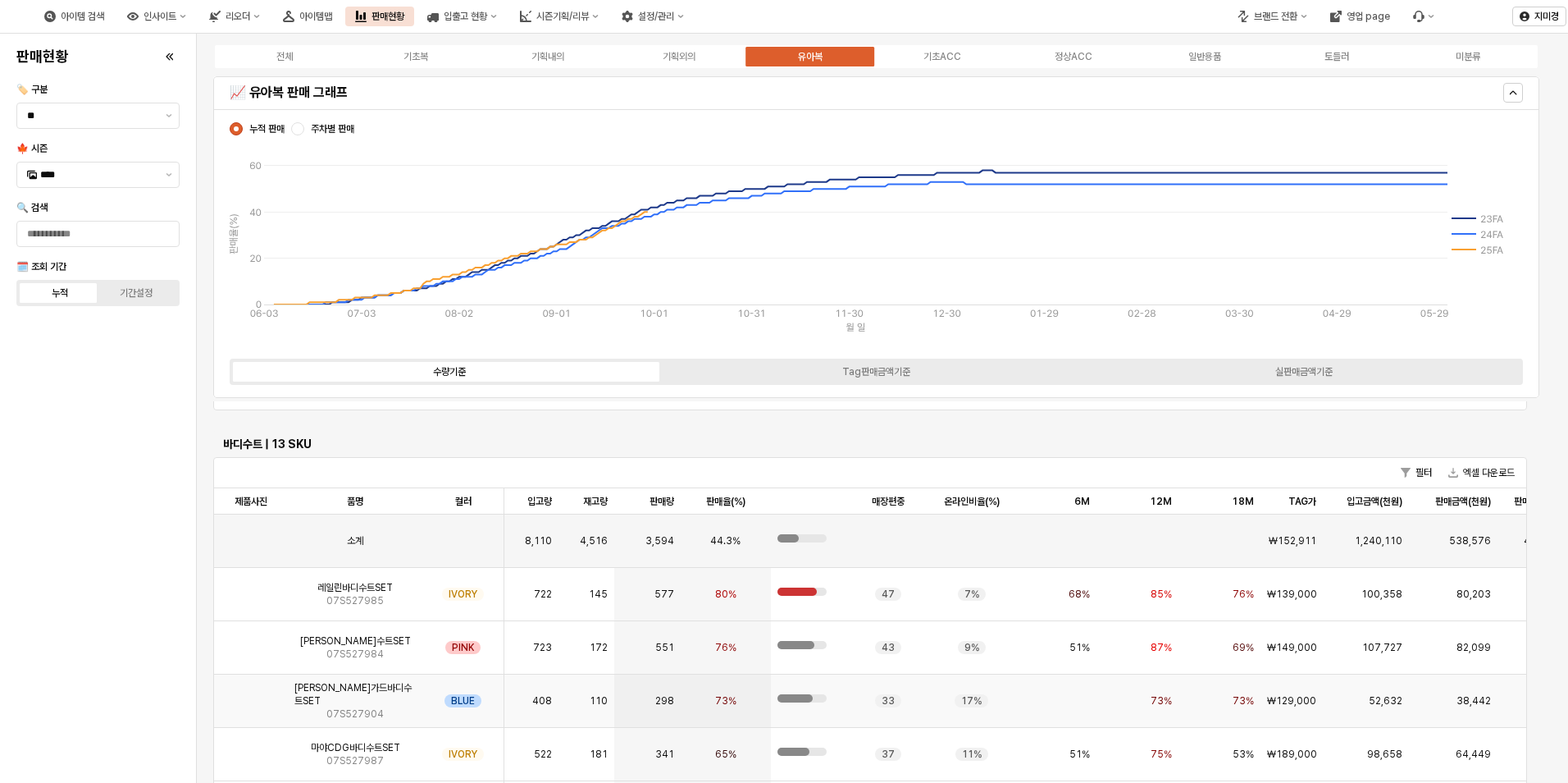
click at [251, 694] on img "App Frame" at bounding box center [251, 694] width 0 height 0
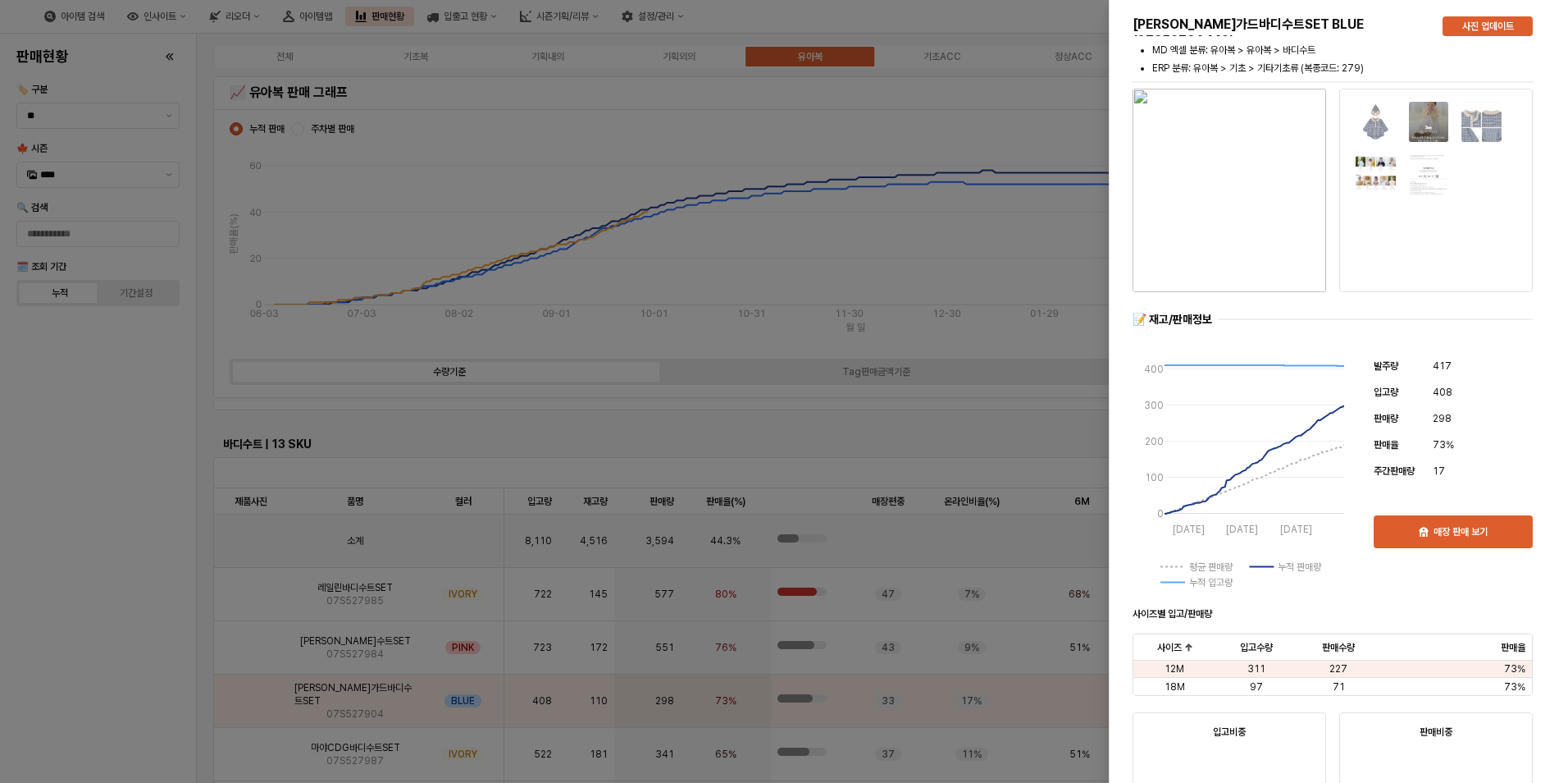
click at [129, 576] on div at bounding box center [784, 391] width 1568 height 783
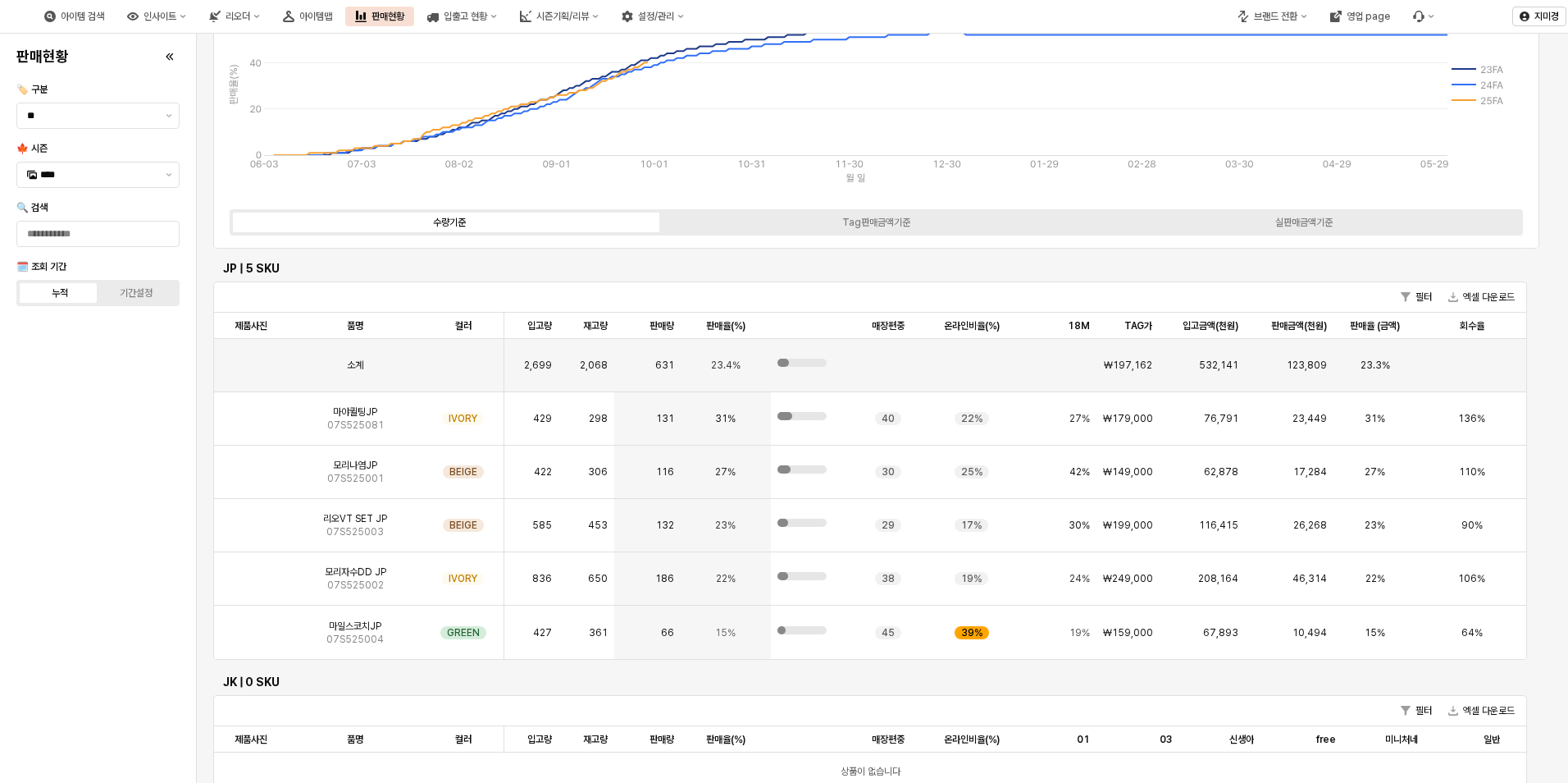
scroll to position [0, 0]
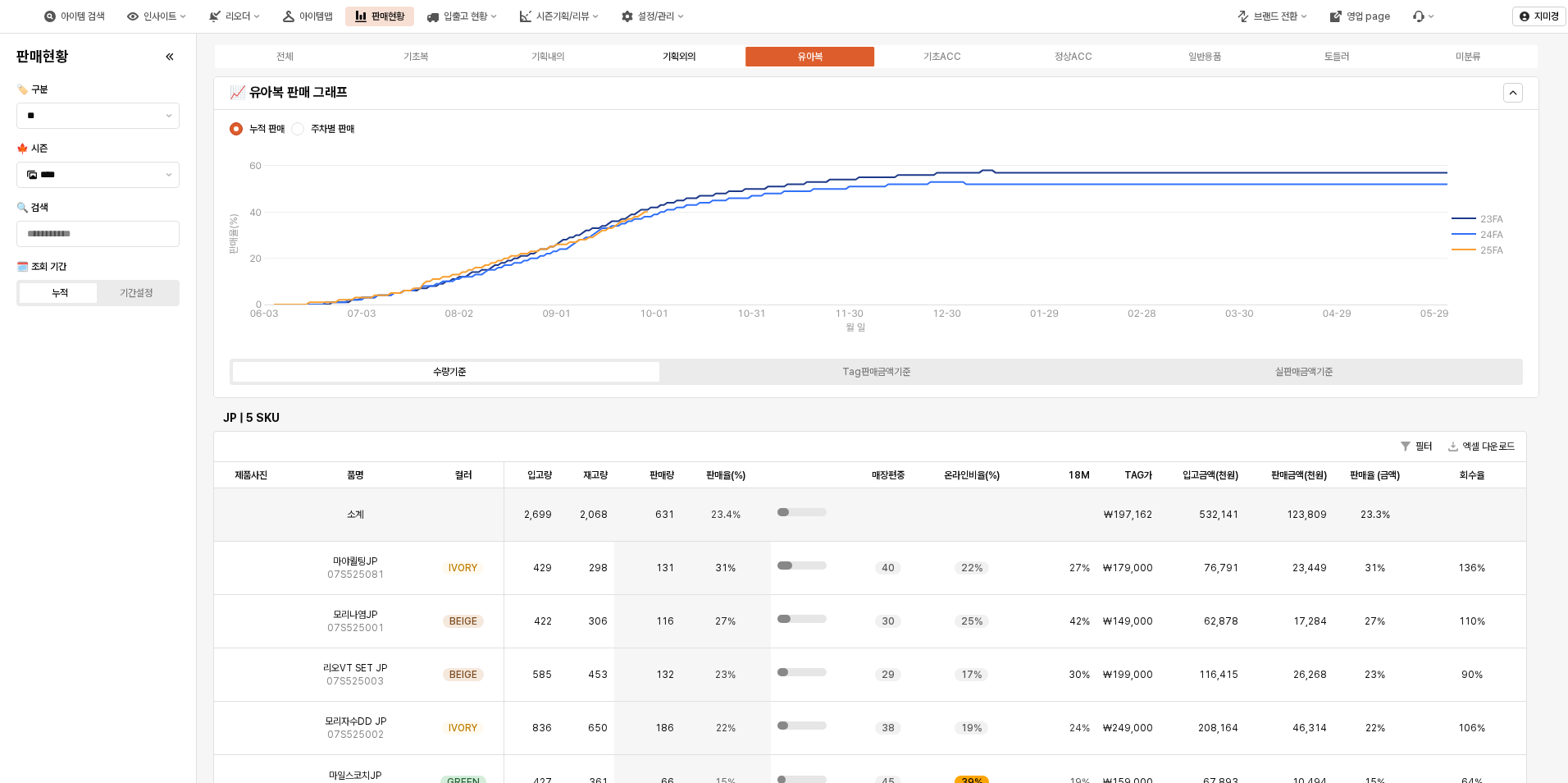
click at [679, 61] on div "기획외의" at bounding box center [679, 57] width 33 height 12
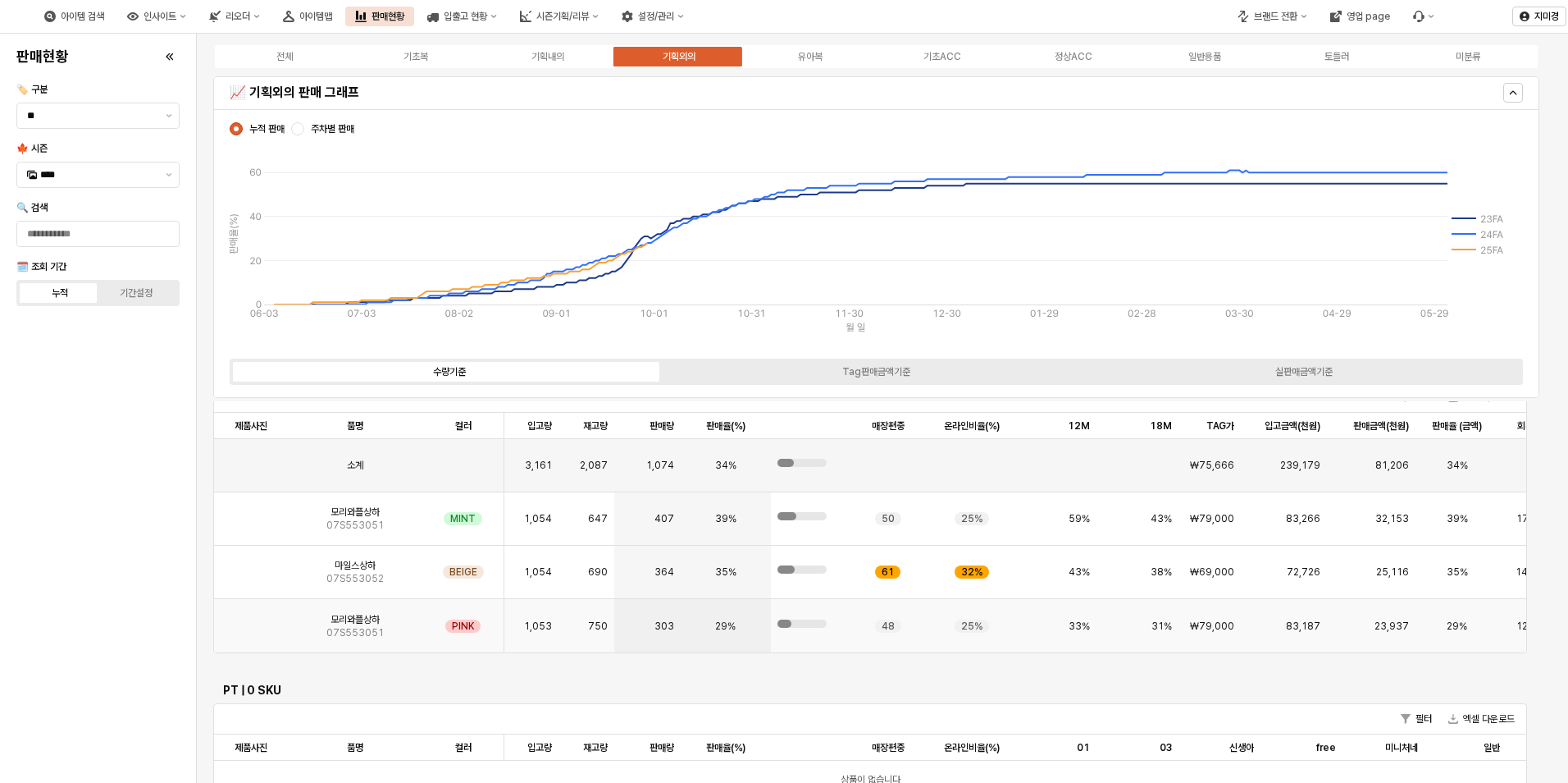
scroll to position [903, 0]
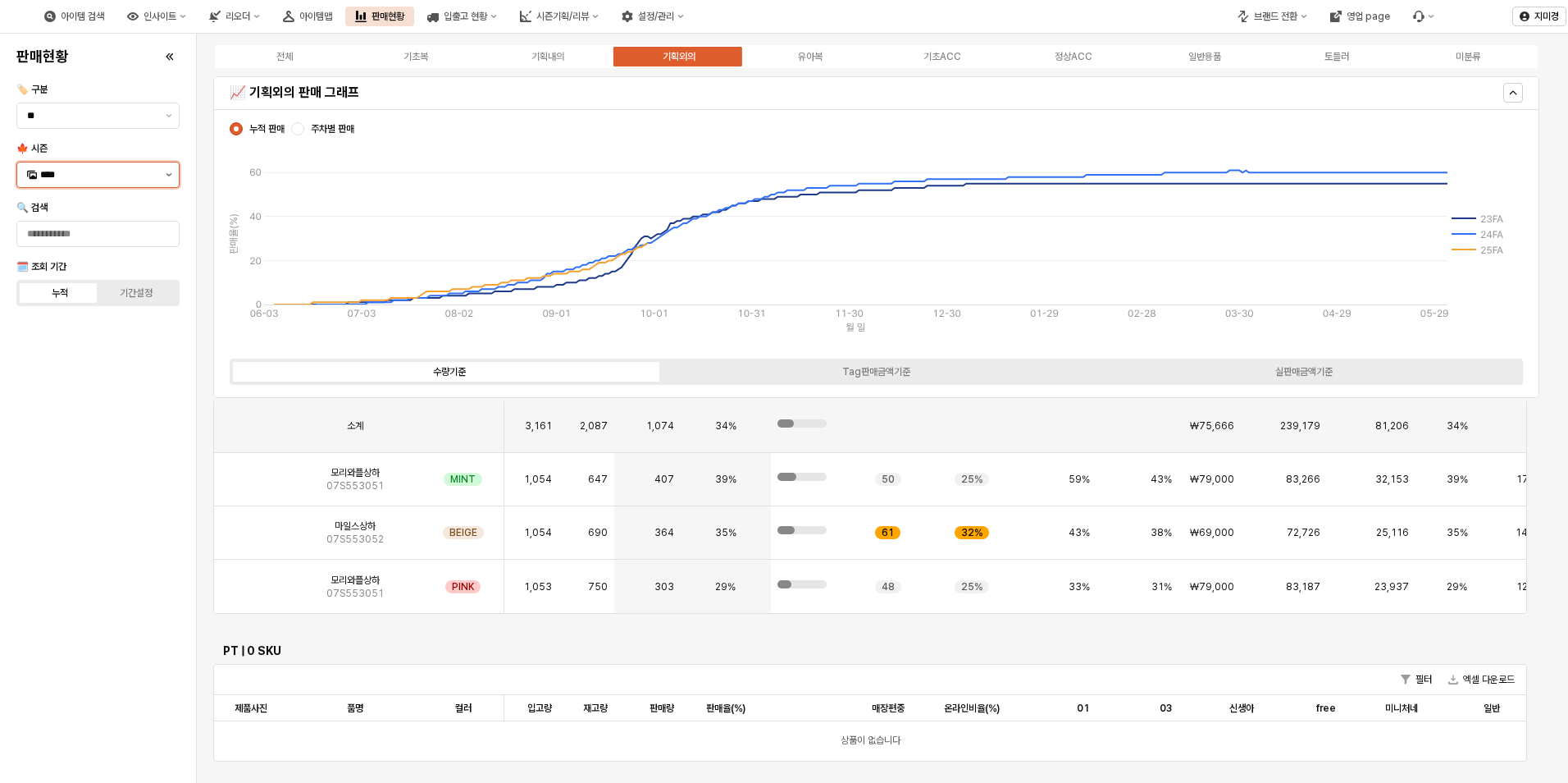
click at [168, 173] on icon "제안 사항 표시" at bounding box center [169, 175] width 7 height 3
click at [77, 463] on div "24FA" at bounding box center [99, 459] width 119 height 13
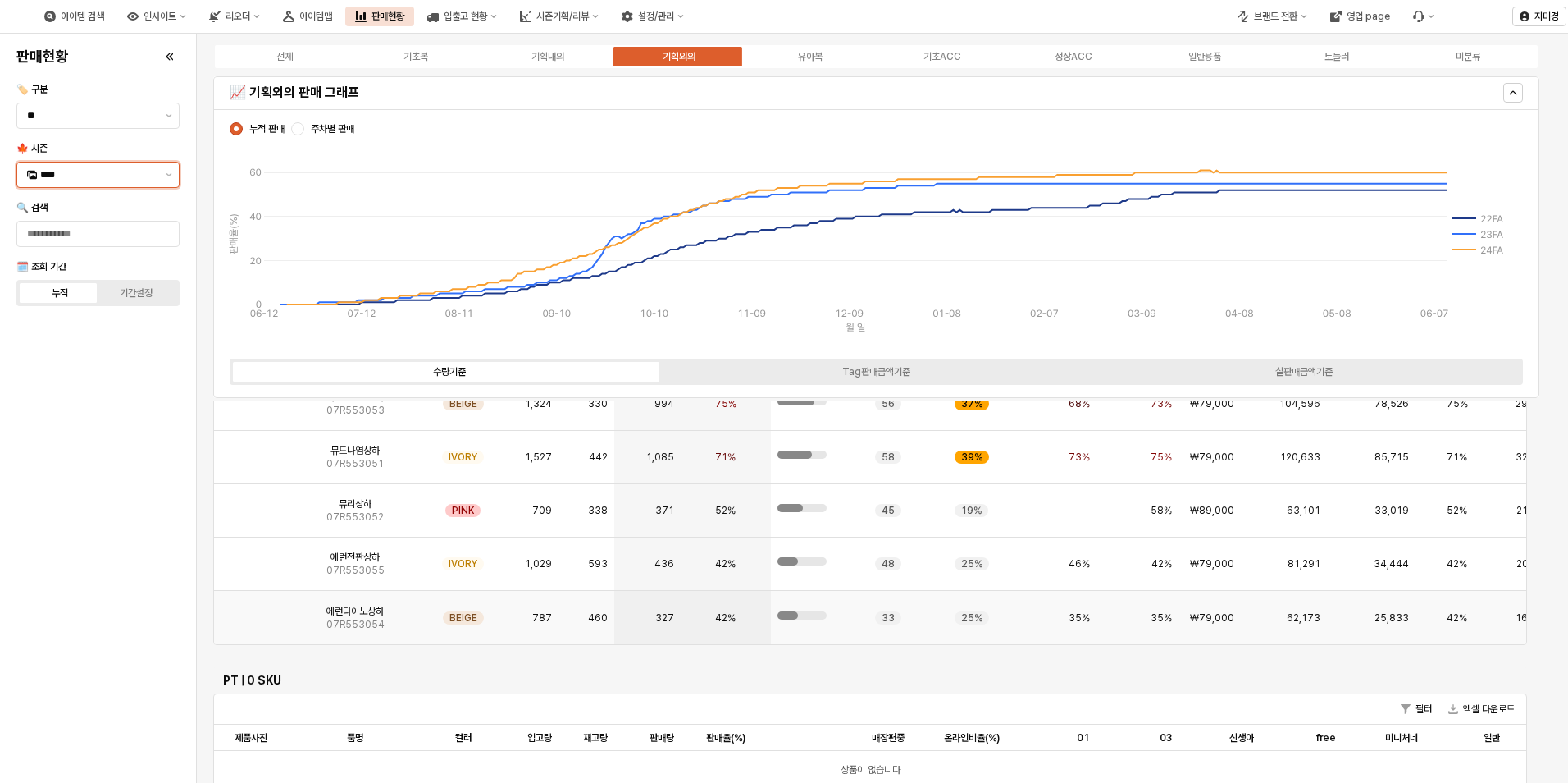
scroll to position [896, 0]
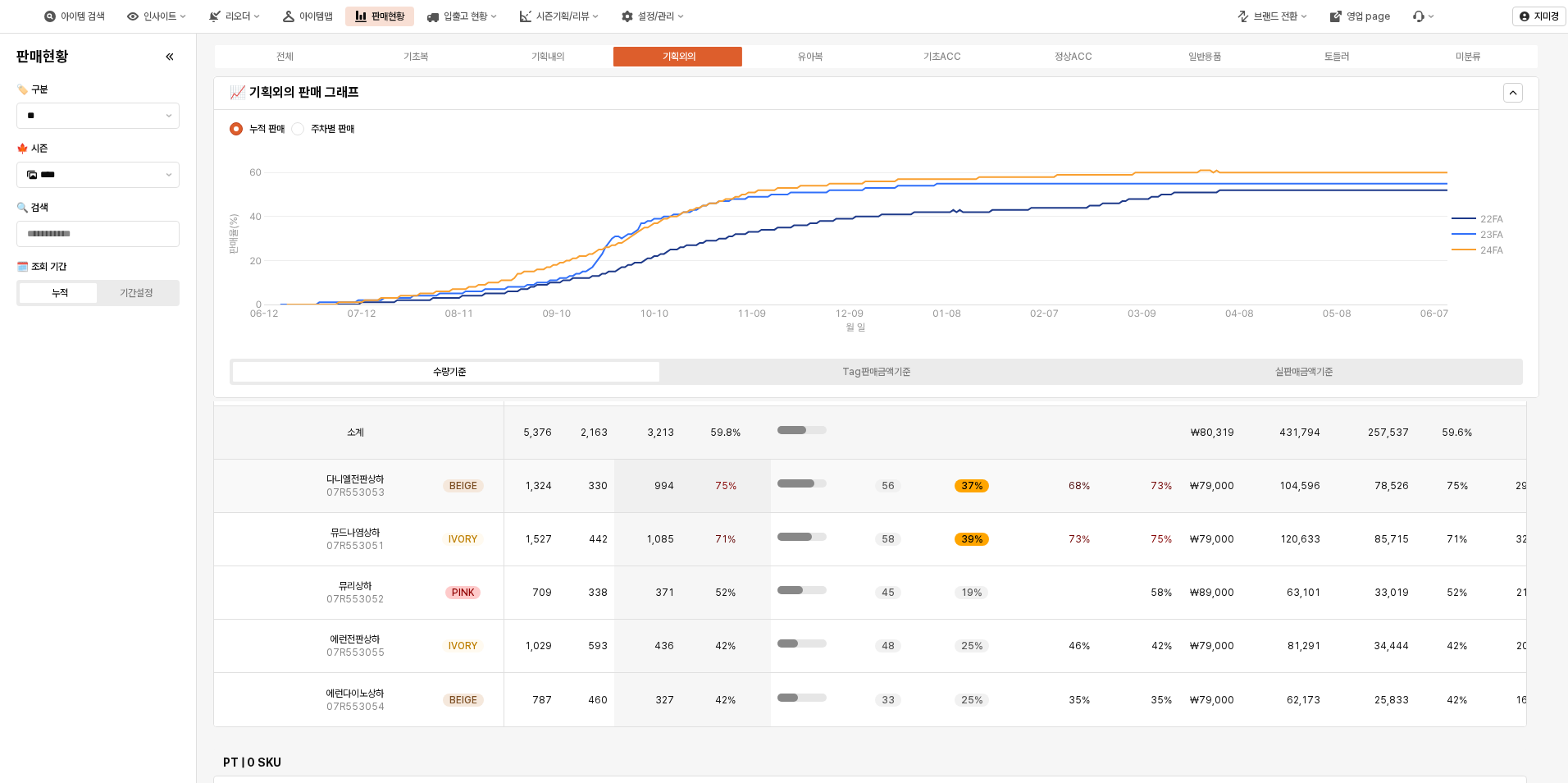
click at [251, 479] on img "App Frame" at bounding box center [251, 479] width 0 height 0
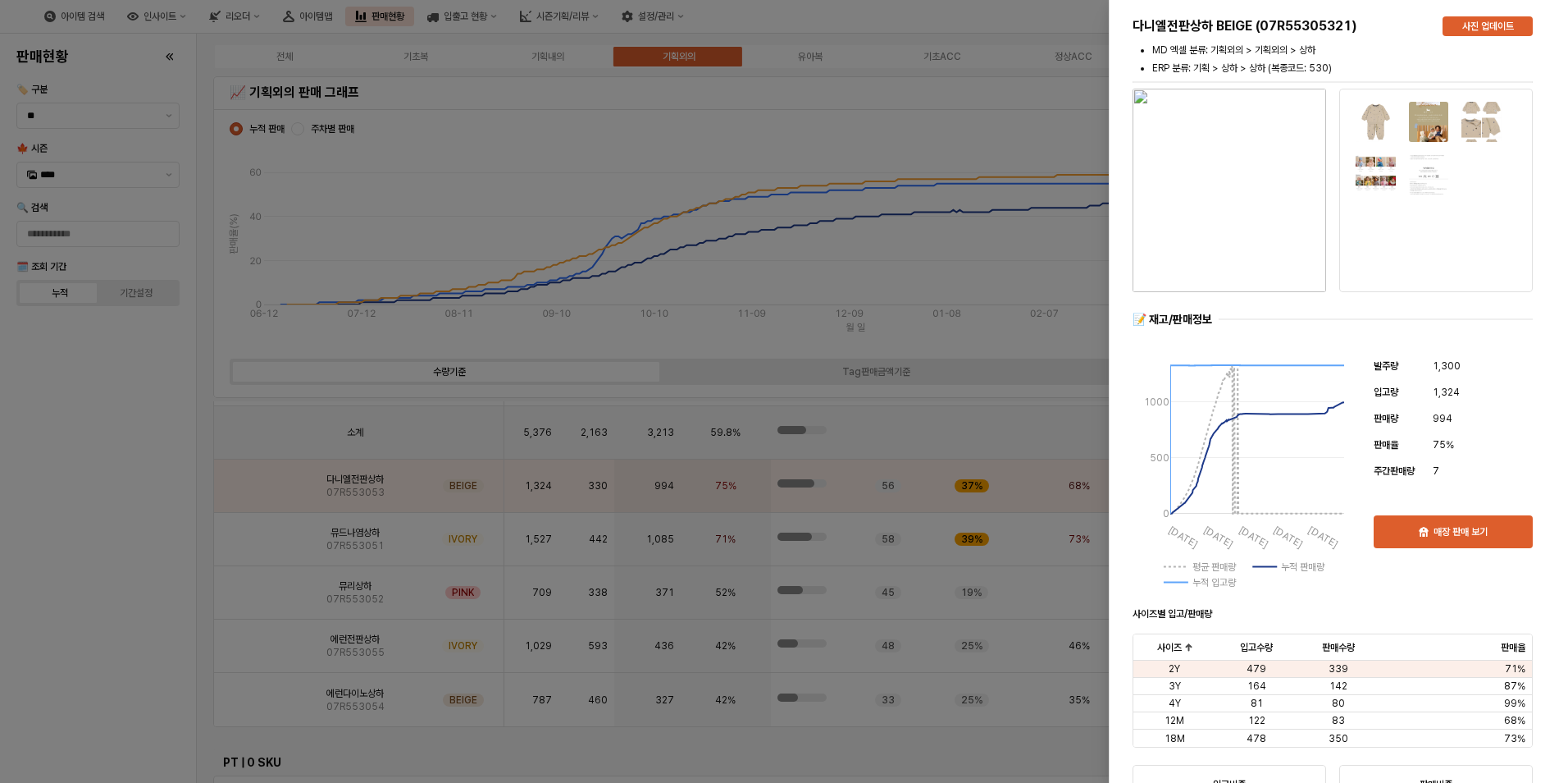
click at [115, 553] on div at bounding box center [784, 391] width 1568 height 783
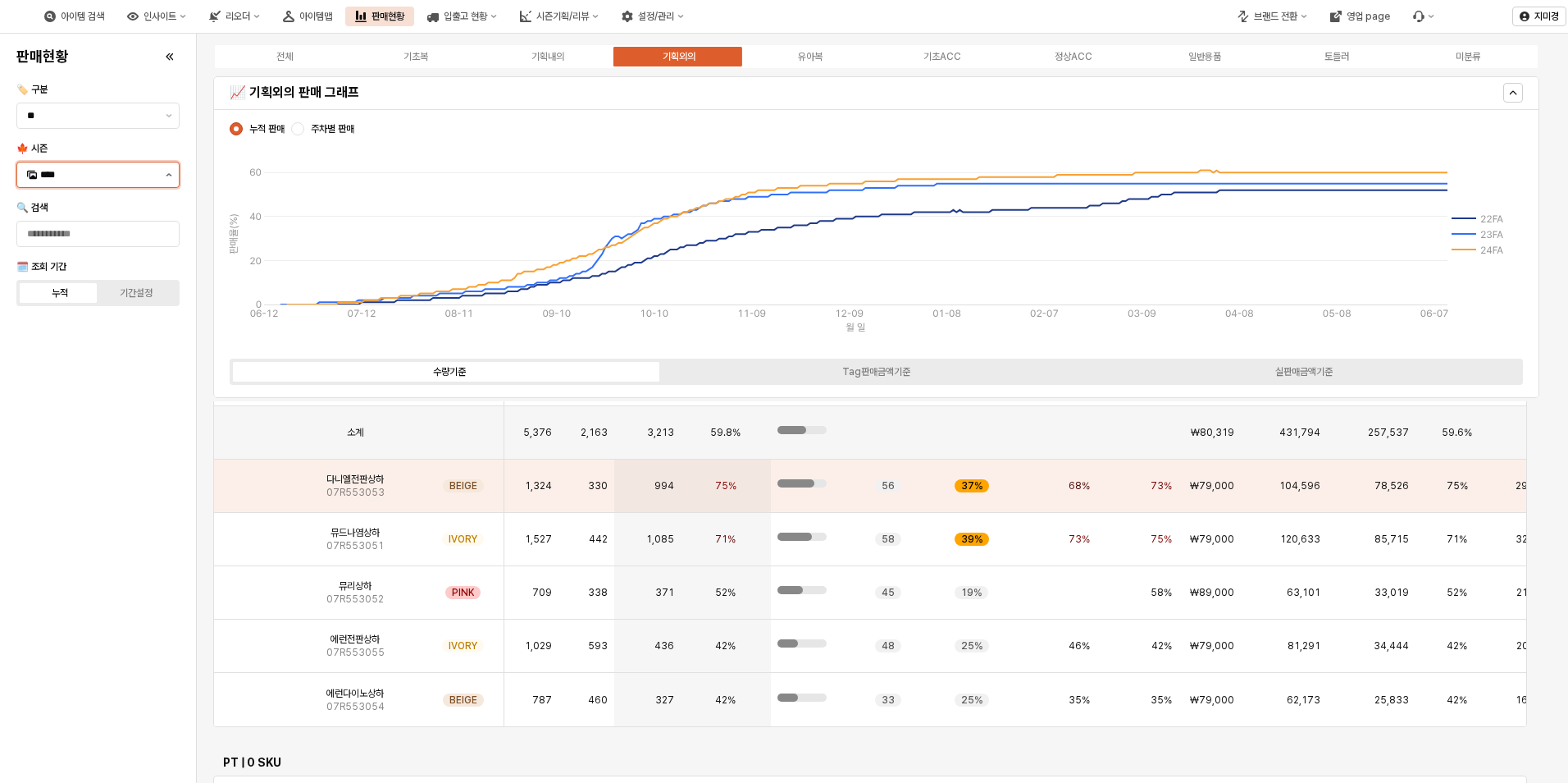
click at [169, 175] on icon "제안 사항 표시" at bounding box center [169, 175] width 7 height 3
click at [79, 326] on div "25WT" at bounding box center [93, 320] width 132 height 16
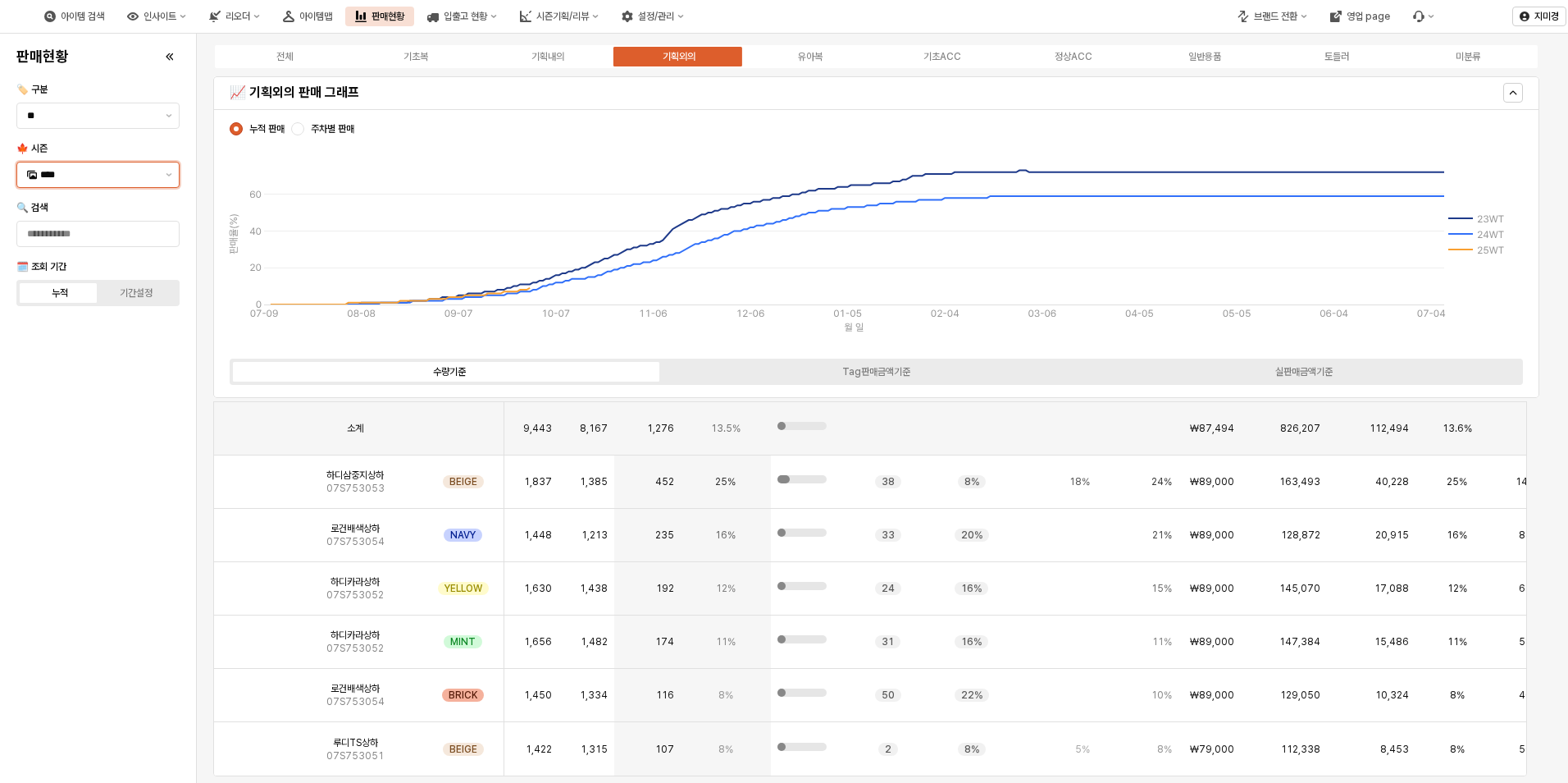
scroll to position [961, 0]
click at [251, 479] on img "App Frame" at bounding box center [251, 479] width 0 height 0
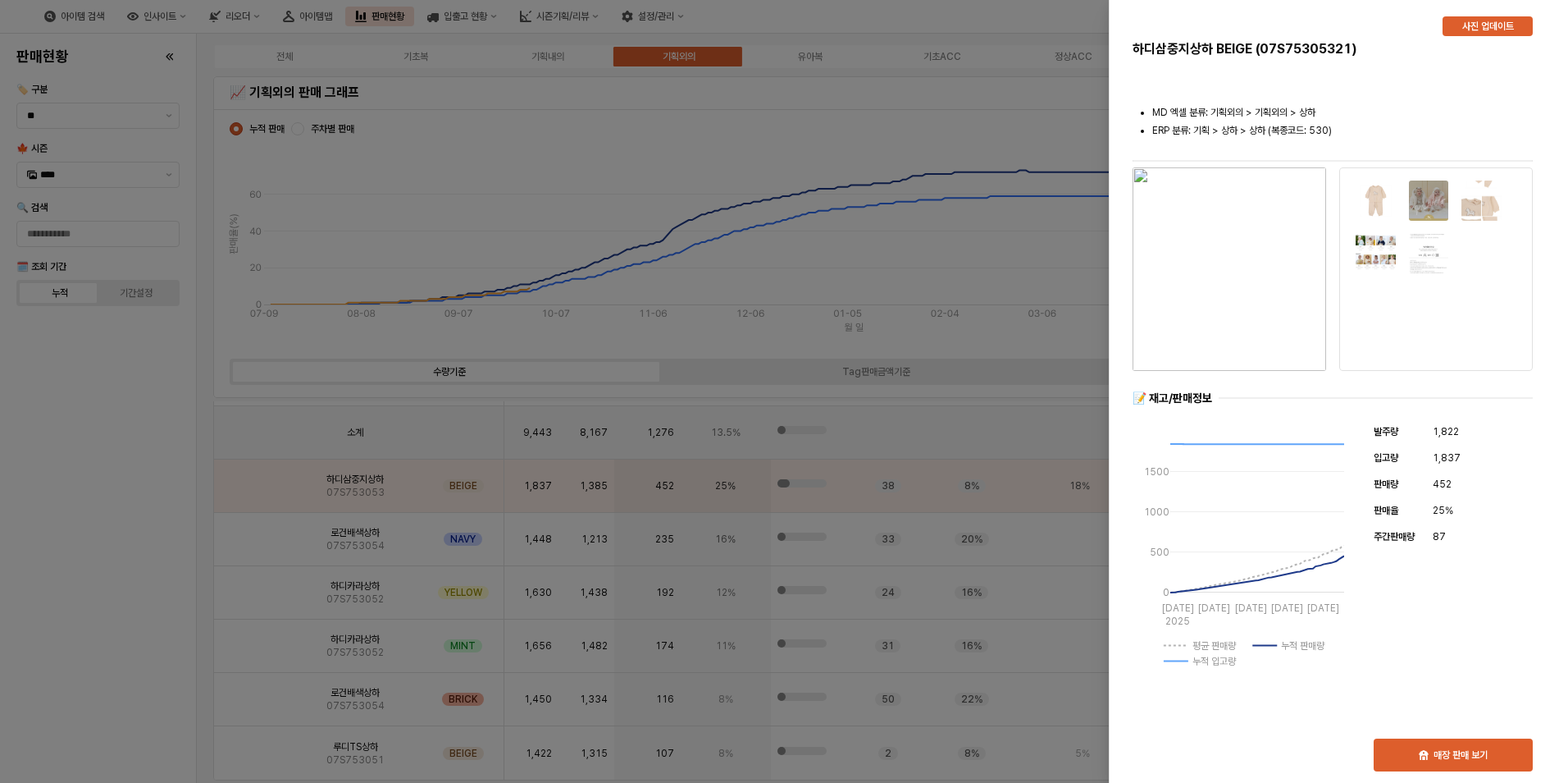
click at [137, 583] on div at bounding box center [784, 391] width 1568 height 783
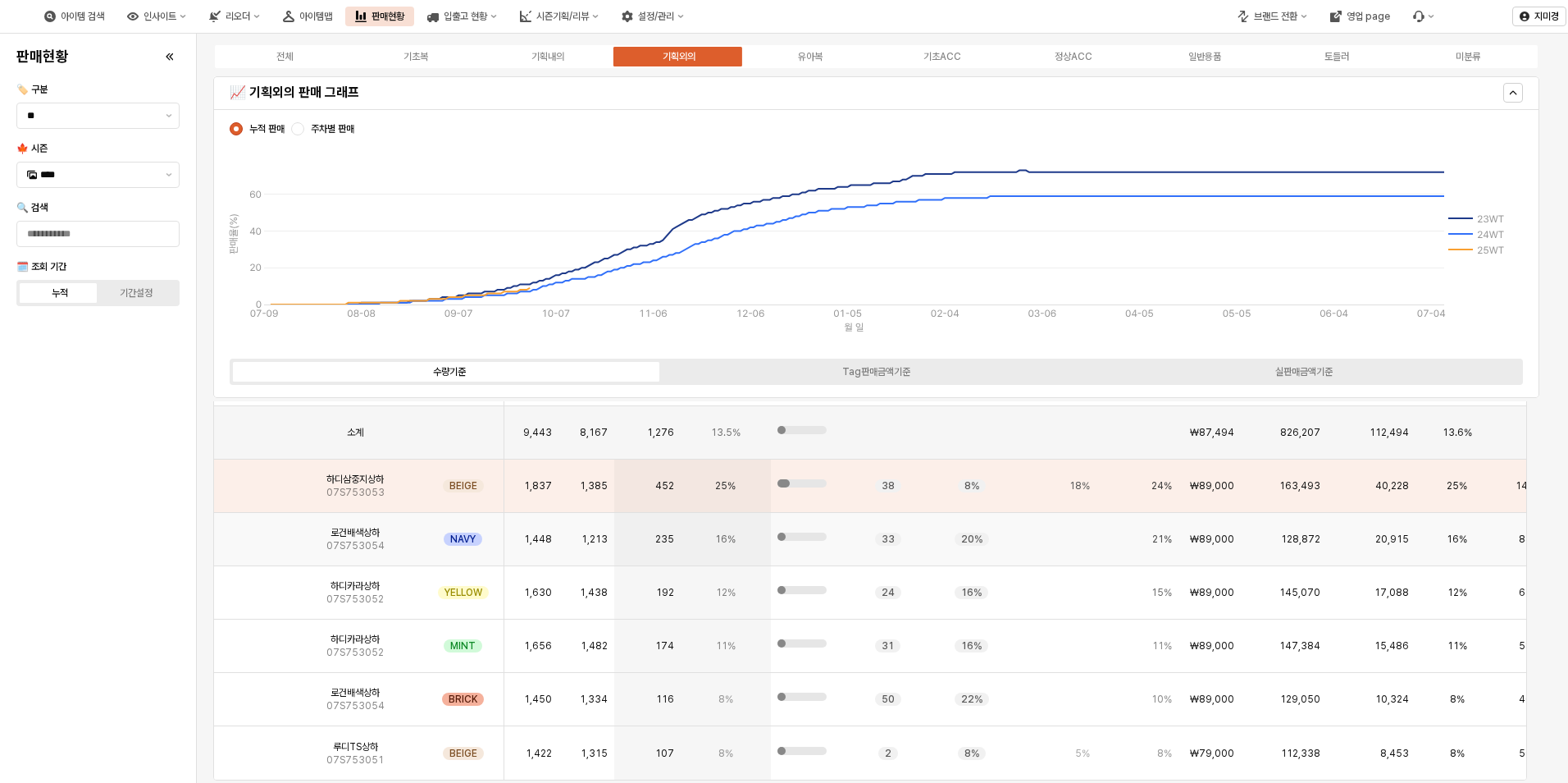
click at [251, 532] on img "App Frame" at bounding box center [251, 532] width 0 height 0
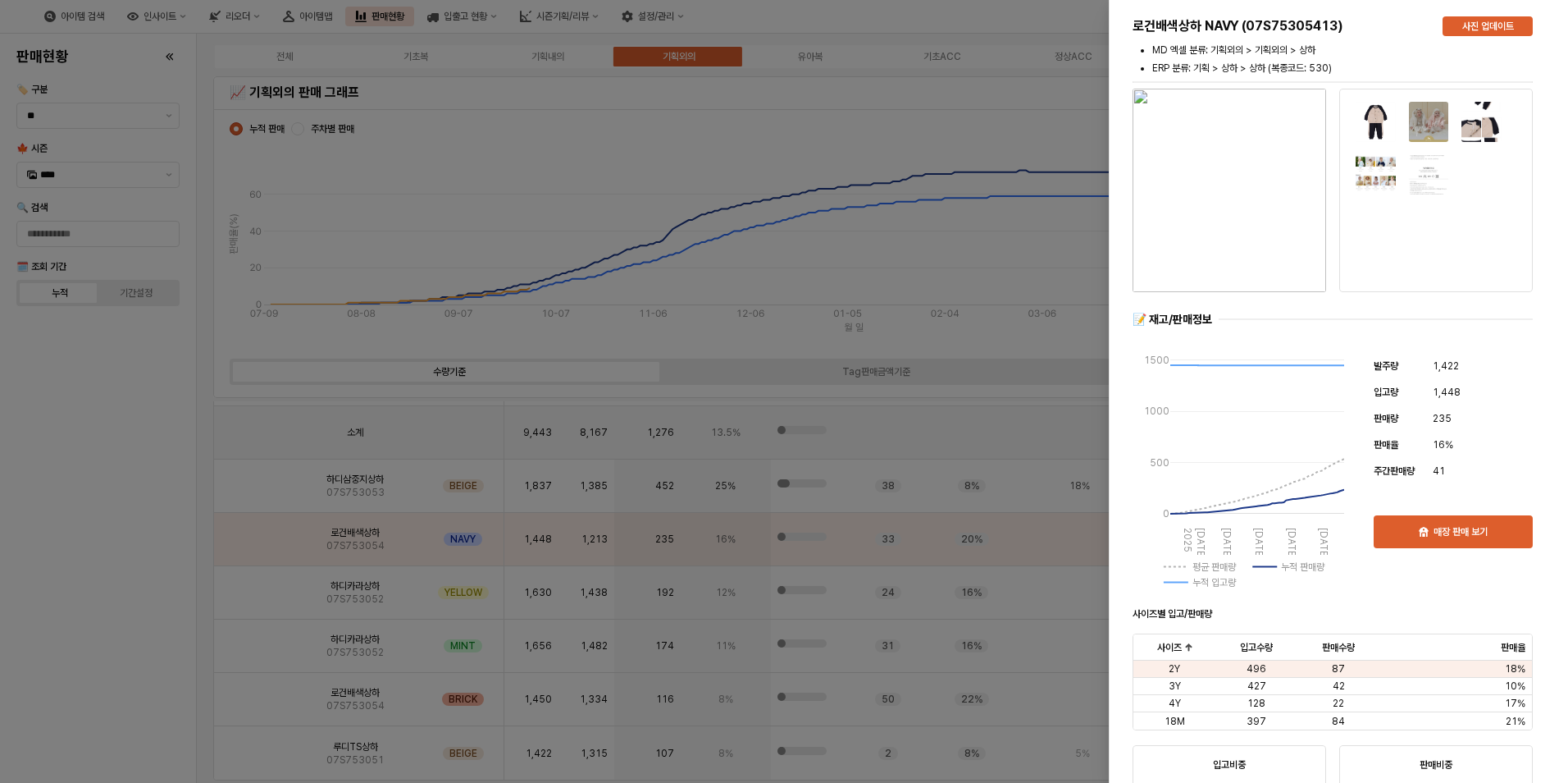
click at [122, 629] on div at bounding box center [784, 391] width 1568 height 783
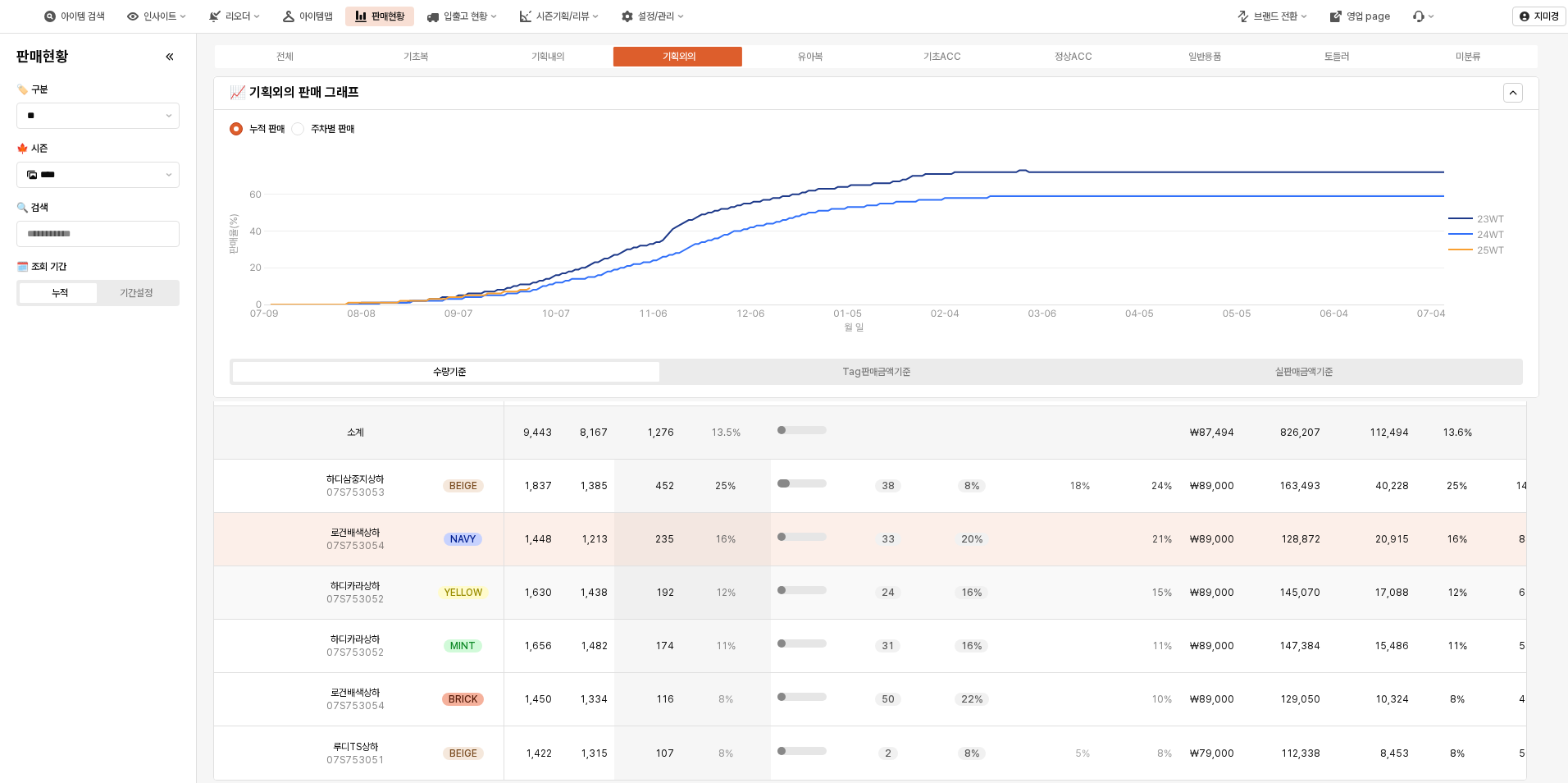
click at [251, 586] on img "App Frame" at bounding box center [251, 586] width 0 height 0
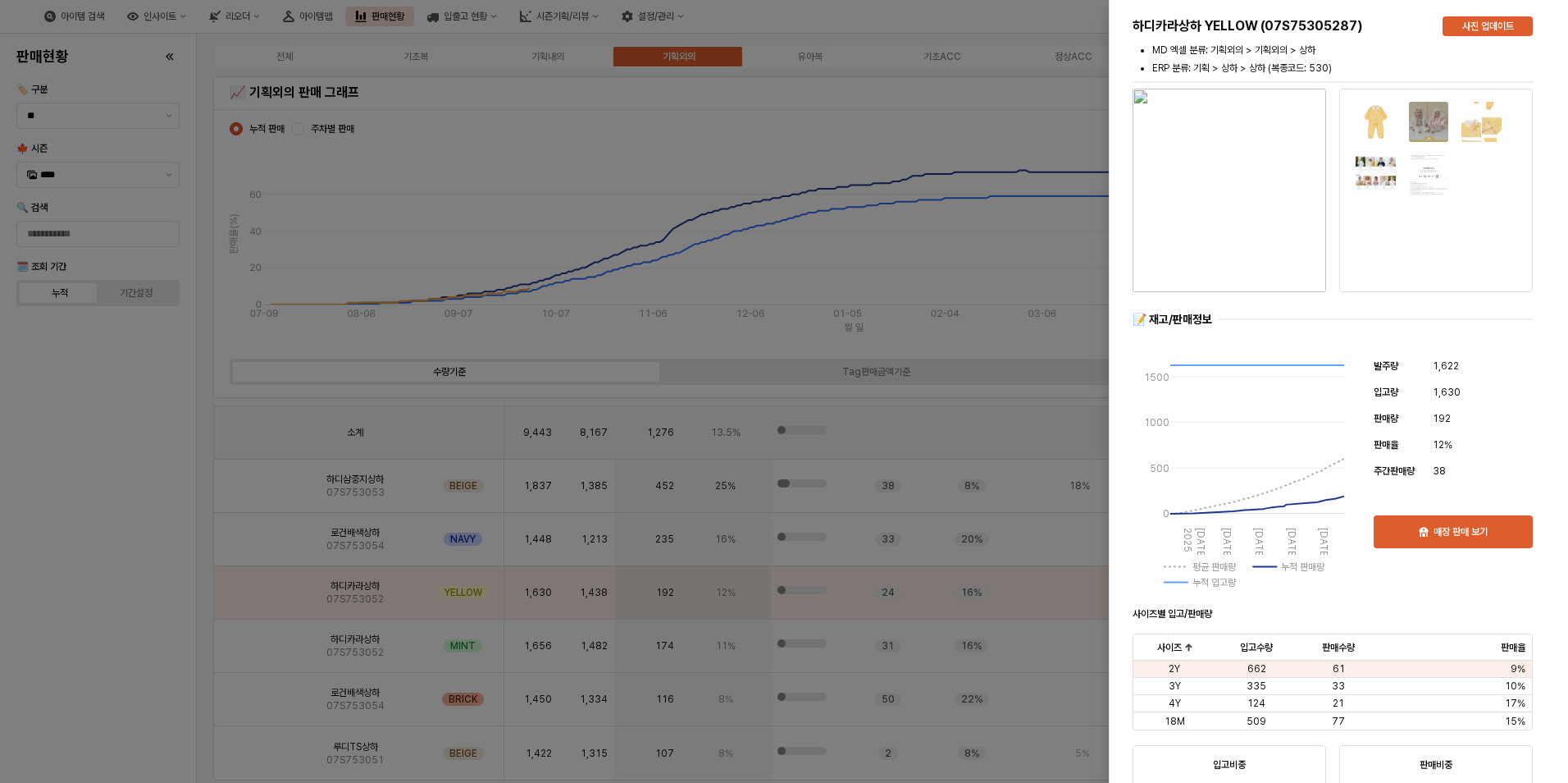
click at [131, 640] on div at bounding box center [784, 391] width 1568 height 783
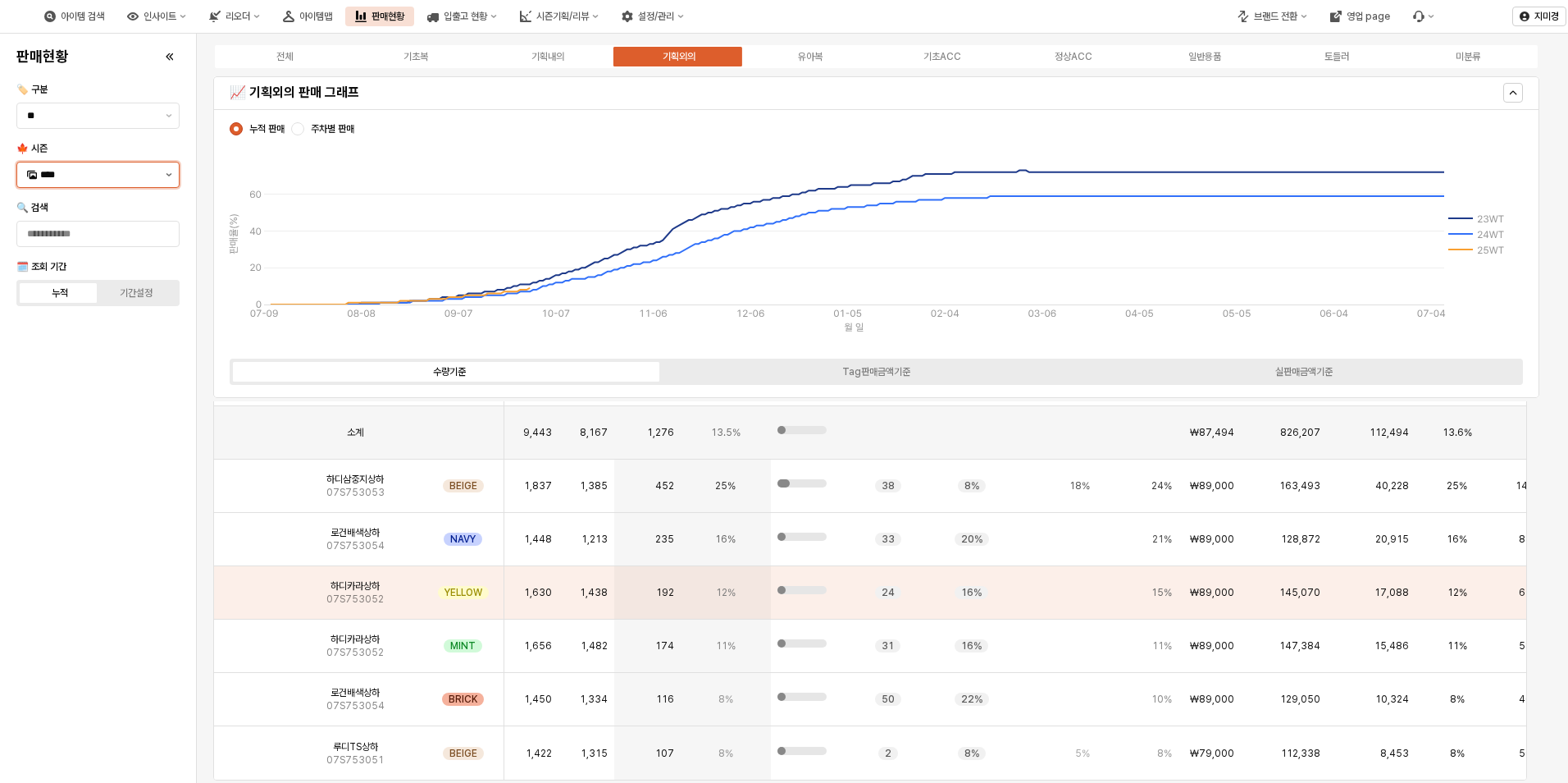
click at [164, 176] on button "제안 사항 표시" at bounding box center [169, 175] width 20 height 25
click at [65, 351] on div "25FA" at bounding box center [99, 348] width 119 height 13
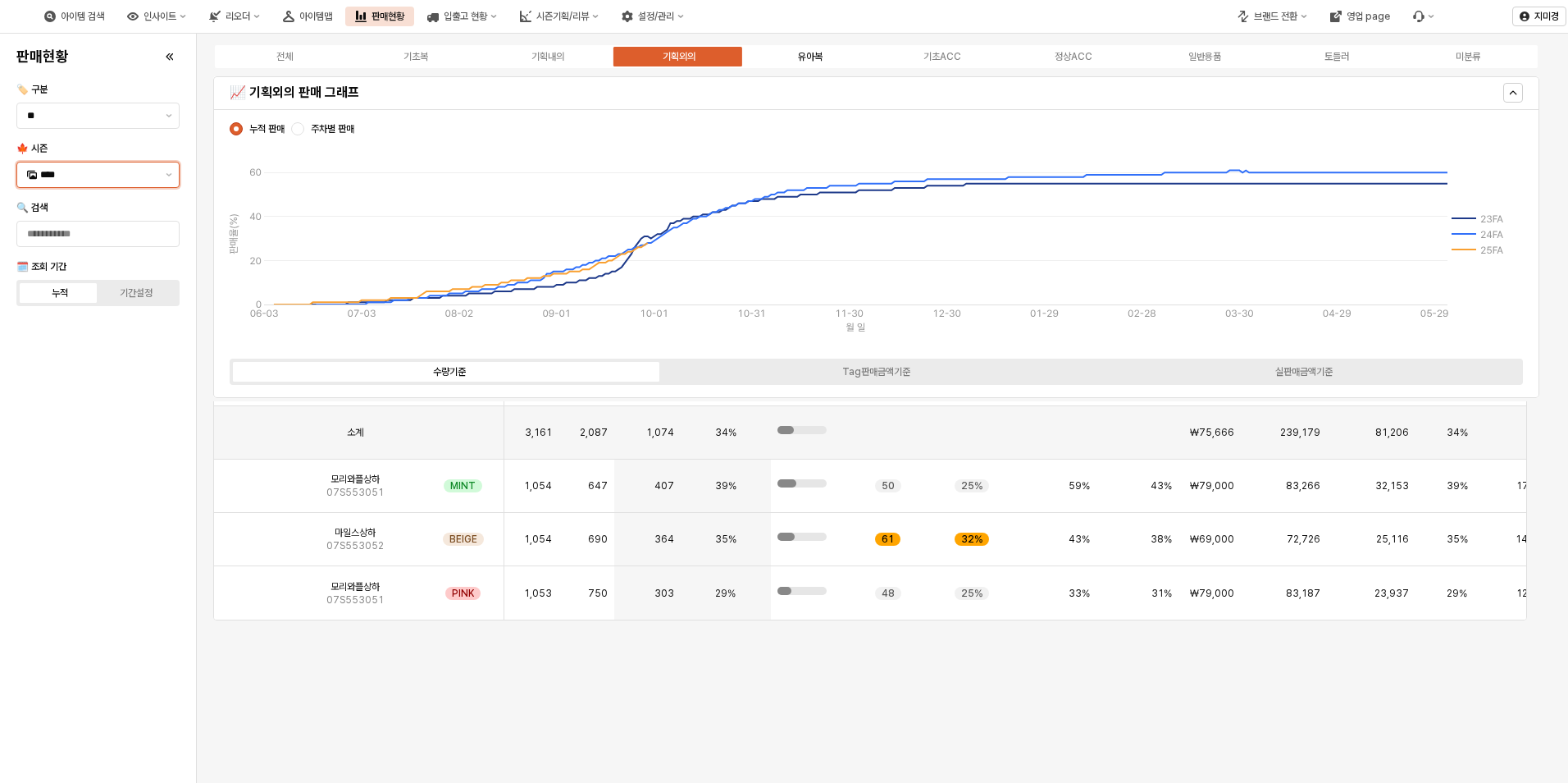
scroll to position [896, 0]
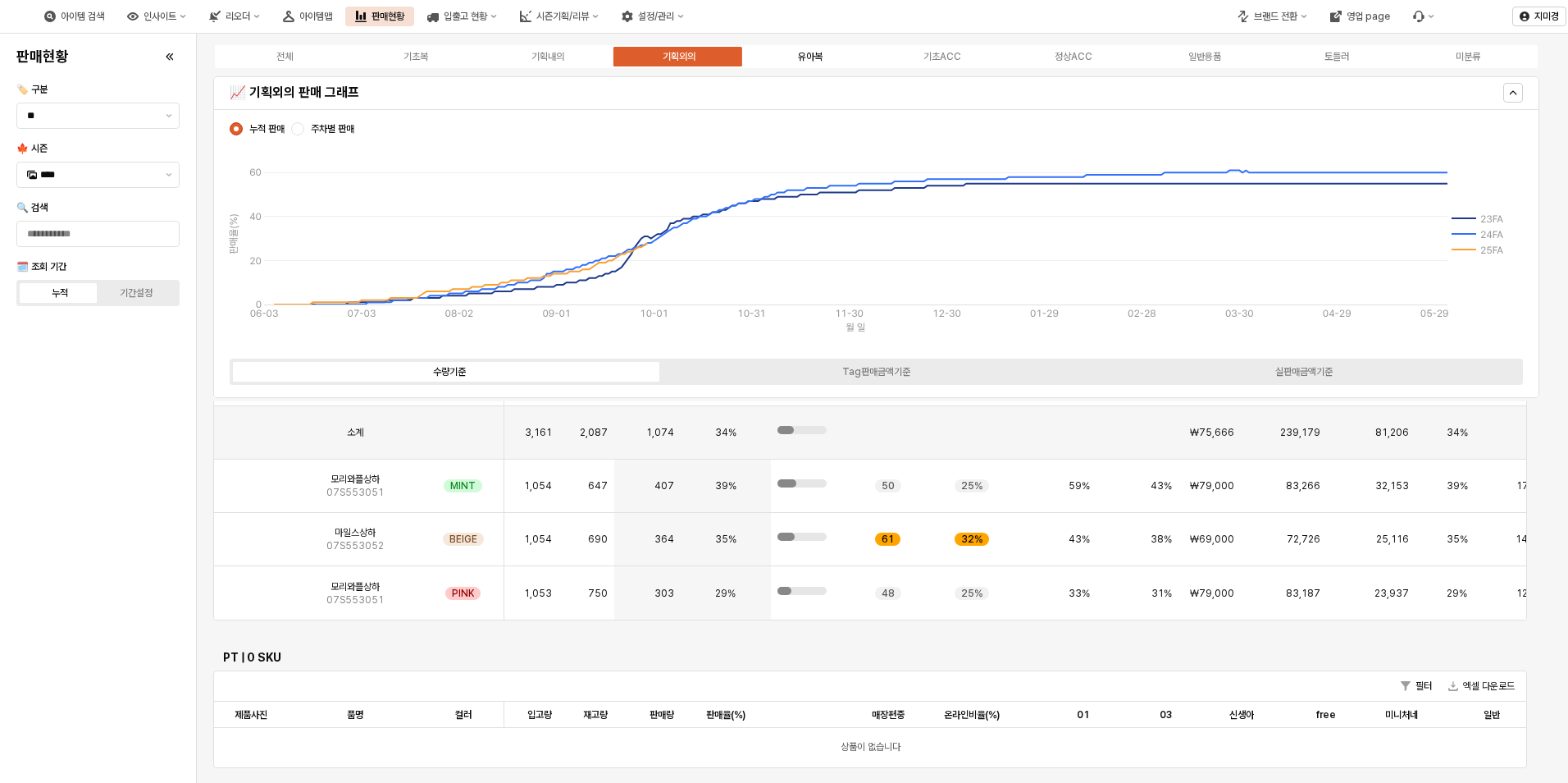
click at [813, 60] on div "유아복" at bounding box center [811, 57] width 25 height 12
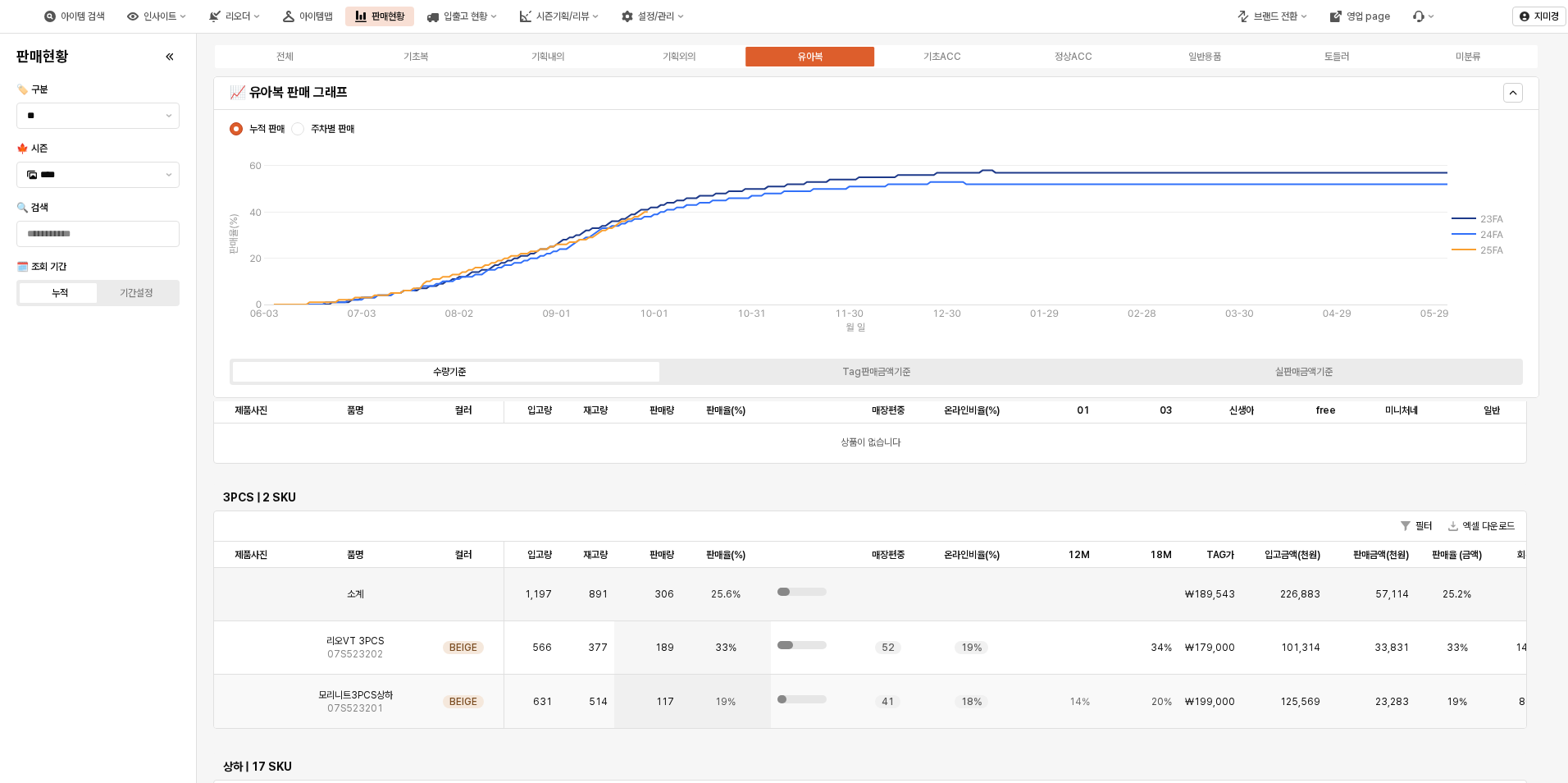
scroll to position [4739, 0]
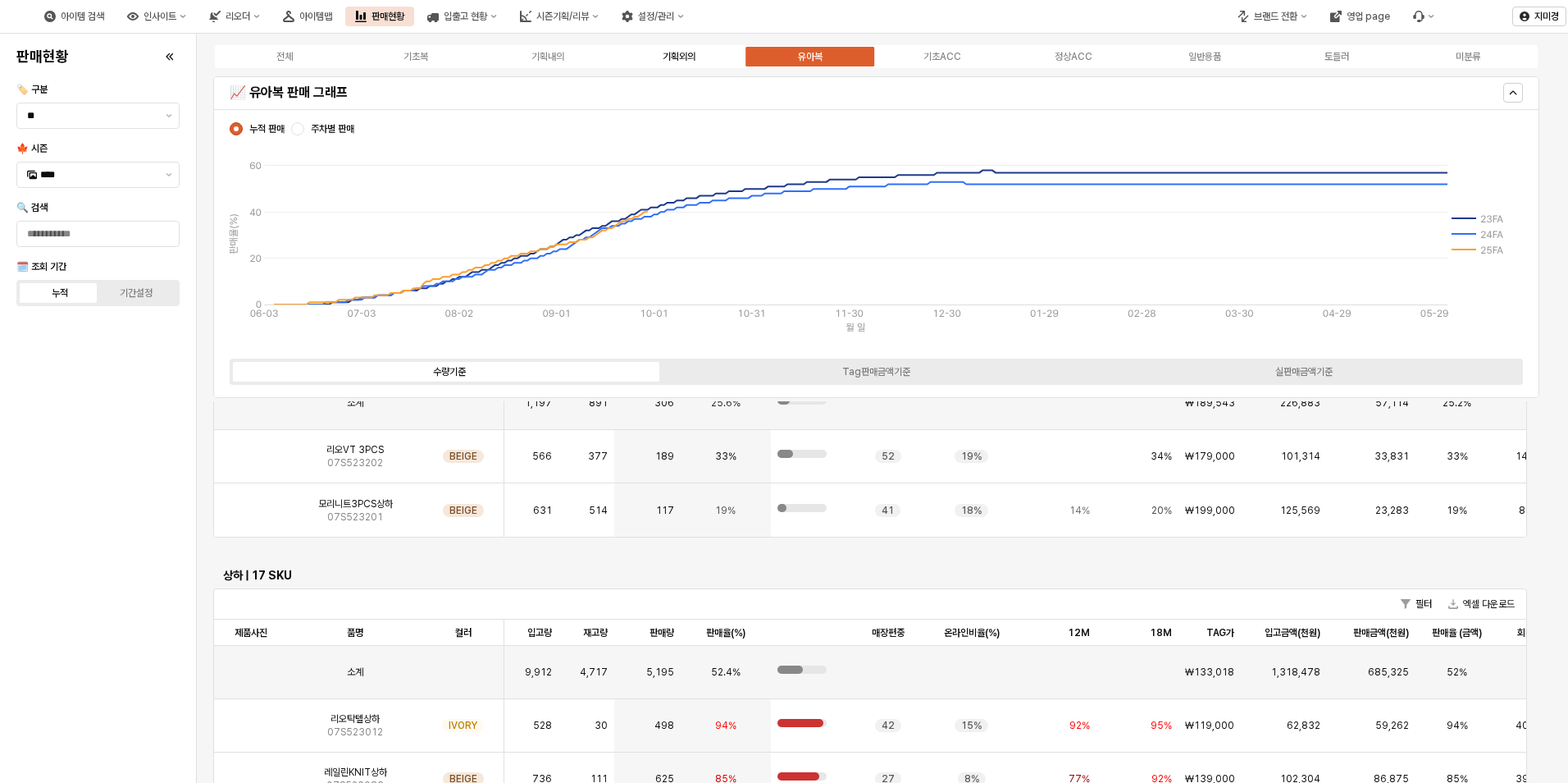
click at [698, 61] on label "기획외의" at bounding box center [679, 57] width 131 height 15
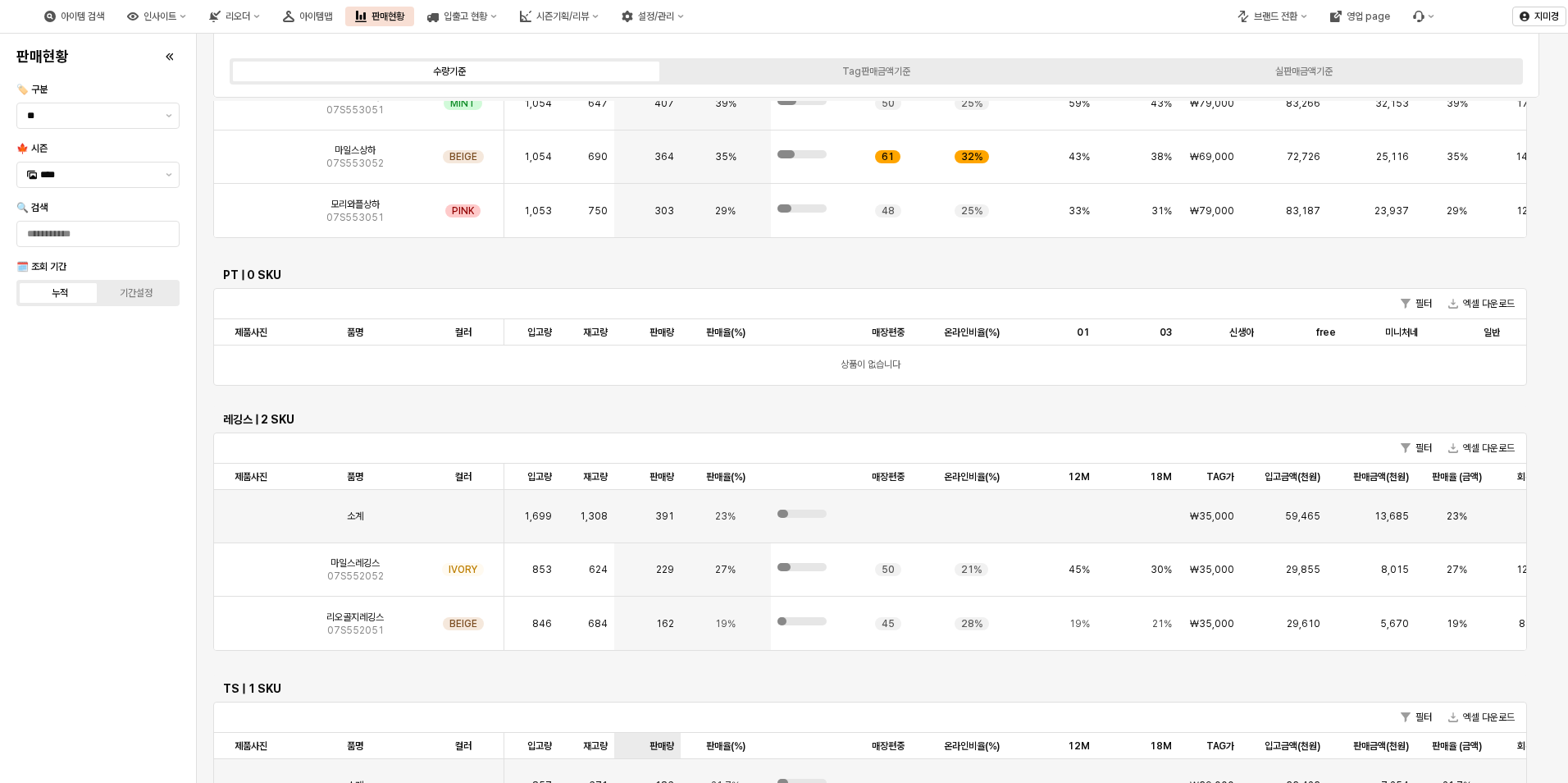
scroll to position [406, 0]
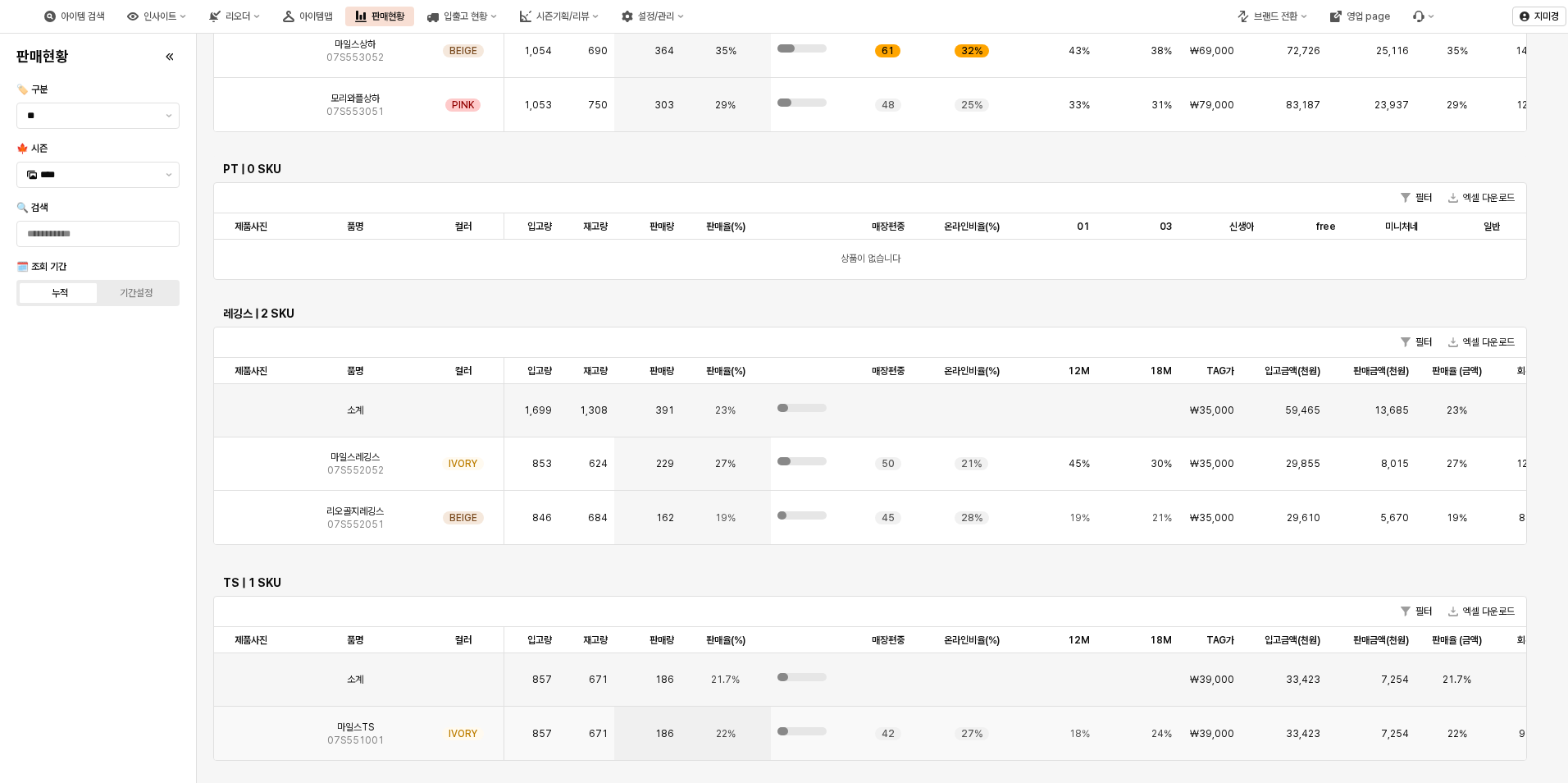
click at [251, 727] on img "App Frame" at bounding box center [251, 727] width 0 height 0
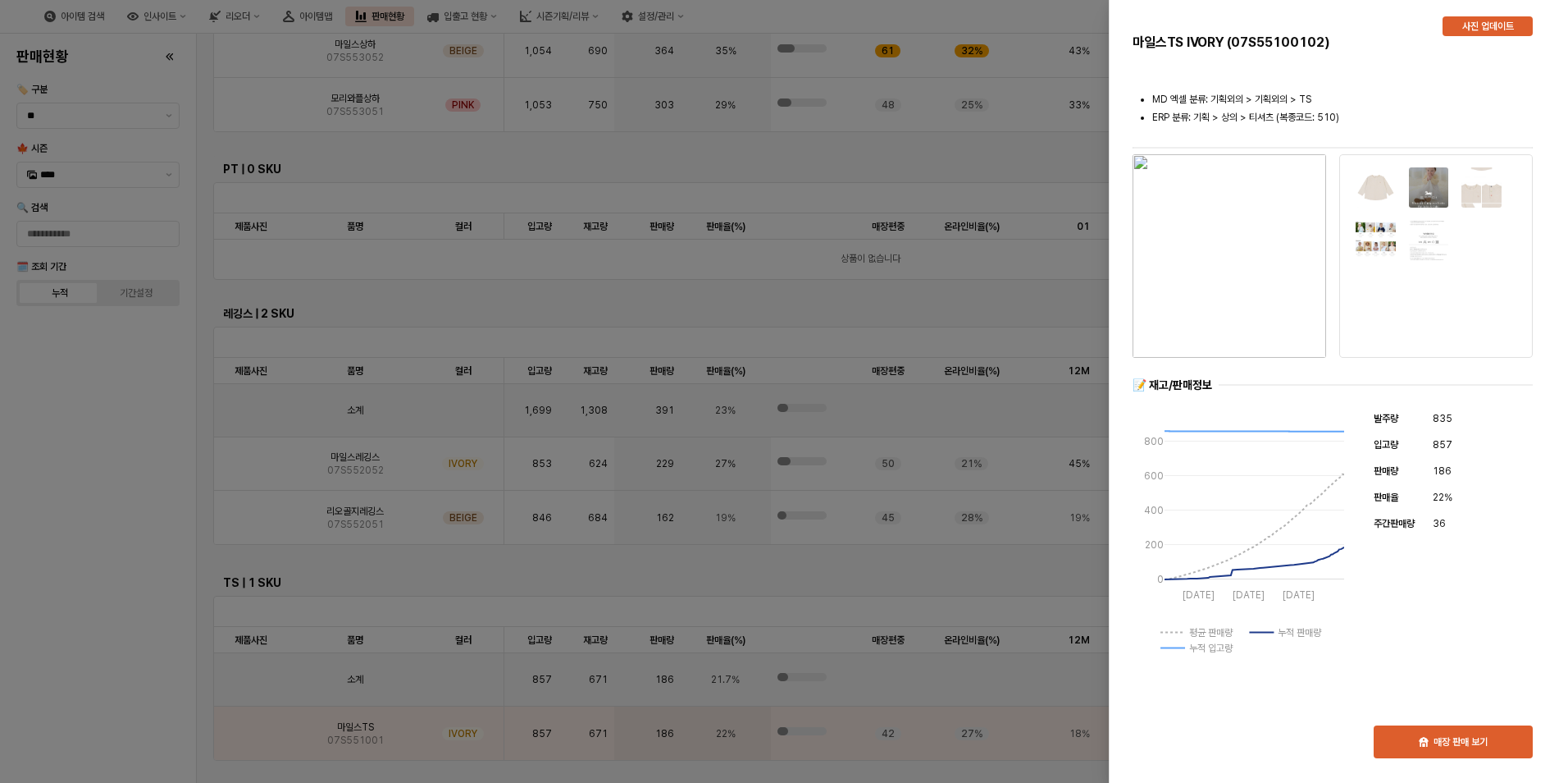
click at [126, 653] on div at bounding box center [784, 391] width 1568 height 783
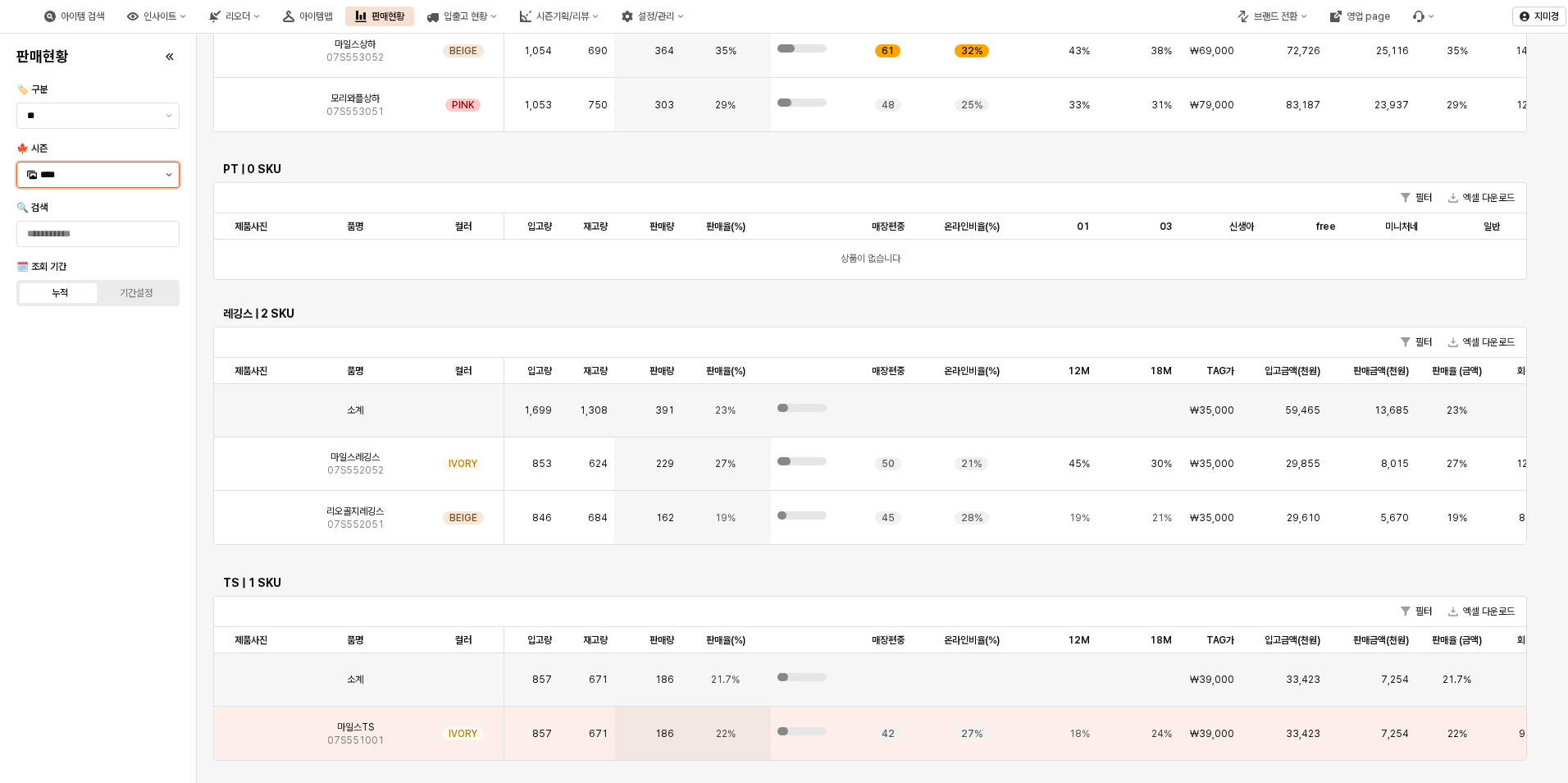
click at [171, 177] on button "제안 사항 표시" at bounding box center [169, 175] width 20 height 25
click at [81, 326] on div "25WT" at bounding box center [93, 320] width 132 height 16
type input "****"
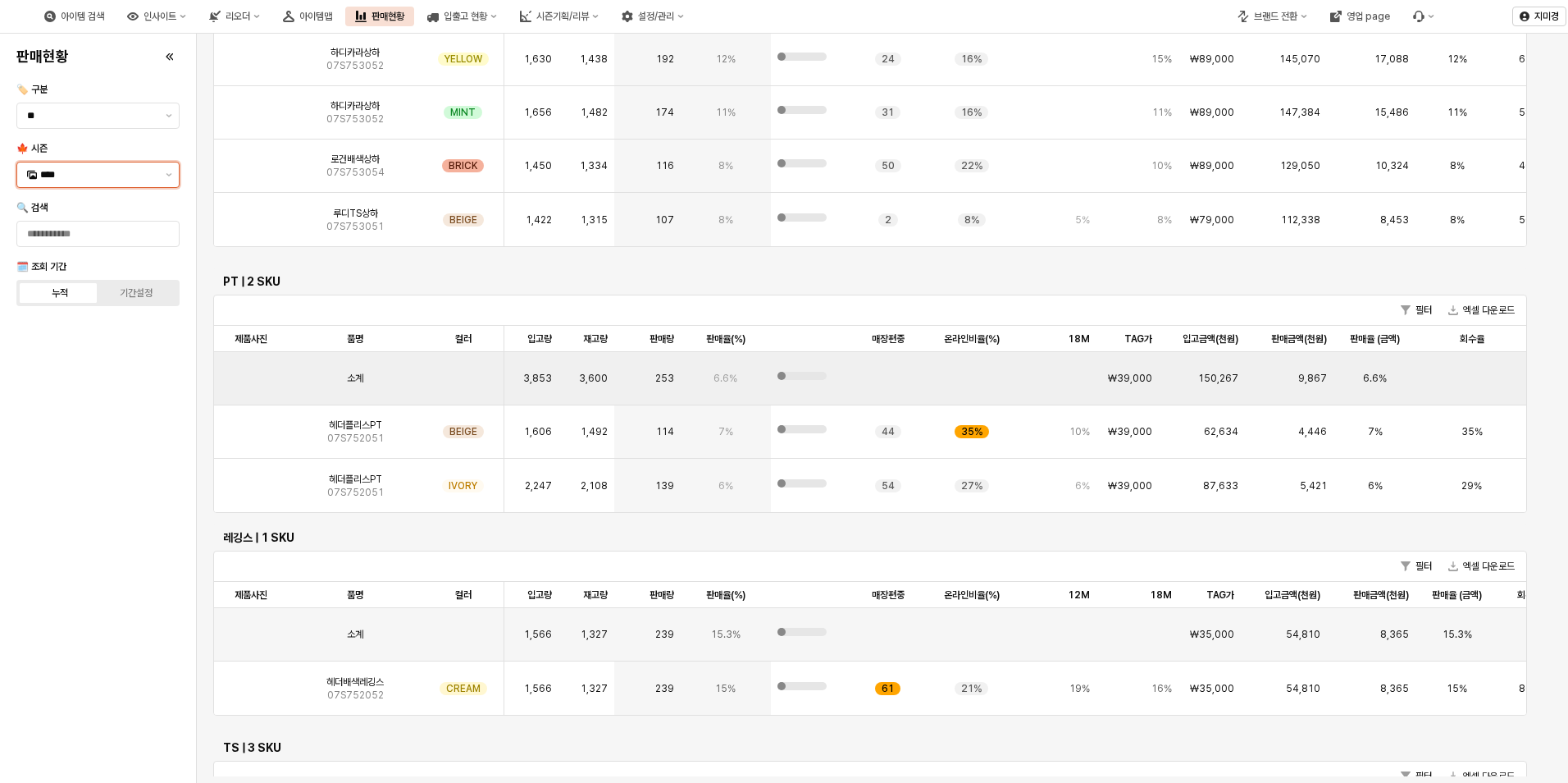
scroll to position [1366, 0]
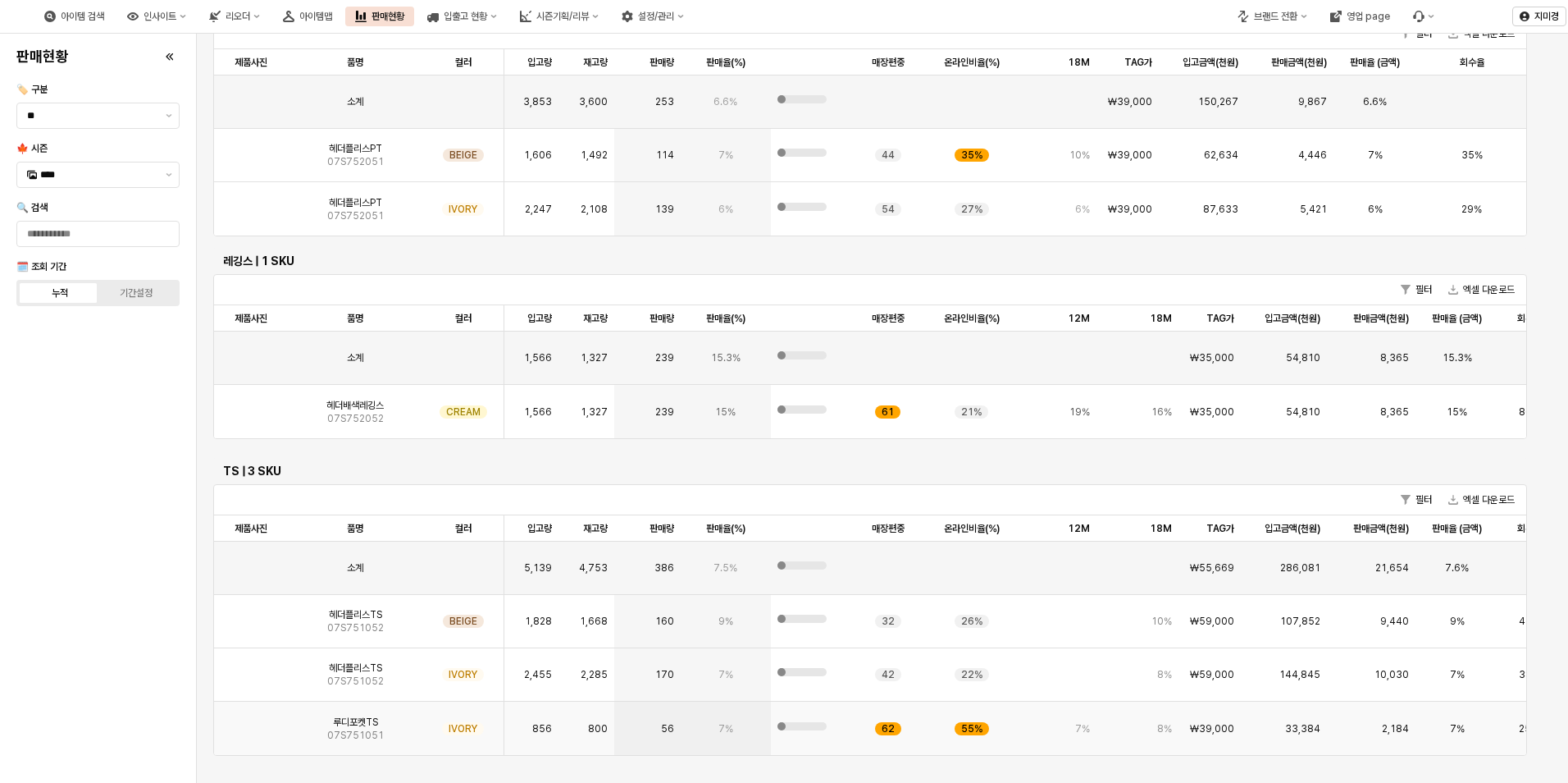
click at [251, 722] on img "App Frame" at bounding box center [251, 722] width 0 height 0
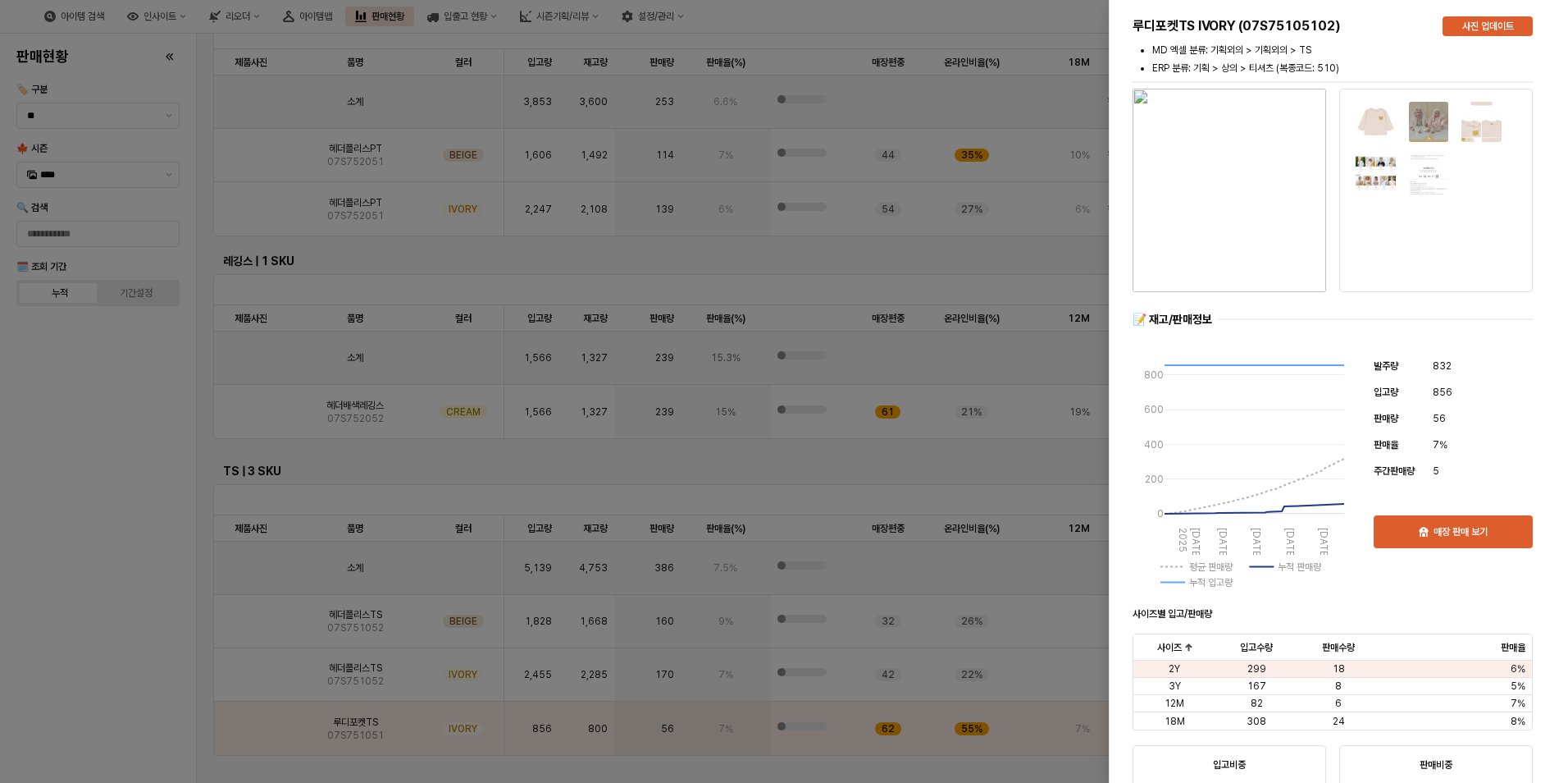
click at [117, 629] on div at bounding box center [784, 391] width 1568 height 783
